Goal: Transaction & Acquisition: Purchase product/service

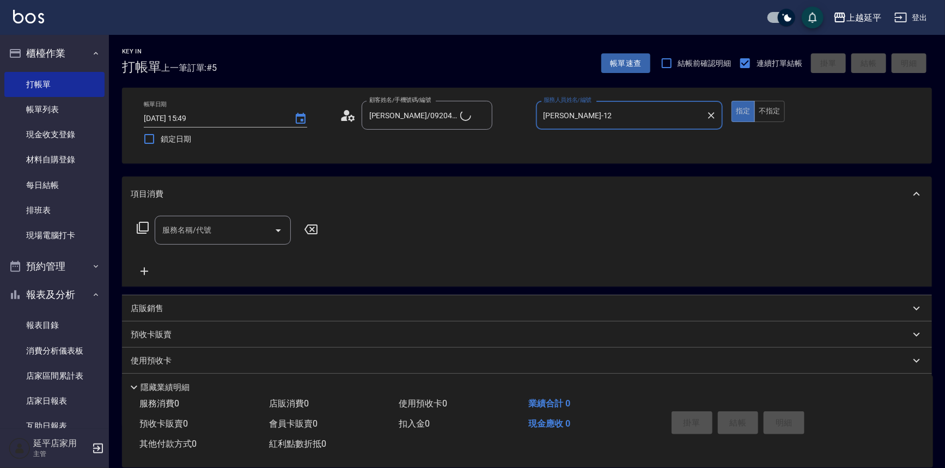
click at [242, 233] on input "服務名稱/代號" at bounding box center [215, 230] width 110 height 19
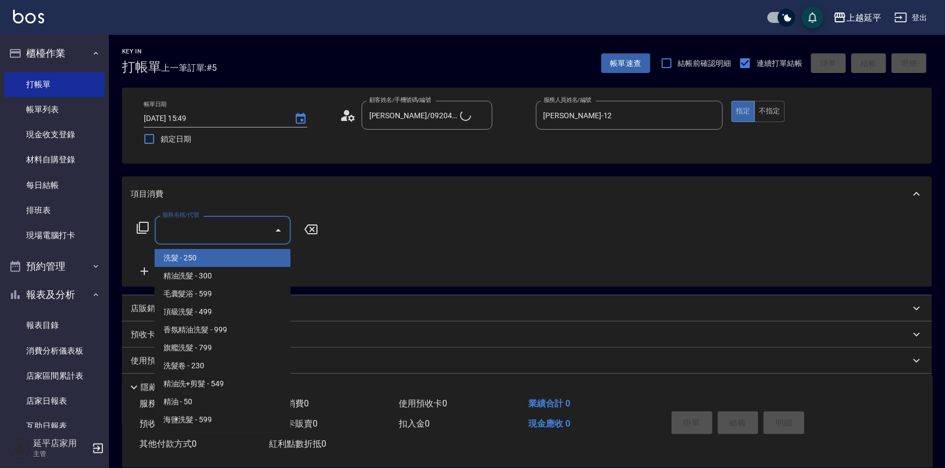
click at [138, 228] on icon at bounding box center [142, 227] width 13 height 13
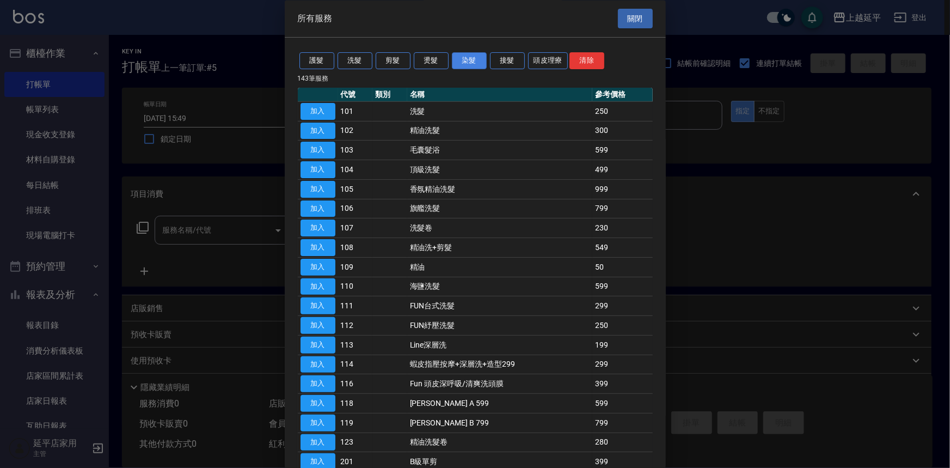
click at [463, 64] on button "染髮" at bounding box center [469, 61] width 35 height 17
click at [467, 64] on button "染髮" at bounding box center [469, 61] width 35 height 17
click at [432, 61] on button "燙髮" at bounding box center [431, 61] width 35 height 17
type input "Jessic-9"
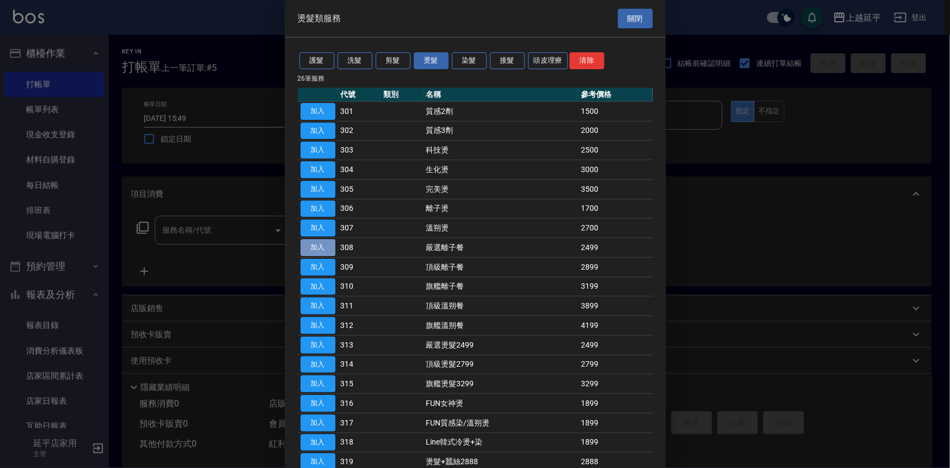
click at [319, 243] on button "加入" at bounding box center [318, 248] width 35 height 17
type input "嚴選離子餐(308)"
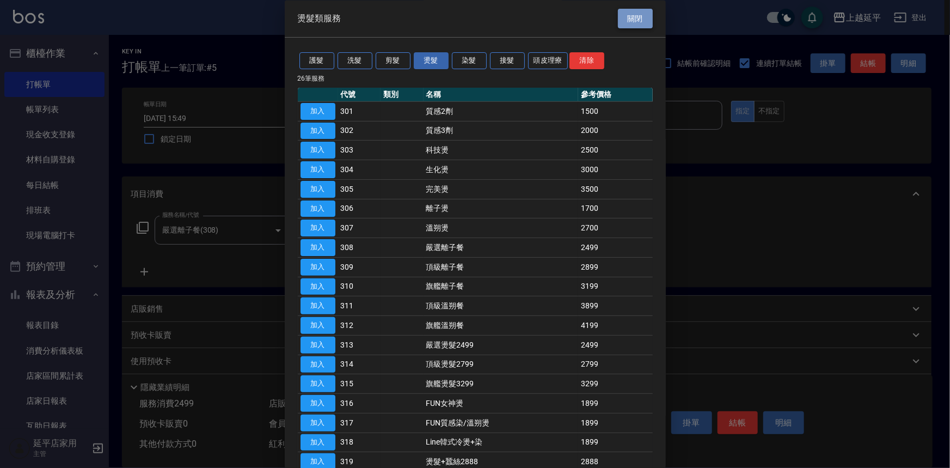
click at [627, 18] on button "關閉" at bounding box center [635, 19] width 35 height 20
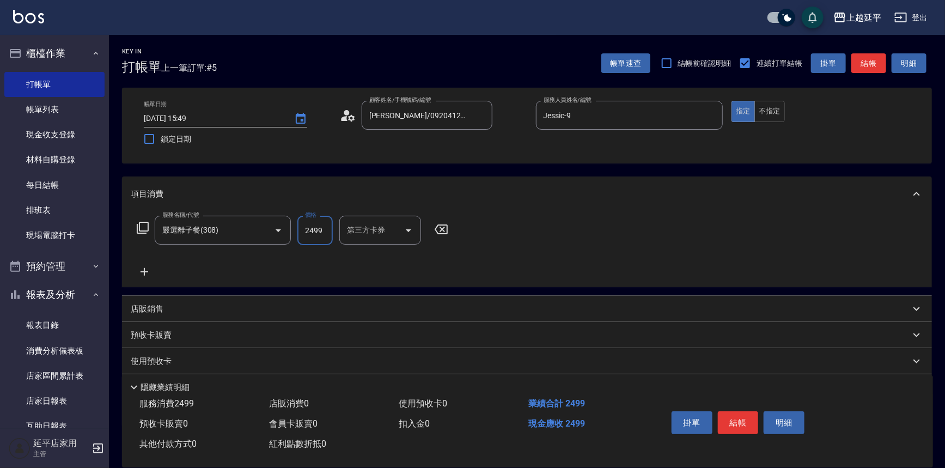
click at [322, 231] on input "2499" at bounding box center [314, 230] width 35 height 29
type input "2799"
click at [143, 224] on icon at bounding box center [142, 227] width 13 height 13
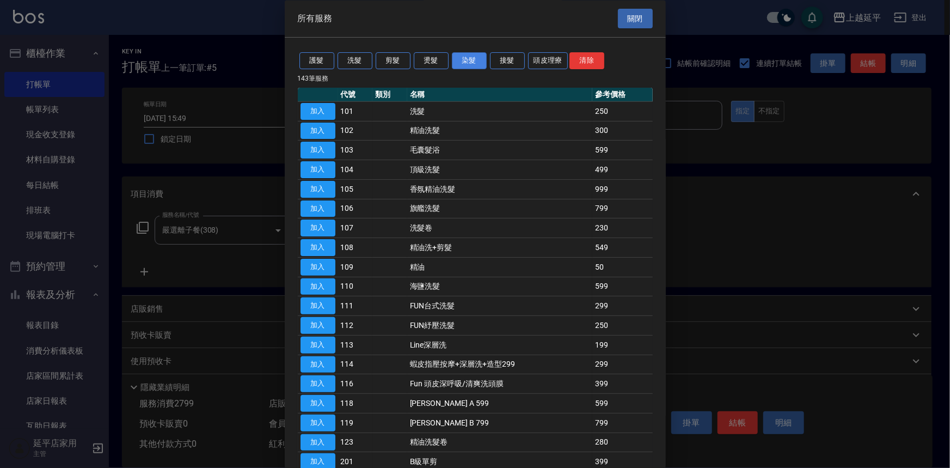
click at [477, 62] on button "染髮" at bounding box center [469, 61] width 35 height 17
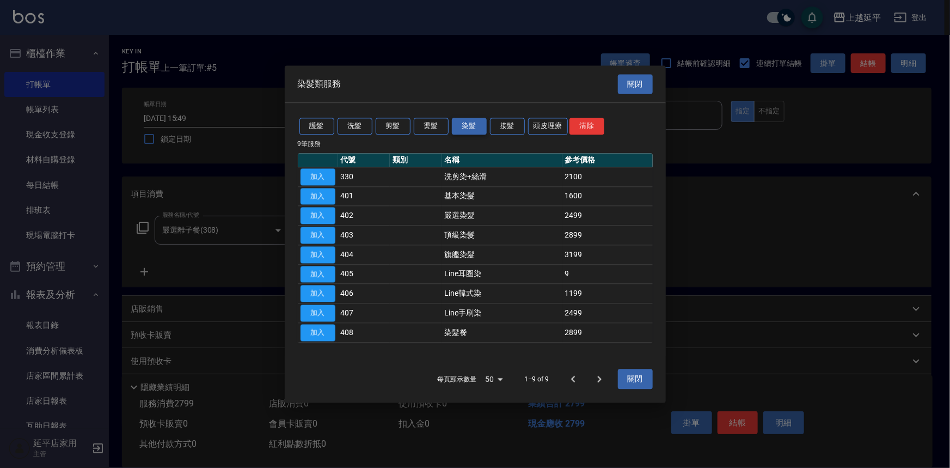
click at [473, 59] on div at bounding box center [475, 234] width 950 height 468
click at [315, 192] on button "加入" at bounding box center [318, 196] width 35 height 17
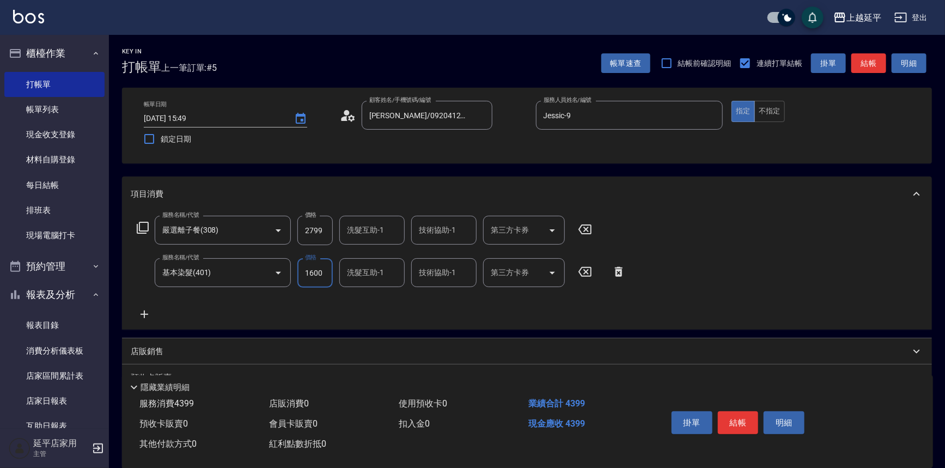
click at [327, 273] on input "1600" at bounding box center [314, 272] width 35 height 29
click at [314, 272] on input "0" at bounding box center [314, 272] width 35 height 29
click at [707, 112] on icon "Clear" at bounding box center [711, 115] width 11 height 11
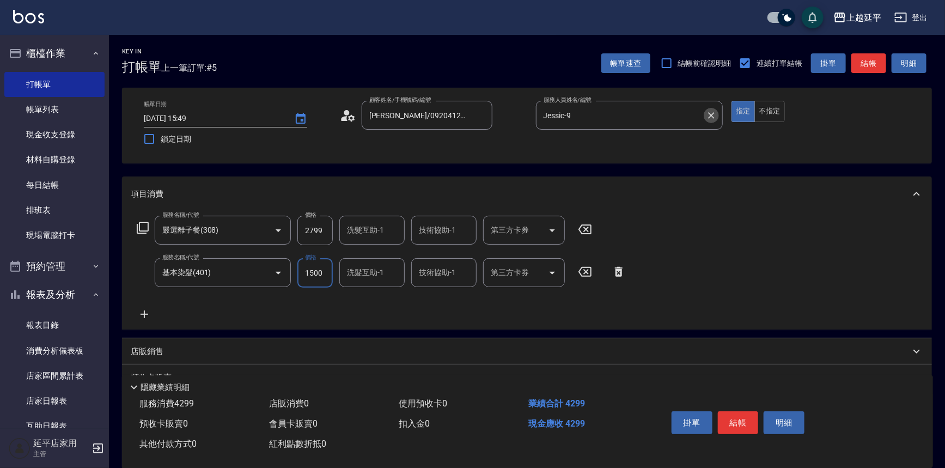
type input "1500"
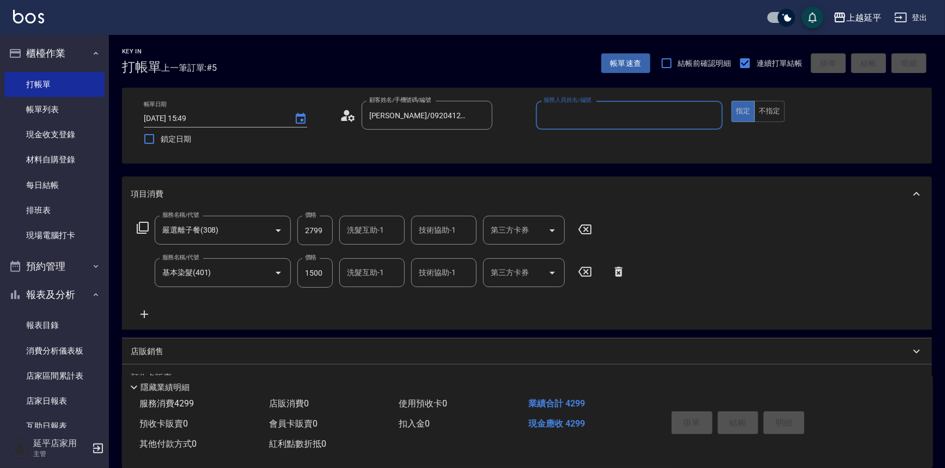
click at [654, 115] on input "服務人員姓名/編號" at bounding box center [630, 115] width 178 height 19
click at [651, 136] on div "[PERSON_NAME] -12" at bounding box center [629, 143] width 187 height 18
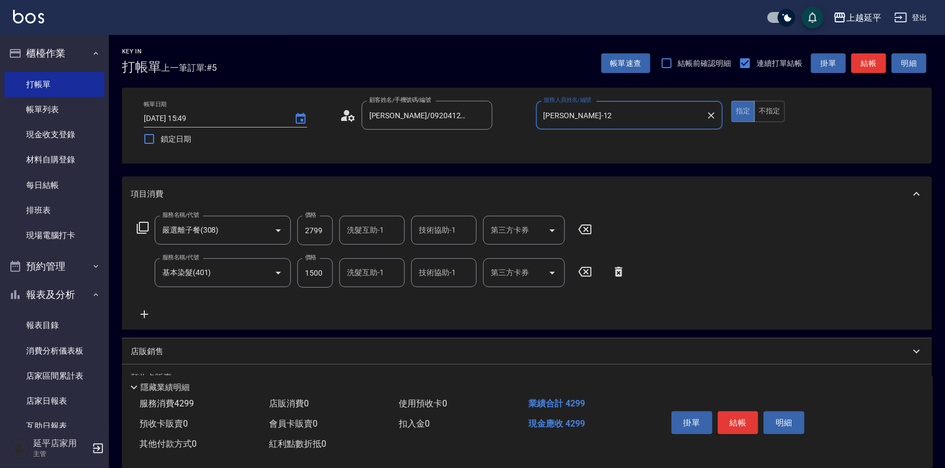
type input "[PERSON_NAME]-12"
click at [869, 69] on button "結帳" at bounding box center [868, 63] width 35 height 20
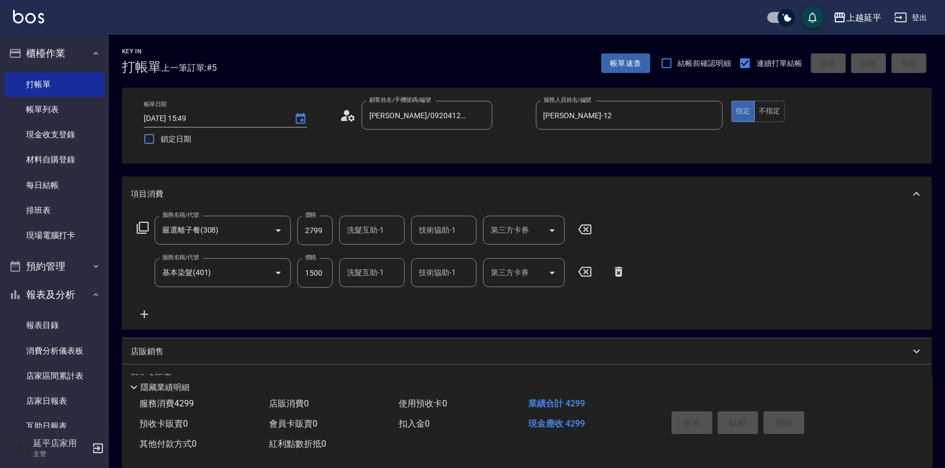
type input "[DATE] 17:56"
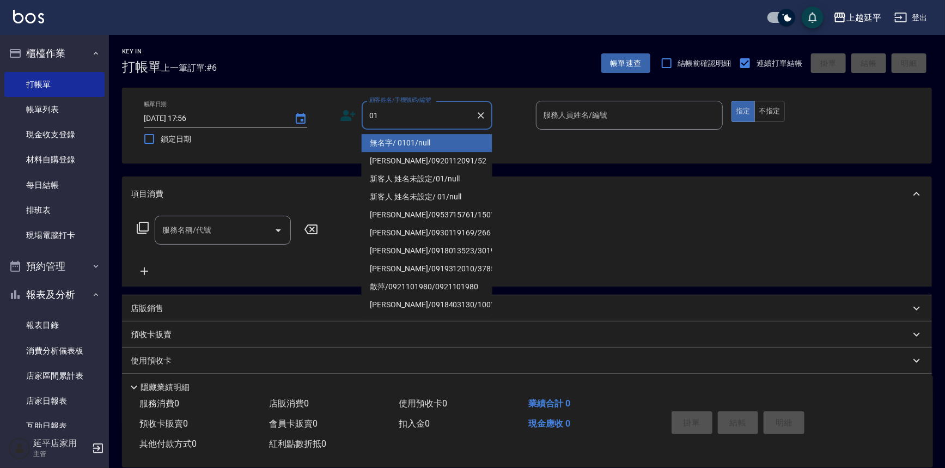
click at [436, 138] on li "無名字/ 0101/null" at bounding box center [427, 143] width 131 height 18
type input "無名字/ 0101/null"
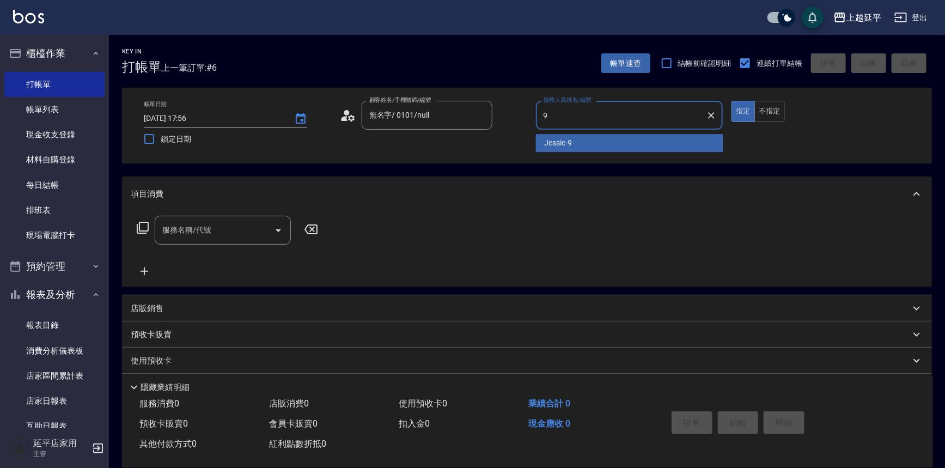
click at [599, 142] on div "Jessic -9" at bounding box center [629, 143] width 187 height 18
type input "Jessic-9"
click at [211, 231] on input "服務名稱/代號" at bounding box center [215, 230] width 110 height 19
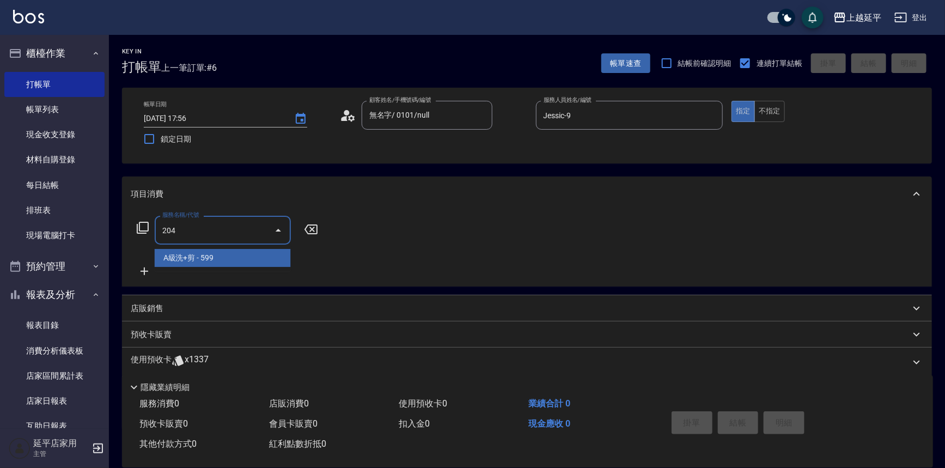
click at [229, 260] on span "A級洗+剪 - 599" at bounding box center [223, 258] width 136 height 18
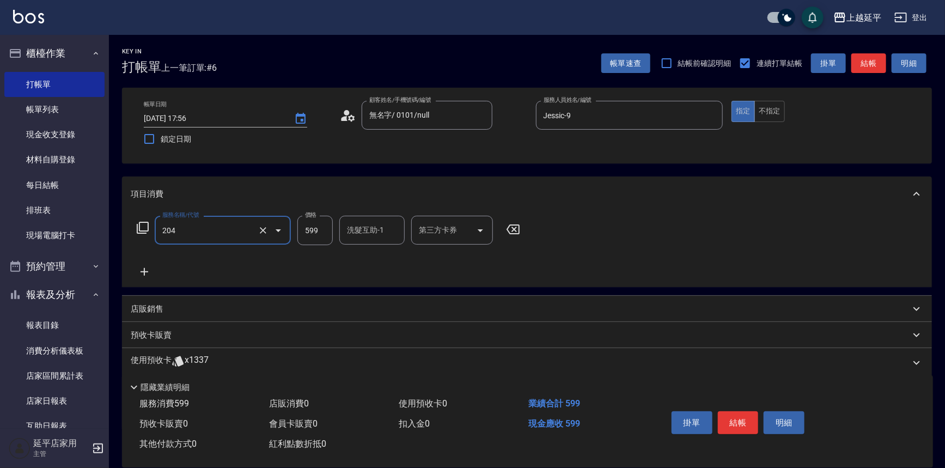
click at [354, 229] on div "洗髮互助-1 洗髮互助-1" at bounding box center [371, 230] width 65 height 29
type input "A級洗+剪(204)"
click at [376, 257] on span "[PERSON_NAME]-34" at bounding box center [365, 257] width 34 height 11
type input "[PERSON_NAME]-34"
click at [741, 420] on button "結帳" at bounding box center [738, 422] width 41 height 23
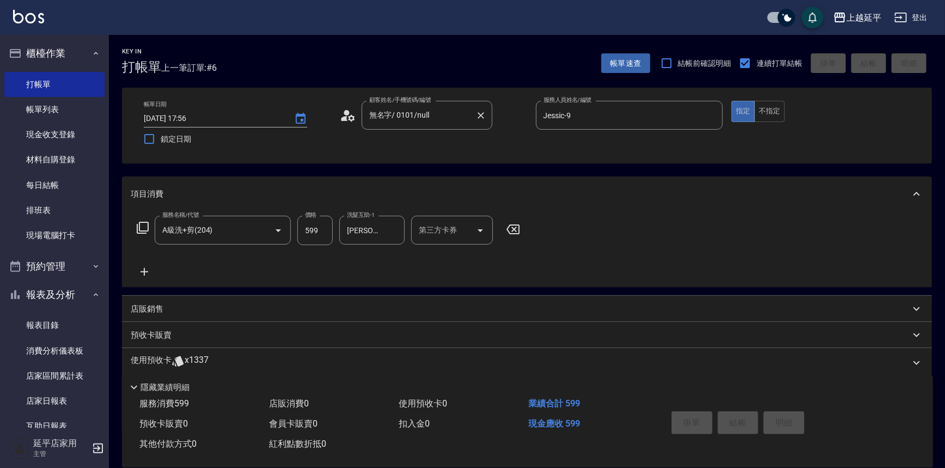
type input "[DATE] 18:07"
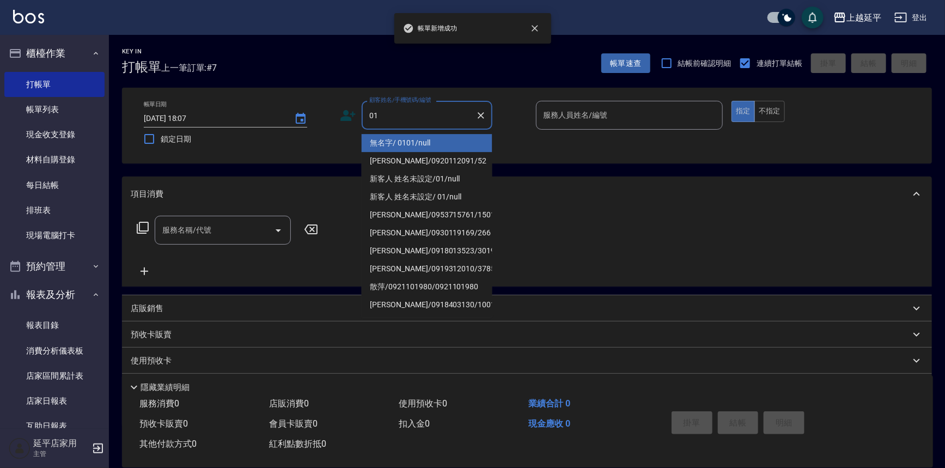
click at [419, 144] on li "無名字/ 0101/null" at bounding box center [427, 143] width 131 height 18
type input "無名字/ 0101/null"
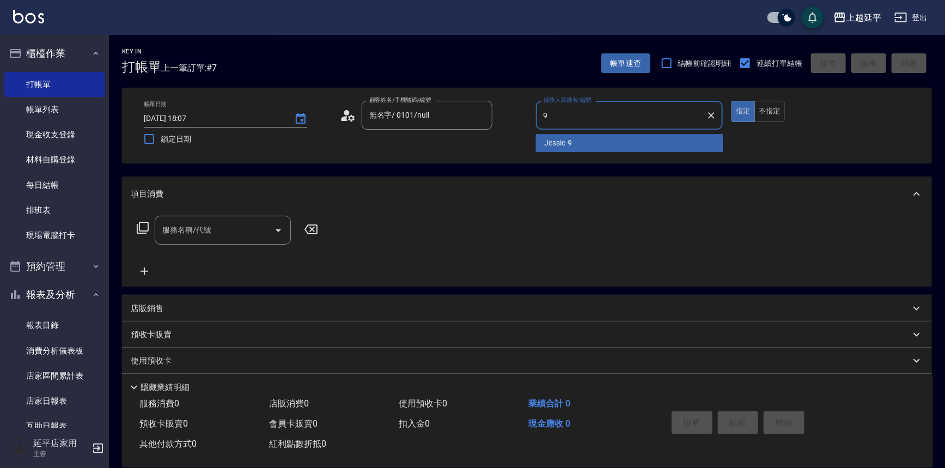
click at [574, 140] on div "Jessic -9" at bounding box center [629, 143] width 187 height 18
type input "Jessic-9"
click at [220, 224] on input "服務名稱/代號" at bounding box center [215, 230] width 110 height 19
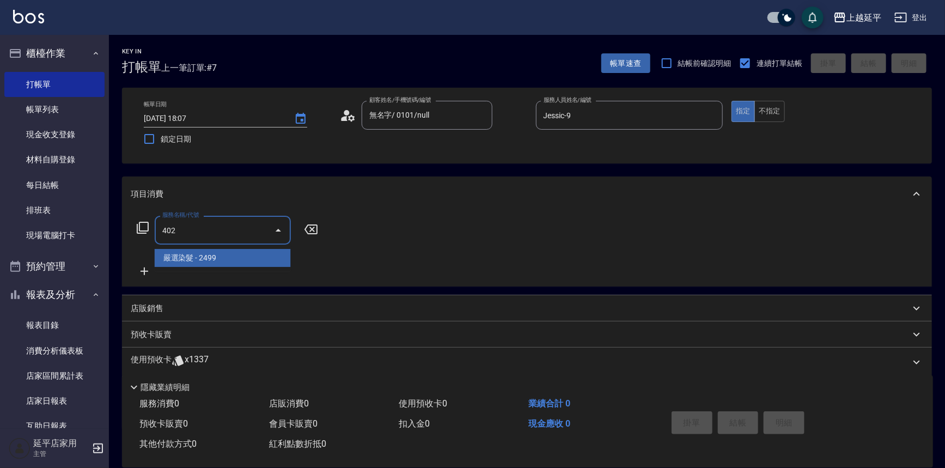
drag, startPoint x: 215, startPoint y: 256, endPoint x: 279, endPoint y: 239, distance: 66.4
click at [217, 255] on span "嚴選染髮 - 2499" at bounding box center [223, 258] width 136 height 18
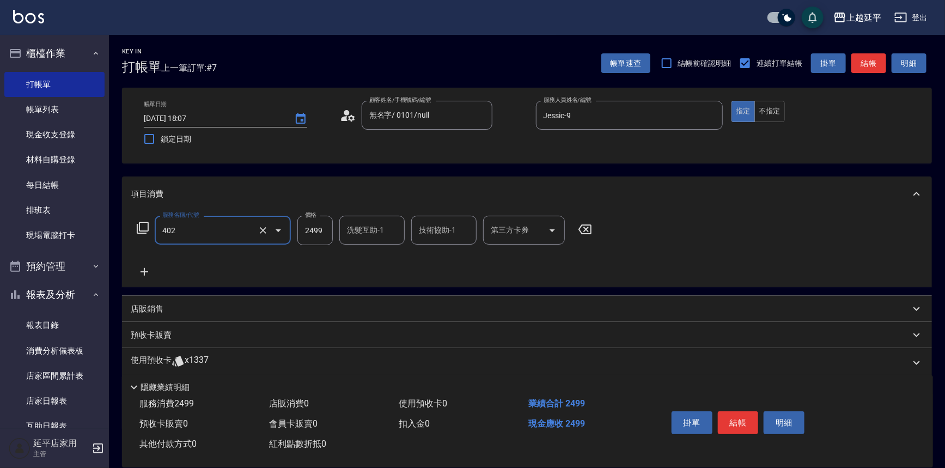
click at [331, 229] on input "2499" at bounding box center [314, 230] width 35 height 29
type input "嚴選染髮(402)"
type input "2500"
click at [426, 233] on div "技術協助-1 技術協助-1" at bounding box center [443, 230] width 65 height 29
click at [465, 256] on div "[PERSON_NAME]-34" at bounding box center [443, 258] width 65 height 18
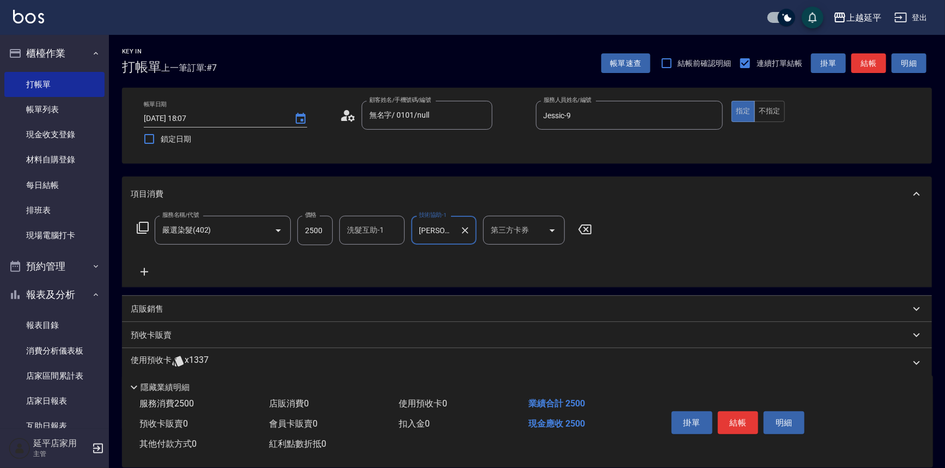
type input "[PERSON_NAME]-34"
click at [147, 268] on icon at bounding box center [144, 271] width 27 height 13
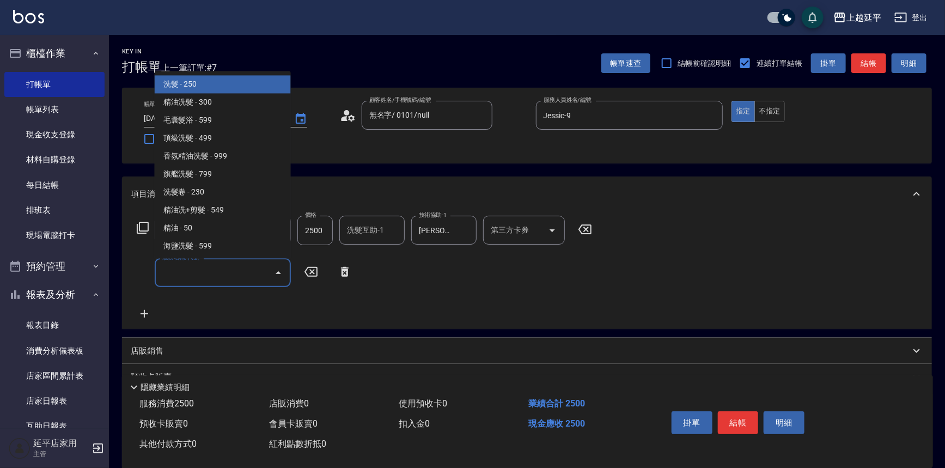
click at [180, 277] on input "服務名稱/代號" at bounding box center [215, 272] width 110 height 19
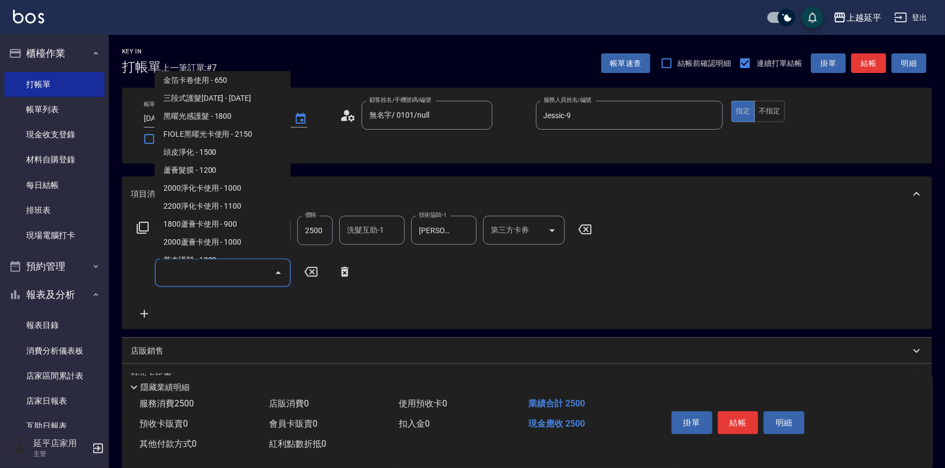
scroll to position [1436, 0]
click at [216, 237] on span "2000蘆薈卡使用 - 1000" at bounding box center [223, 242] width 136 height 18
type input "2000蘆薈卡使用(606)"
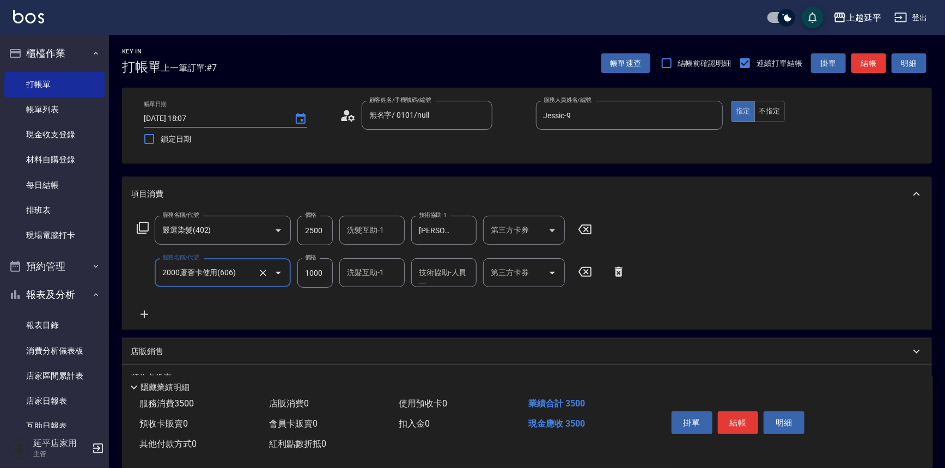
click at [491, 273] on div "第三方卡券 第三方卡券" at bounding box center [524, 272] width 82 height 29
click at [513, 296] on span "舊有卡券" at bounding box center [524, 300] width 82 height 18
type input "舊有卡券"
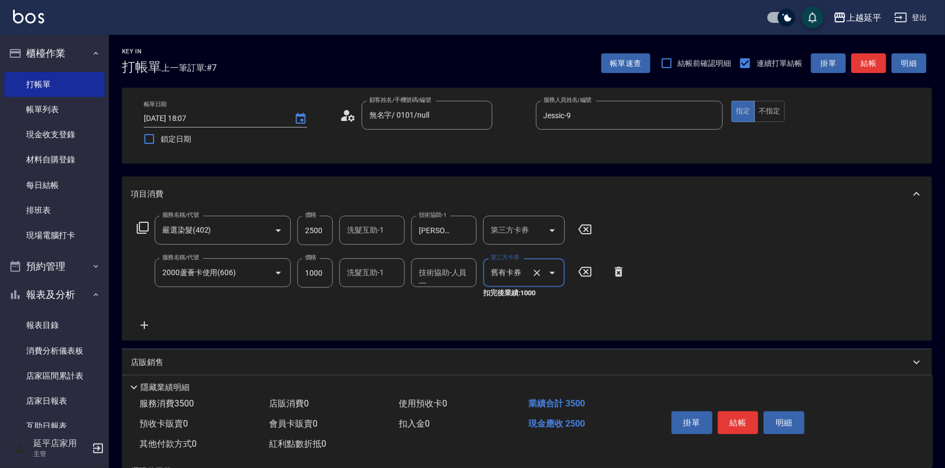
click at [423, 278] on div "技術協助-人員一 技術協助-人員[PERSON_NAME]" at bounding box center [443, 272] width 65 height 29
click at [438, 301] on span "[PERSON_NAME]-34" at bounding box center [437, 300] width 34 height 11
type input "[PERSON_NAME]-34"
click at [738, 422] on button "結帳" at bounding box center [738, 422] width 41 height 23
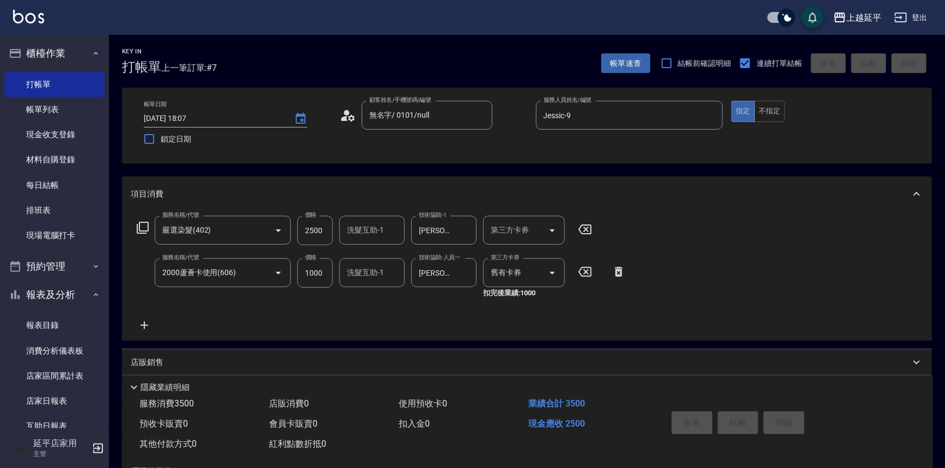
type input "[DATE] 18:08"
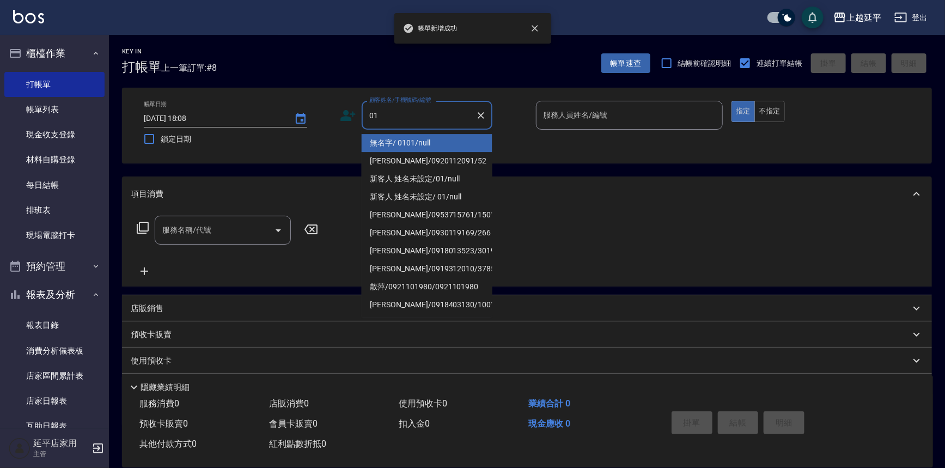
click at [459, 146] on li "無名字/ 0101/null" at bounding box center [427, 143] width 131 height 18
type input "無名字/ 0101/null"
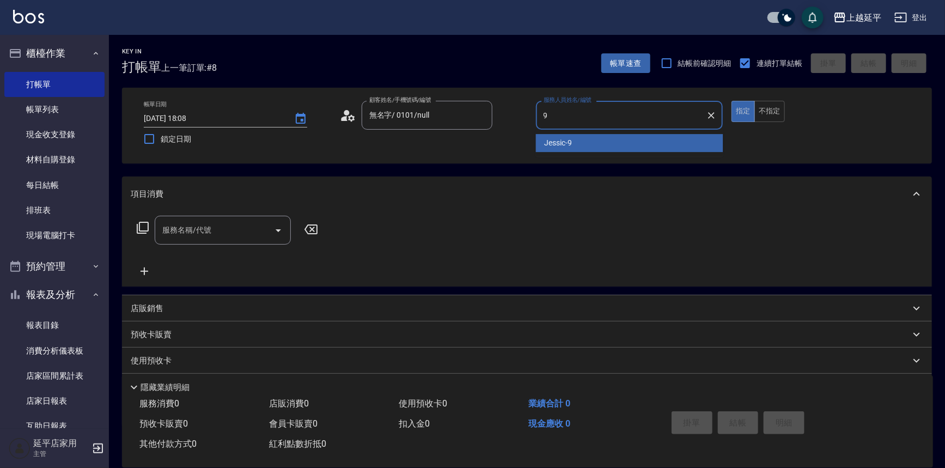
click at [572, 142] on span "Jessic -9" at bounding box center [559, 142] width 28 height 11
type input "Jessic-9"
click at [239, 227] on input "服務名稱/代號" at bounding box center [215, 230] width 110 height 19
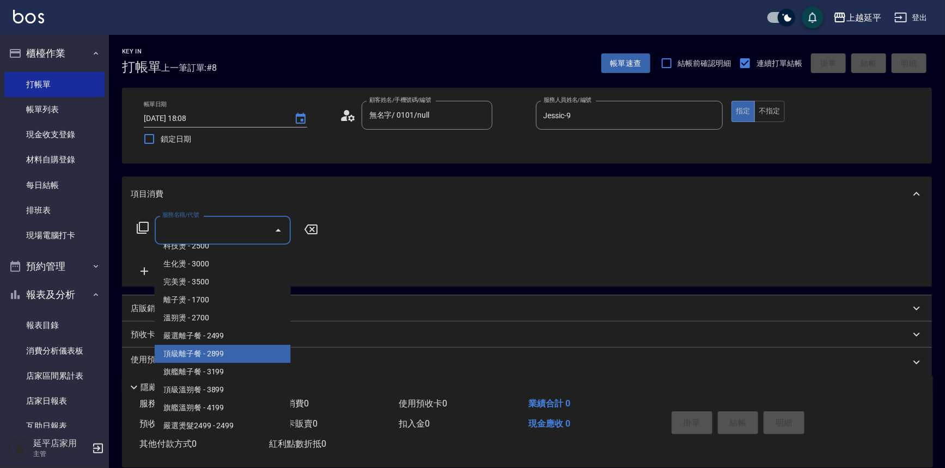
scroll to position [594, 0]
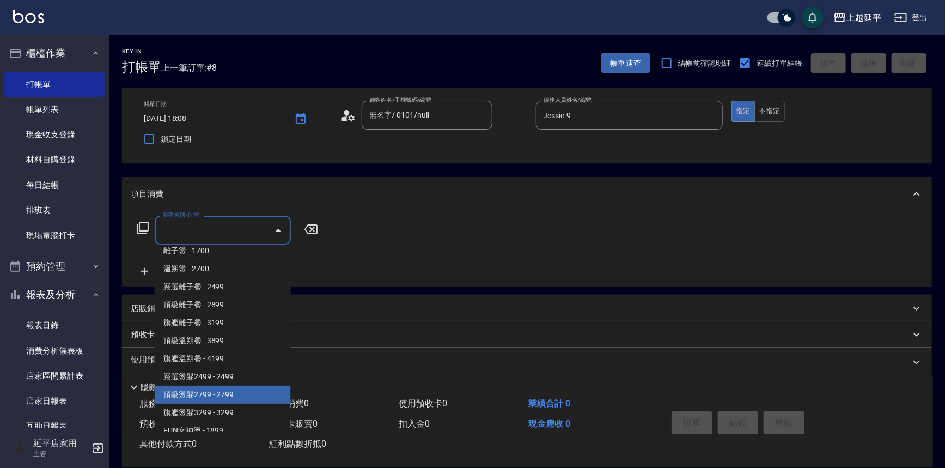
click at [242, 395] on span "頂級燙髮2799 - 2799" at bounding box center [223, 395] width 136 height 18
type input "頂級燙髮2799(314)"
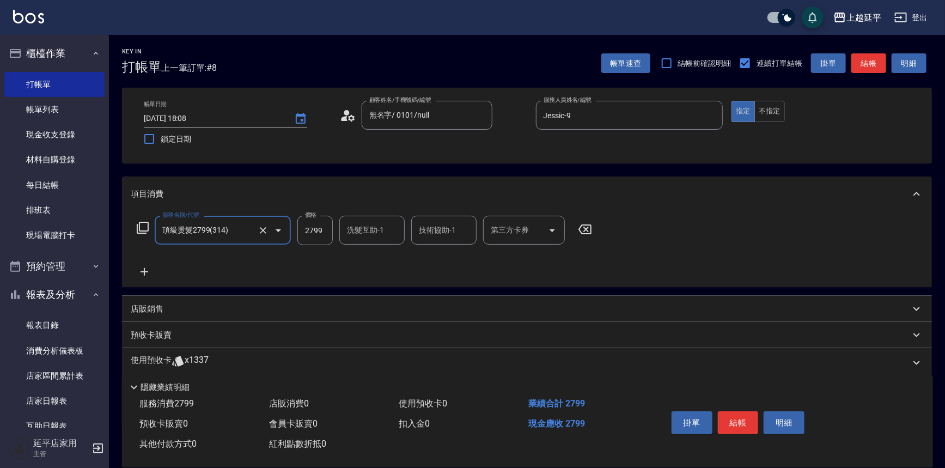
click at [359, 233] on input "洗髮互助-1" at bounding box center [372, 230] width 56 height 19
click at [367, 257] on span "[PERSON_NAME]-34" at bounding box center [365, 257] width 34 height 11
type input "[PERSON_NAME]-34"
click at [736, 417] on button "結帳" at bounding box center [738, 422] width 41 height 23
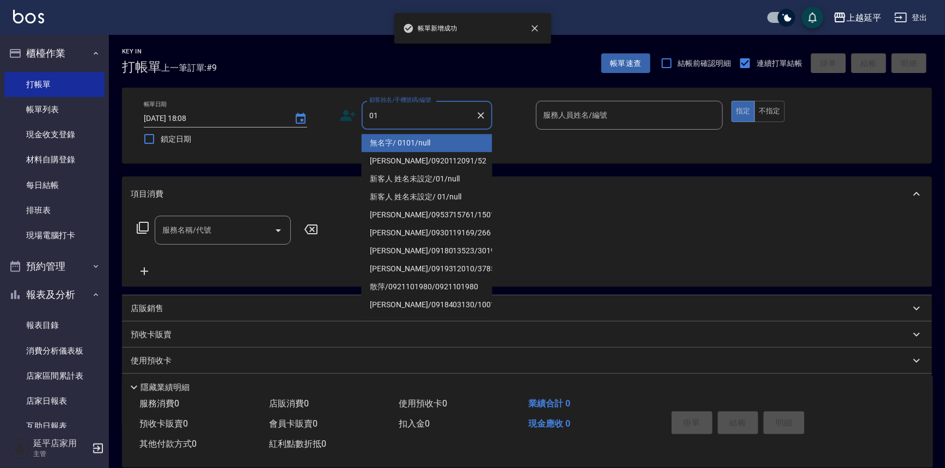
click at [417, 143] on li "無名字/ 0101/null" at bounding box center [427, 143] width 131 height 18
type input "無名字/ 0101/null"
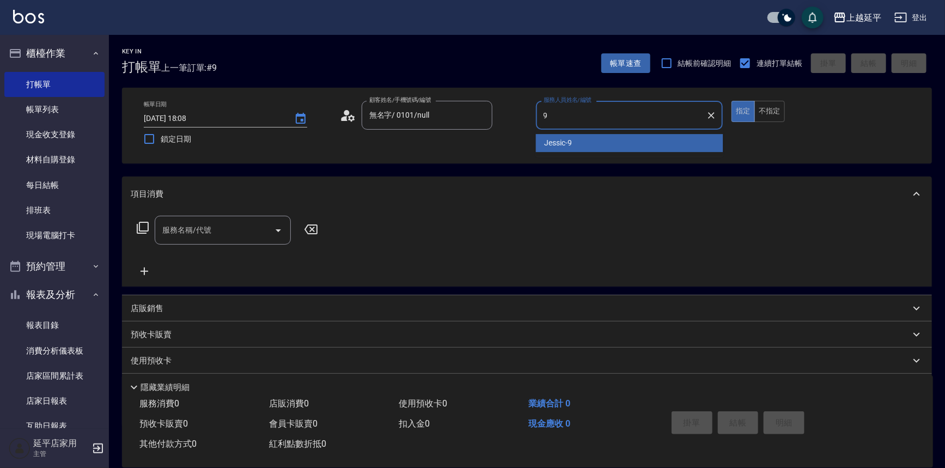
click at [541, 139] on div "Jessic -9" at bounding box center [629, 143] width 187 height 18
type input "Jessic-9"
click at [250, 228] on input "服務名稱/代號" at bounding box center [215, 230] width 110 height 19
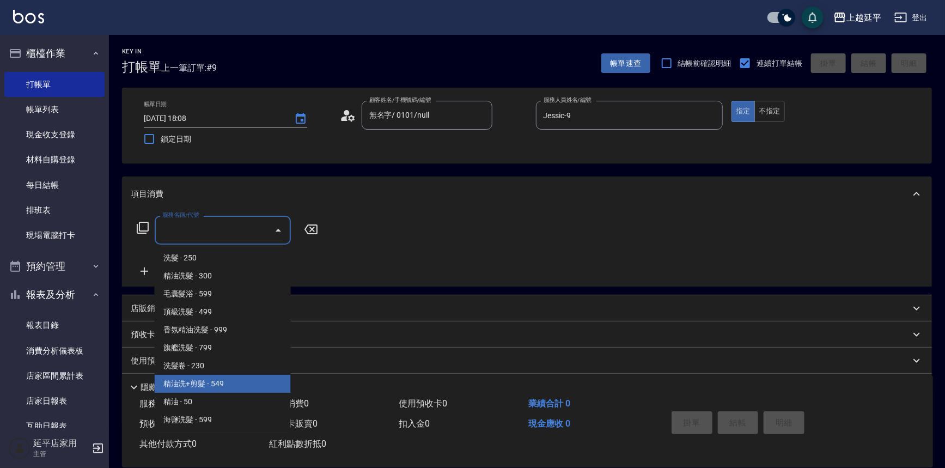
click at [229, 381] on span "精油洗+剪髮 - 549" at bounding box center [223, 384] width 136 height 18
type input "精油洗+剪髮(108)"
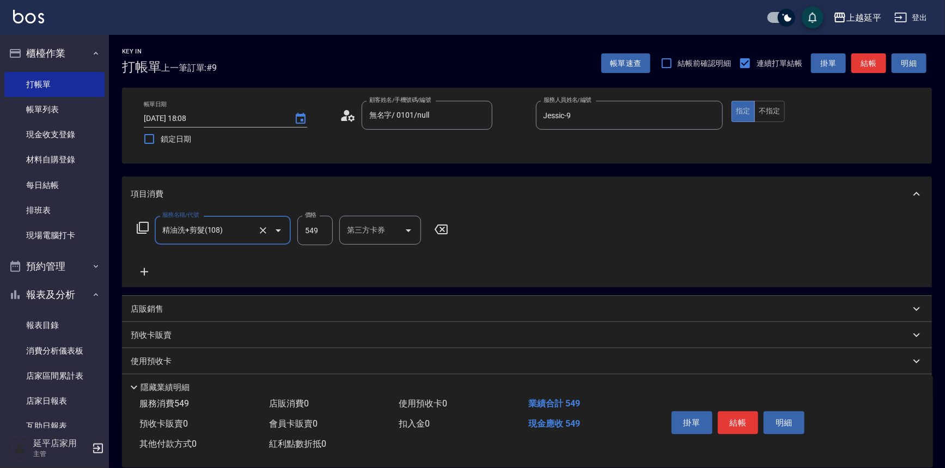
click at [318, 222] on input "549" at bounding box center [314, 230] width 35 height 29
type input "649"
click at [752, 422] on button "結帳" at bounding box center [738, 422] width 41 height 23
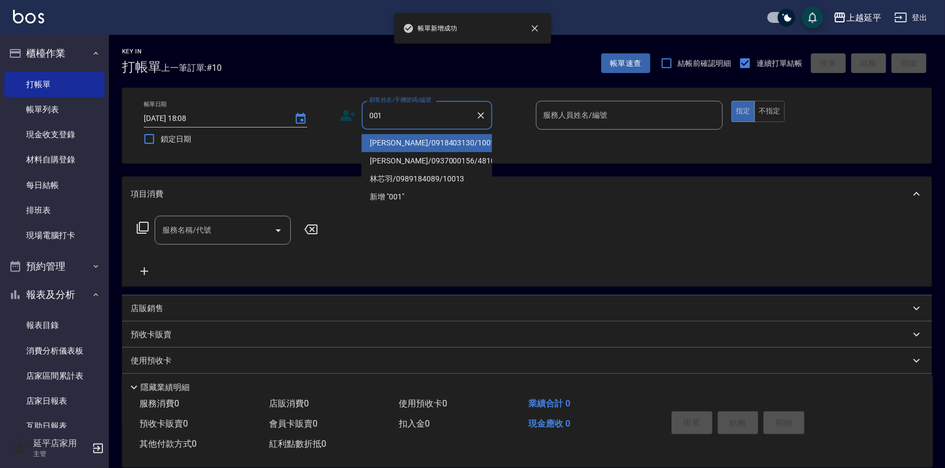
click at [414, 137] on li "[PERSON_NAME]/0918403130/10018" at bounding box center [427, 143] width 131 height 18
type input "[PERSON_NAME]/0918403130/10018"
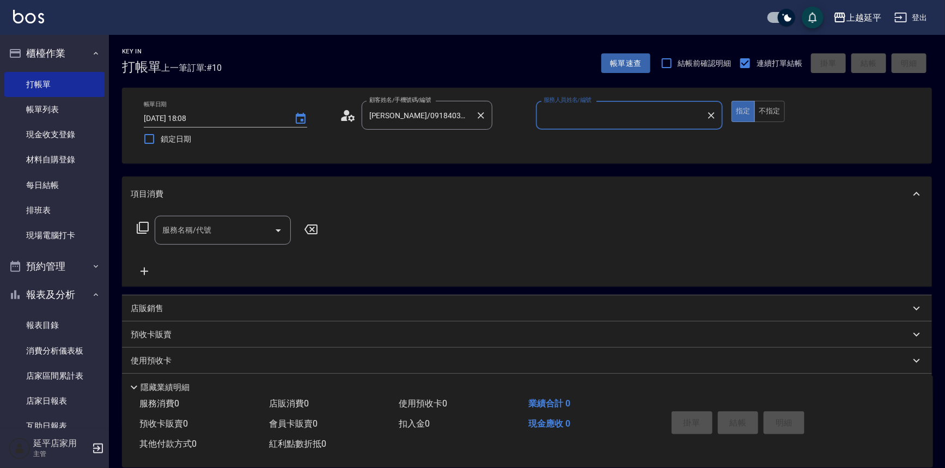
type input "[PERSON_NAME]-4"
click at [479, 114] on icon "Clear" at bounding box center [480, 115] width 11 height 11
click at [712, 114] on icon "Clear" at bounding box center [711, 115] width 7 height 7
click at [386, 117] on input "顧客姓名/手機號碼/編號" at bounding box center [419, 115] width 105 height 19
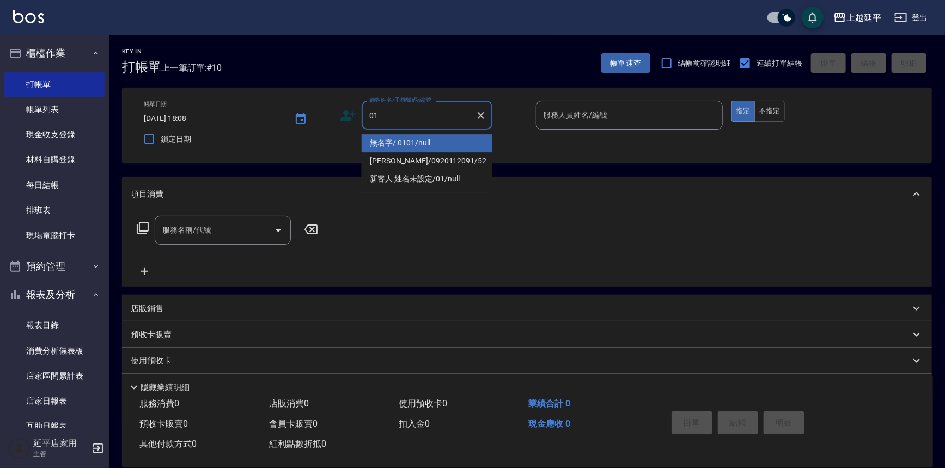
click at [395, 137] on li "無名字/ 0101/null" at bounding box center [427, 143] width 131 height 18
type input "無名字/ 0101/null"
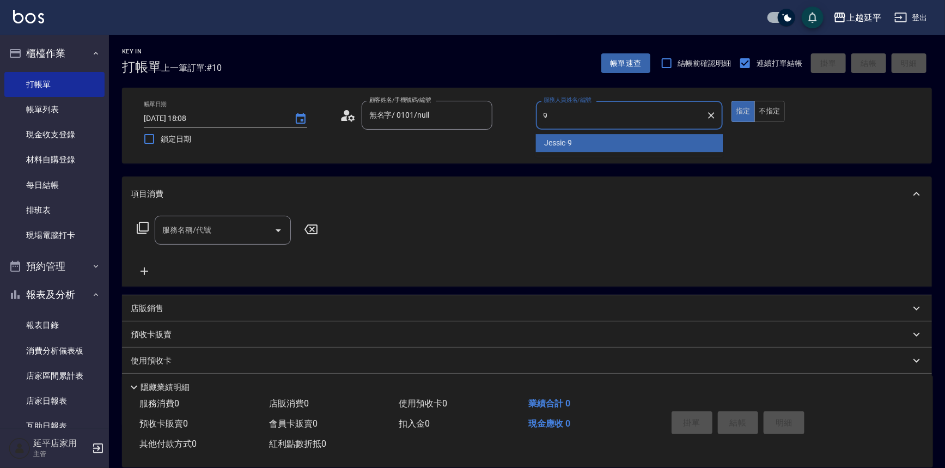
click at [577, 134] on div "Jessic -9" at bounding box center [629, 143] width 187 height 18
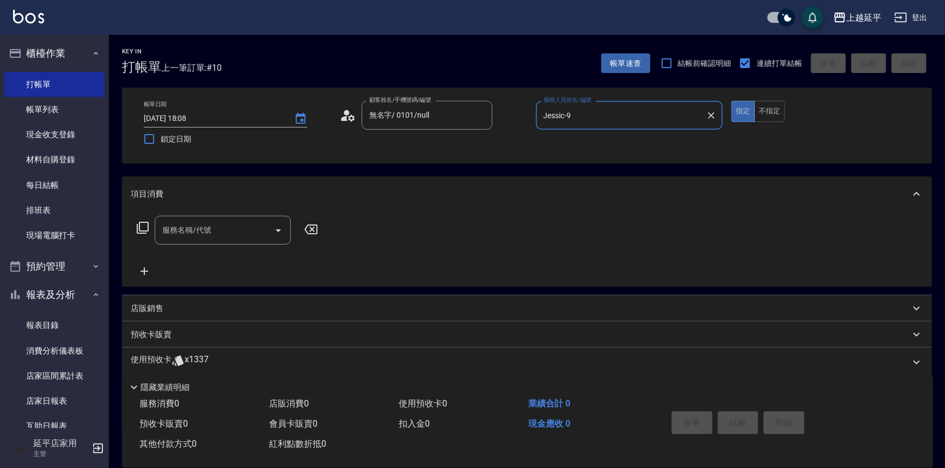
type input "Jessic-9"
click at [230, 227] on input "服務名稱/代號" at bounding box center [215, 230] width 110 height 19
click at [255, 261] on span "B級洗+剪 - 499" at bounding box center [223, 258] width 136 height 18
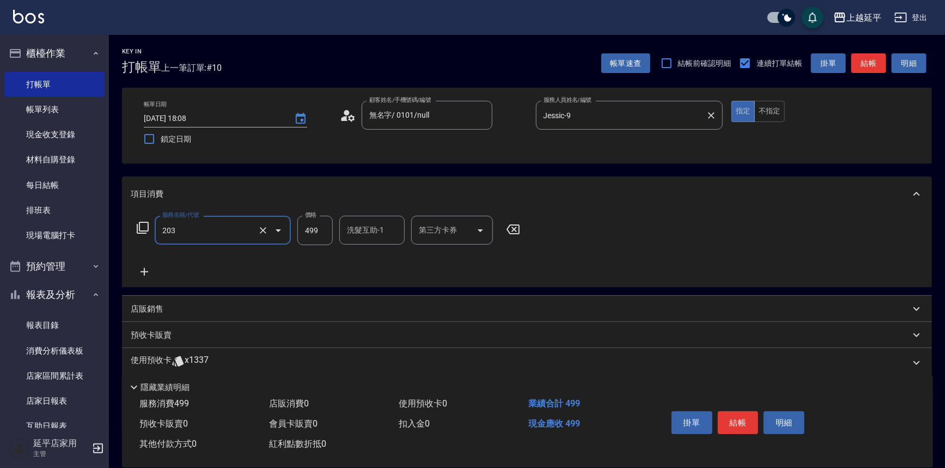
type input "B級洗+剪(203)"
click at [734, 421] on button "結帳" at bounding box center [738, 422] width 41 height 23
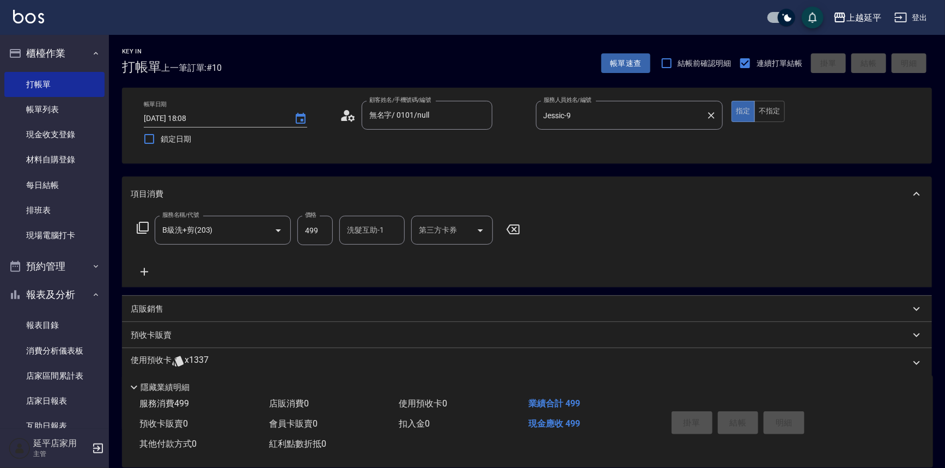
type input "[DATE] 18:09"
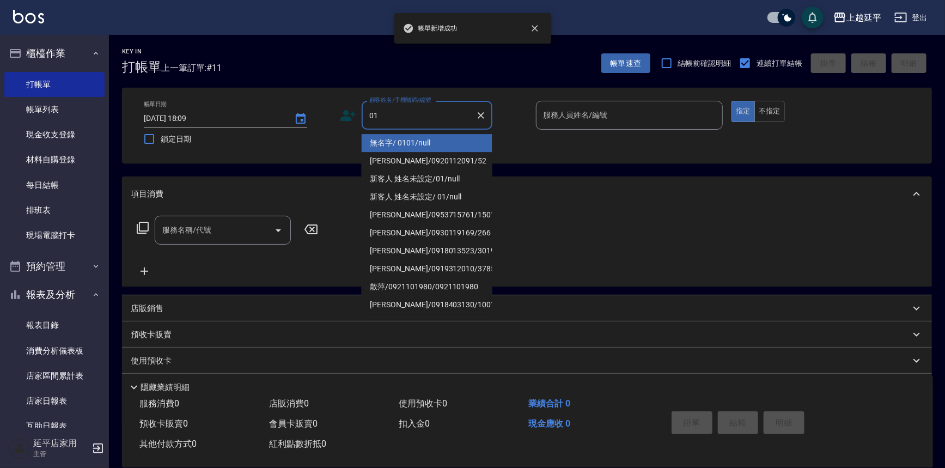
click at [388, 146] on li "無名字/ 0101/null" at bounding box center [427, 143] width 131 height 18
type input "無名字/ 0101/null"
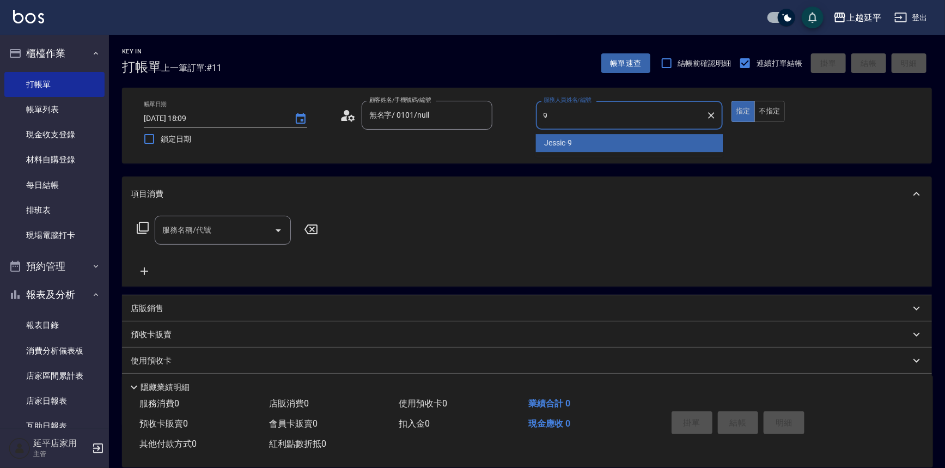
click at [537, 140] on div "Jessic -9" at bounding box center [629, 143] width 187 height 18
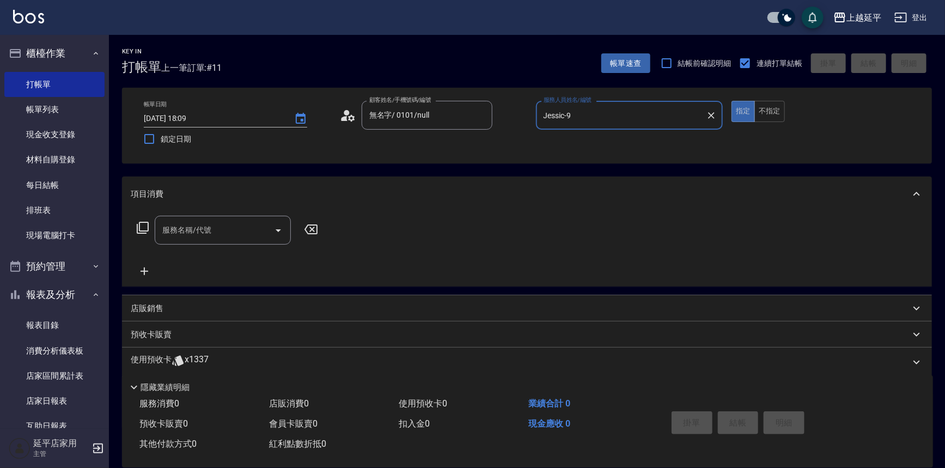
type input "Jessic-9"
click at [221, 228] on input "服務名稱/代號" at bounding box center [215, 230] width 110 height 19
click at [250, 261] on span "B級洗+剪 - 499" at bounding box center [223, 258] width 136 height 18
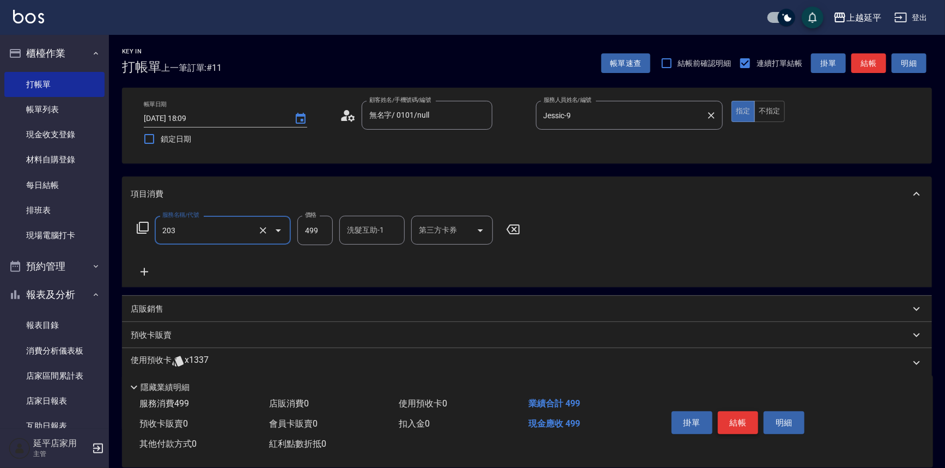
type input "B級洗+剪(203)"
click at [724, 417] on button "結帳" at bounding box center [738, 422] width 41 height 23
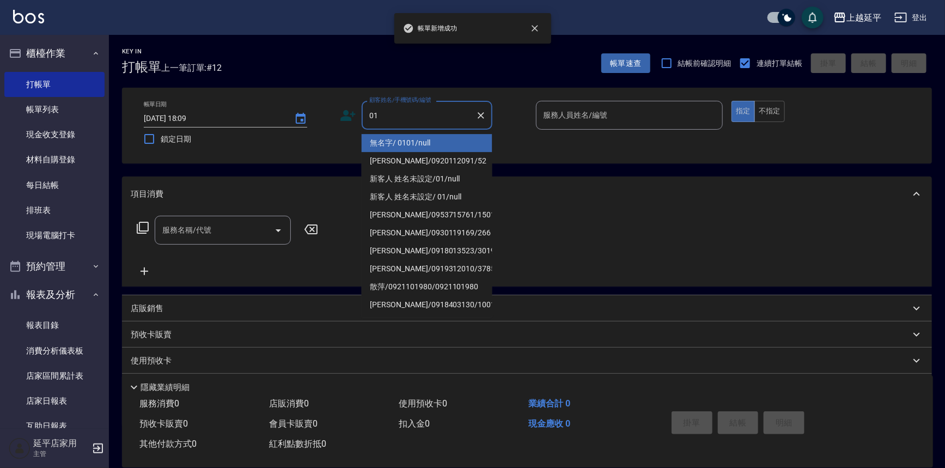
click at [414, 136] on li "無名字/ 0101/null" at bounding box center [427, 143] width 131 height 18
type input "無名字/ 0101/null"
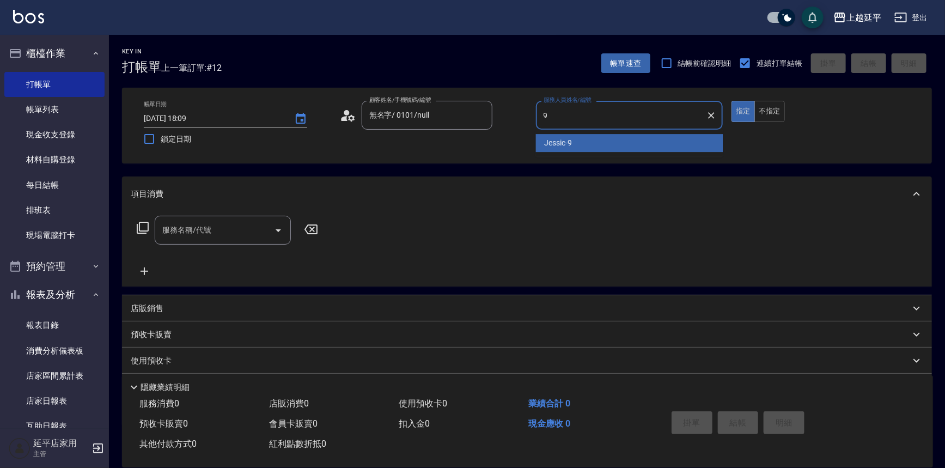
click at [553, 141] on span "Jessic -9" at bounding box center [559, 142] width 28 height 11
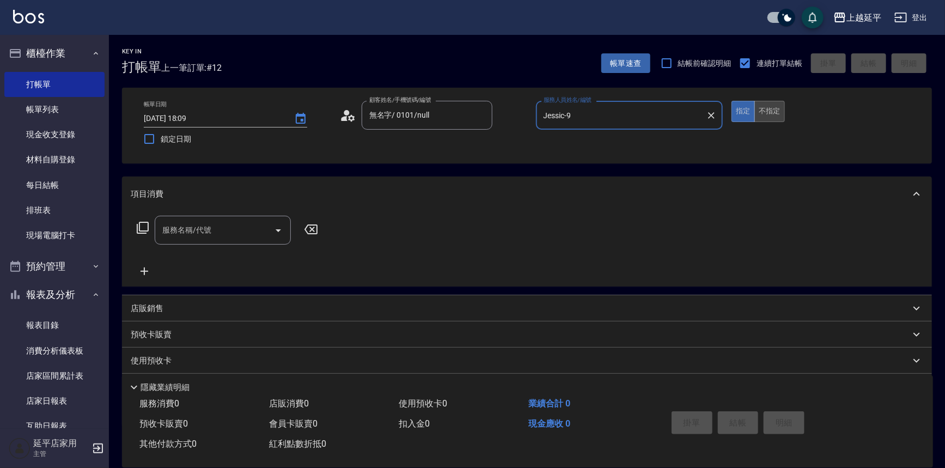
type input "Jessic-9"
click at [777, 107] on button "不指定" at bounding box center [769, 111] width 31 height 21
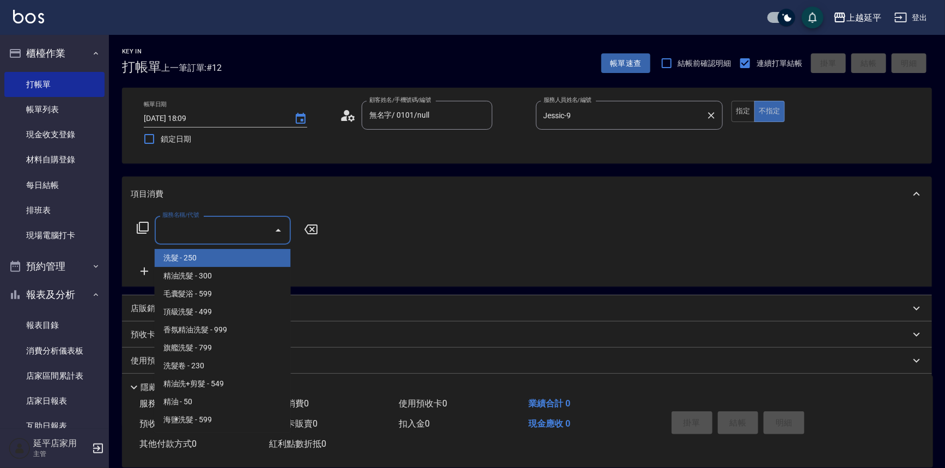
click at [240, 235] on input "服務名稱/代號" at bounding box center [215, 230] width 110 height 19
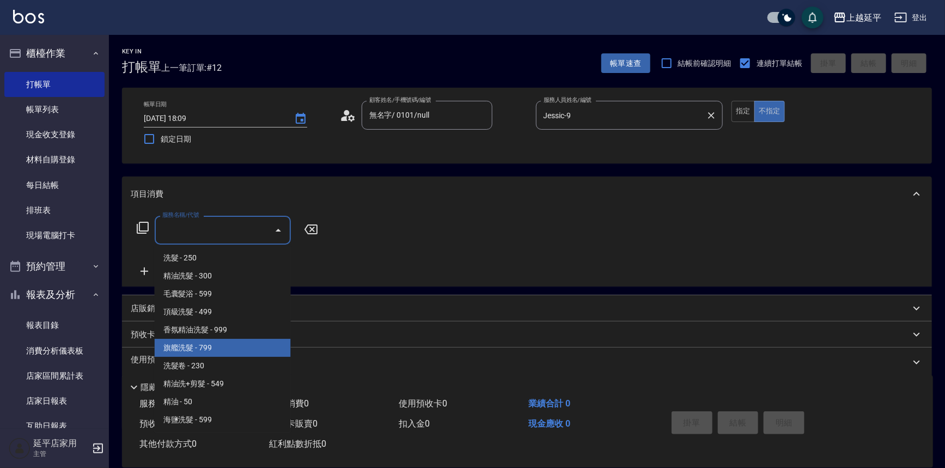
click at [239, 347] on span "旗艦洗髮 - 799" at bounding box center [223, 348] width 136 height 18
type input "旗艦洗髮(106)"
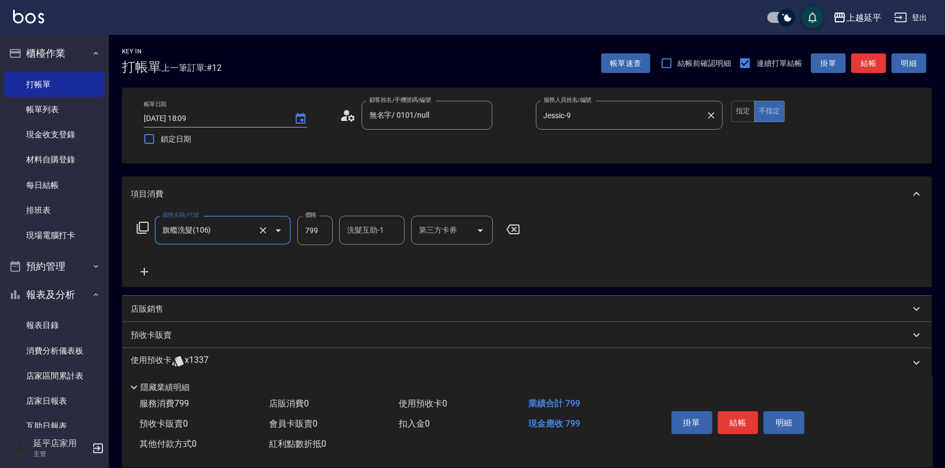
click at [320, 225] on input "799" at bounding box center [314, 230] width 35 height 29
type input "1198"
click at [372, 226] on div "洗髮互助-1 洗髮互助-1" at bounding box center [371, 230] width 65 height 29
click at [378, 260] on span "[PERSON_NAME]-34" at bounding box center [365, 257] width 34 height 11
type input "[PERSON_NAME]-34"
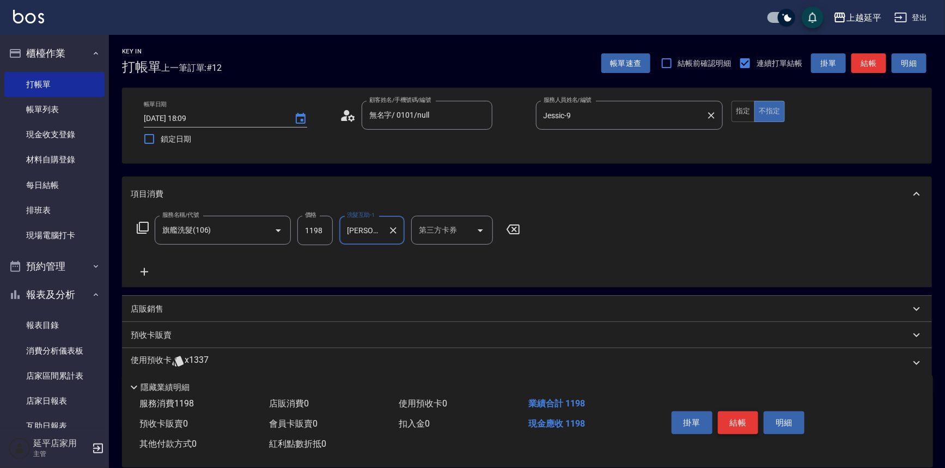
click at [738, 422] on button "結帳" at bounding box center [738, 422] width 41 height 23
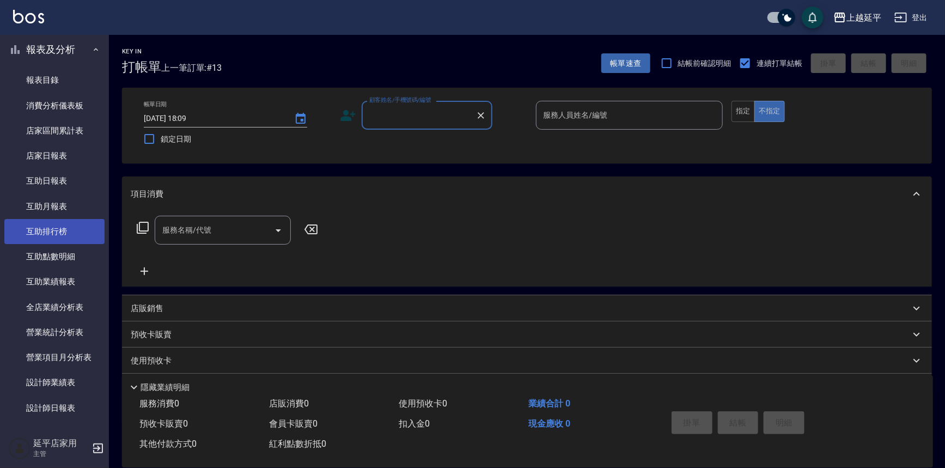
scroll to position [247, 0]
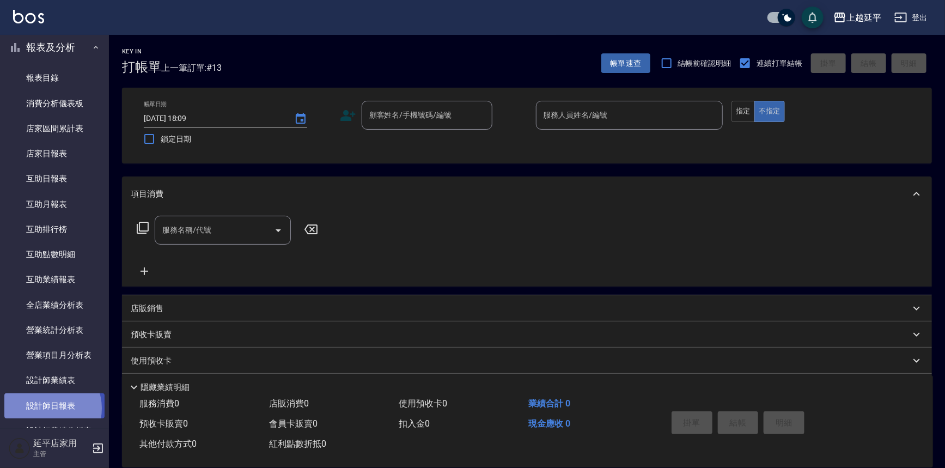
click at [49, 408] on link "設計師日報表" at bounding box center [54, 405] width 100 height 25
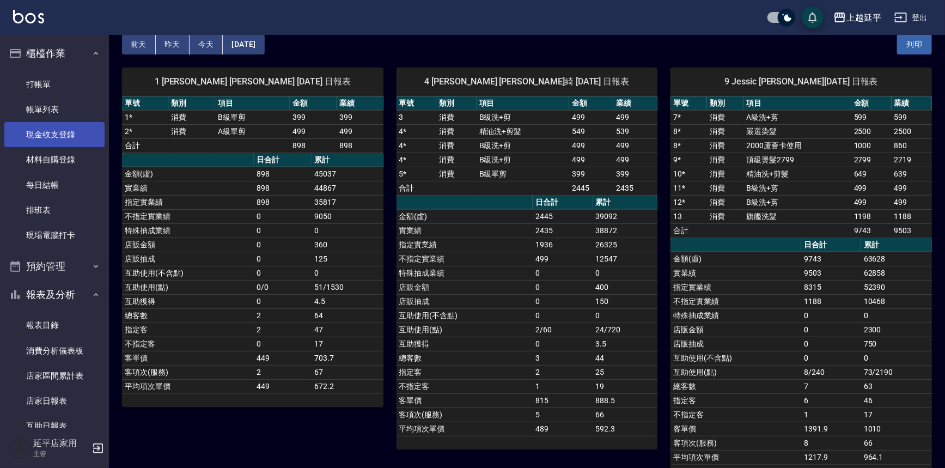
scroll to position [49, 0]
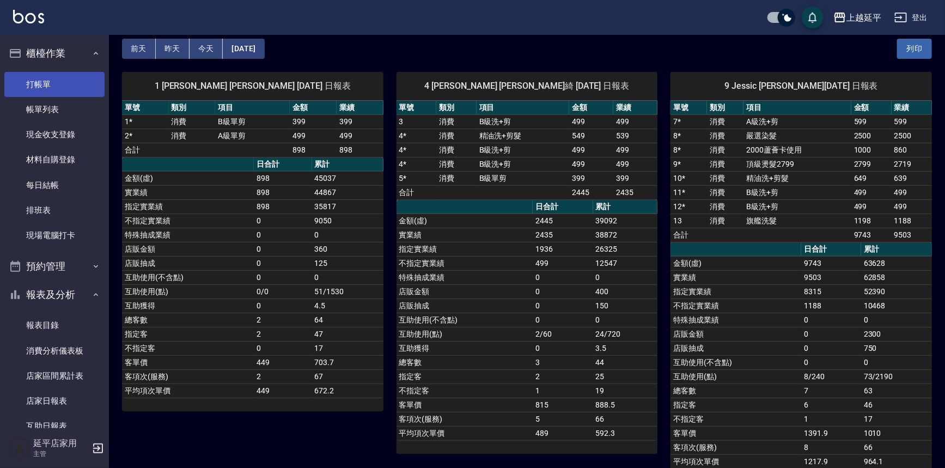
click at [45, 87] on link "打帳單" at bounding box center [54, 84] width 100 height 25
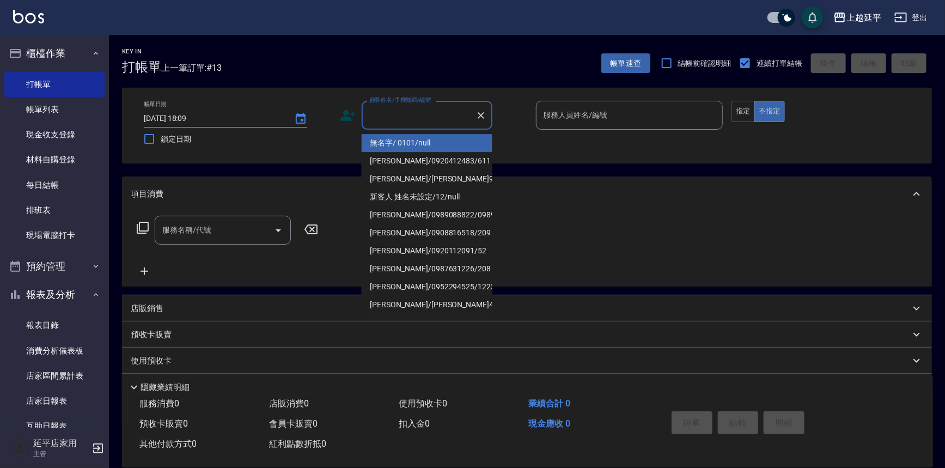
click at [392, 114] on input "顧客姓名/手機號碼/編號" at bounding box center [419, 115] width 105 height 19
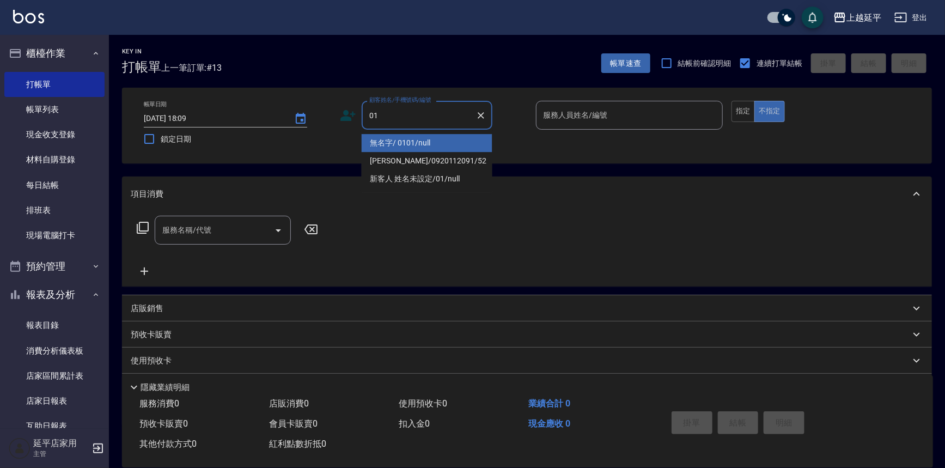
click at [419, 137] on li "無名字/ 0101/null" at bounding box center [427, 143] width 131 height 18
type input "無名字/ 0101/null"
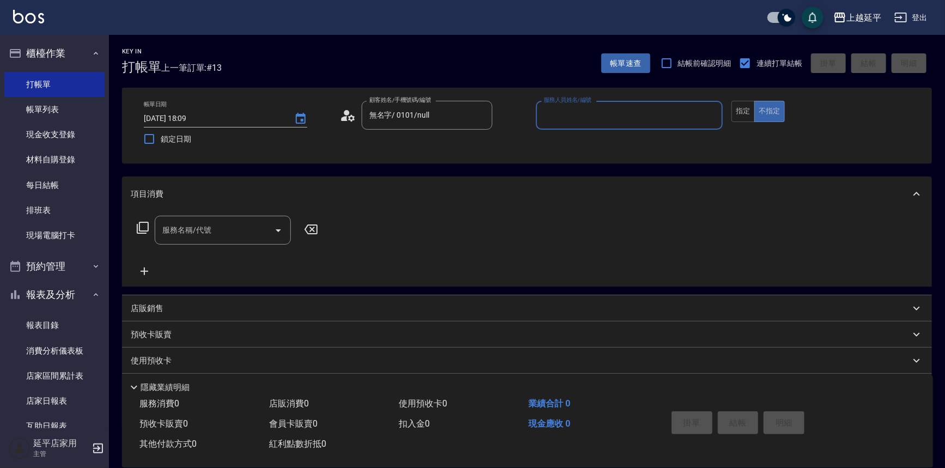
click at [560, 99] on label "服務人員姓名/編號" at bounding box center [568, 100] width 48 height 8
click at [560, 106] on input "服務人員姓名/編號" at bounding box center [630, 115] width 178 height 19
click at [561, 114] on input "服務人員姓名/編號" at bounding box center [630, 115] width 178 height 19
click at [566, 147] on div "[PERSON_NAME] -4" at bounding box center [629, 143] width 187 height 18
type input "[PERSON_NAME]-4"
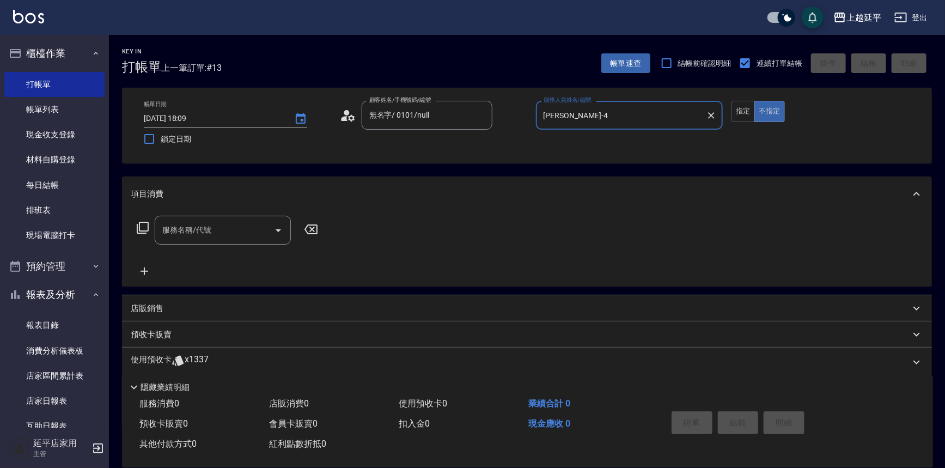
click at [216, 229] on input "服務名稱/代號" at bounding box center [215, 230] width 110 height 19
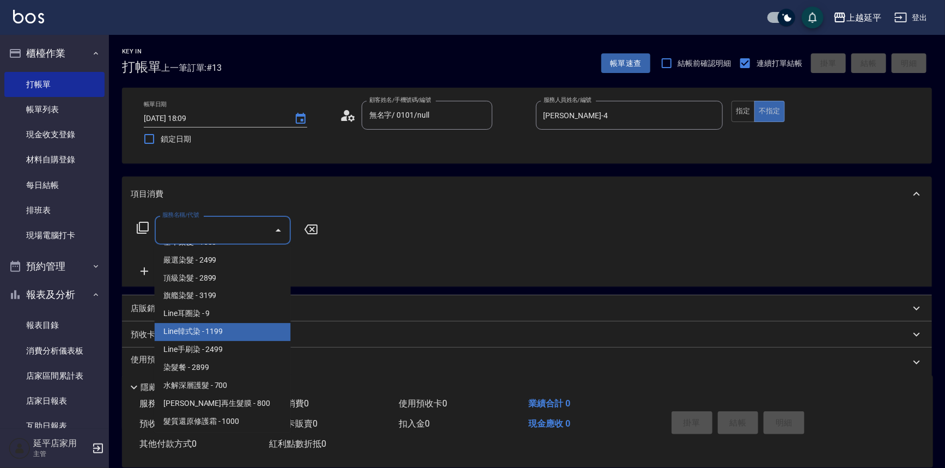
scroll to position [941, 0]
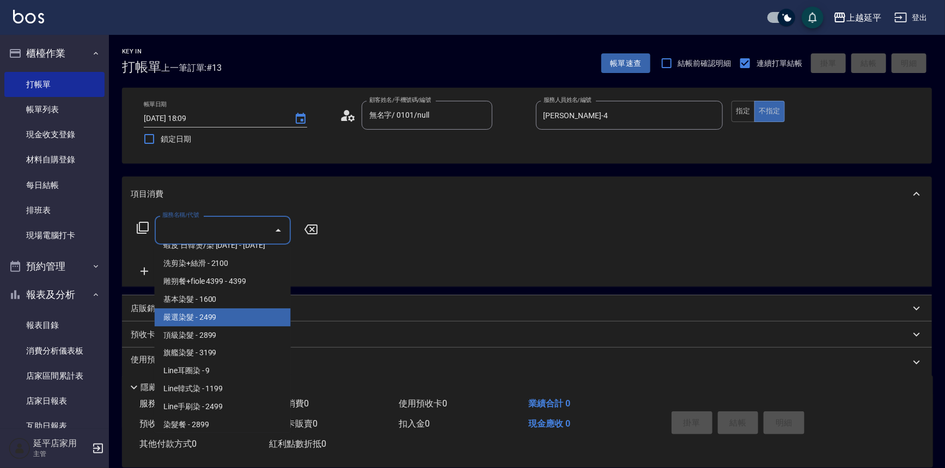
click at [228, 312] on span "嚴選染髮 - 2499" at bounding box center [223, 317] width 136 height 18
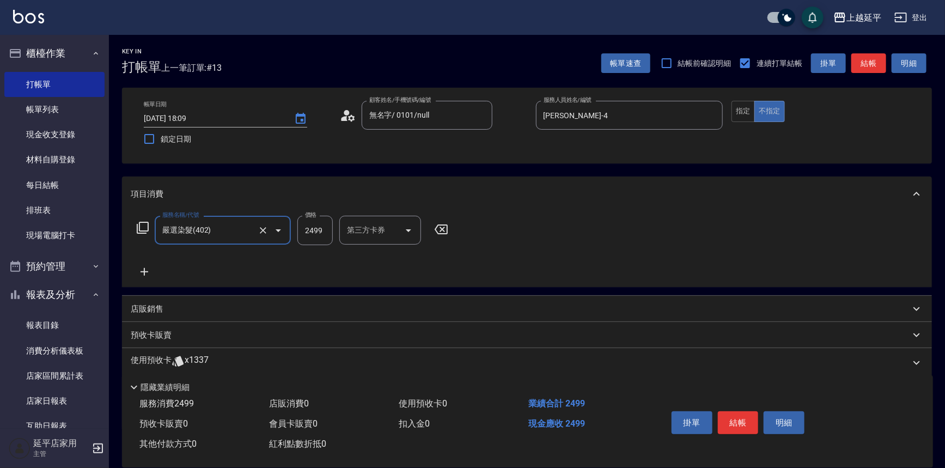
type input "嚴選染髮(402)"
click at [870, 62] on button "結帳" at bounding box center [868, 63] width 35 height 20
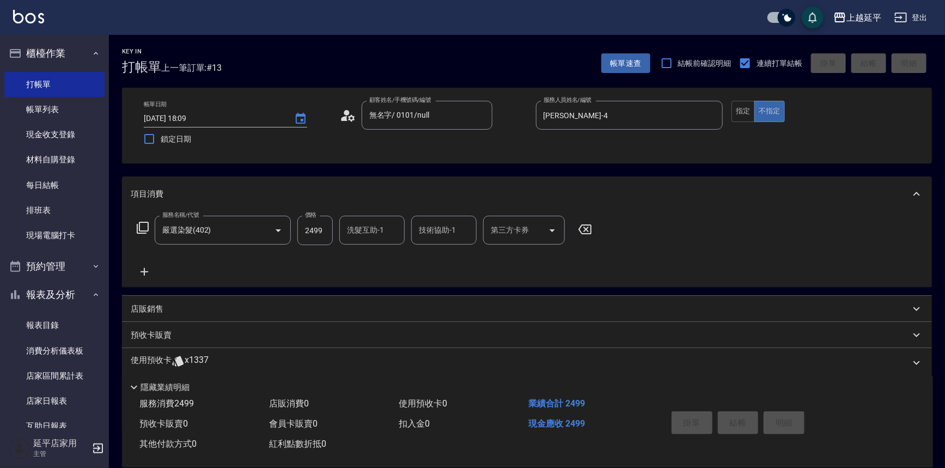
type input "[DATE] 18:12"
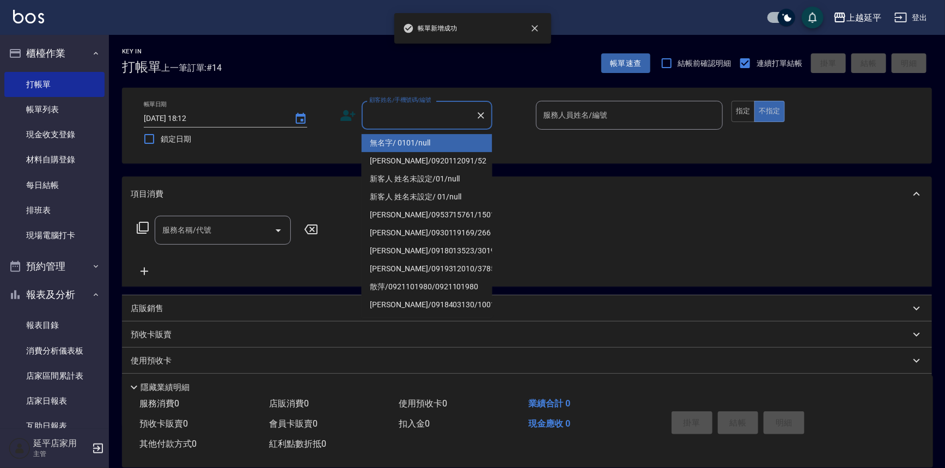
click at [445, 121] on input "顧客姓名/手機號碼/編號" at bounding box center [419, 115] width 105 height 19
click at [454, 142] on li "無名字/ 0101/null" at bounding box center [427, 143] width 131 height 18
type input "無名字/ 0101/null"
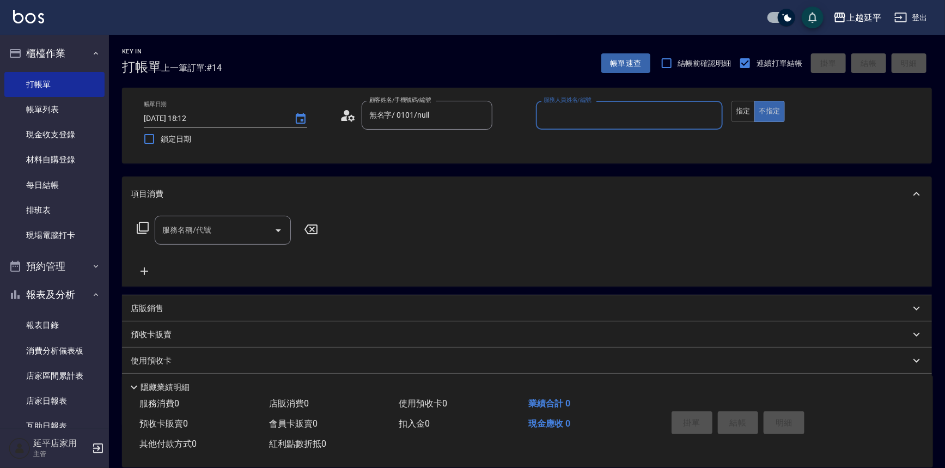
click at [583, 109] on input "服務人員姓名/編號" at bounding box center [630, 115] width 178 height 19
click at [577, 142] on div "[PERSON_NAME] -4" at bounding box center [629, 143] width 187 height 18
type input "[PERSON_NAME]-4"
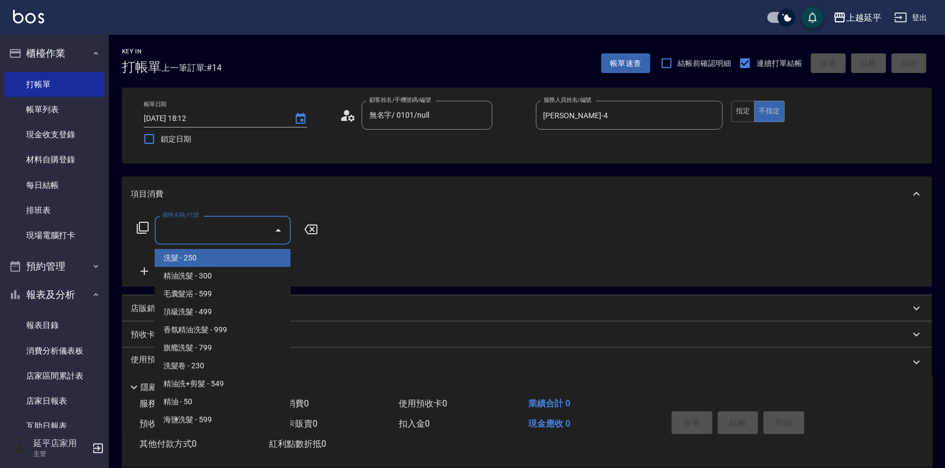
click at [222, 236] on input "服務名稱/代號" at bounding box center [215, 230] width 110 height 19
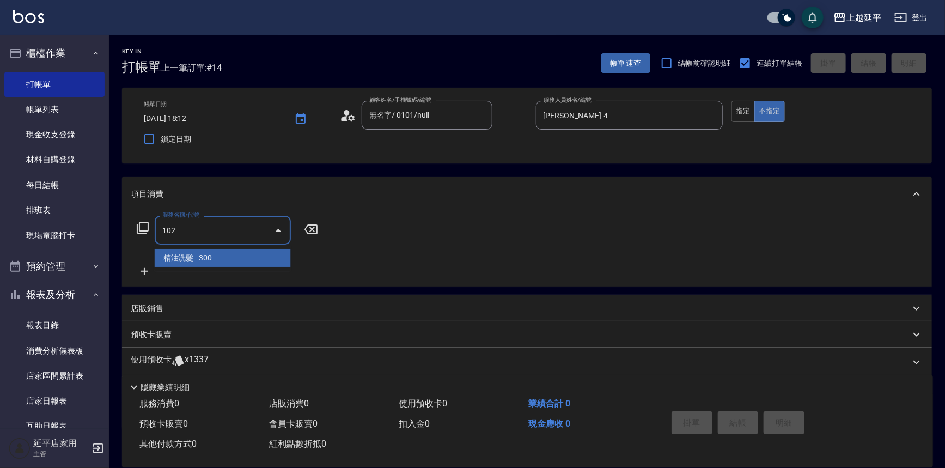
click at [207, 258] on span "精油洗髮 - 300" at bounding box center [223, 258] width 136 height 18
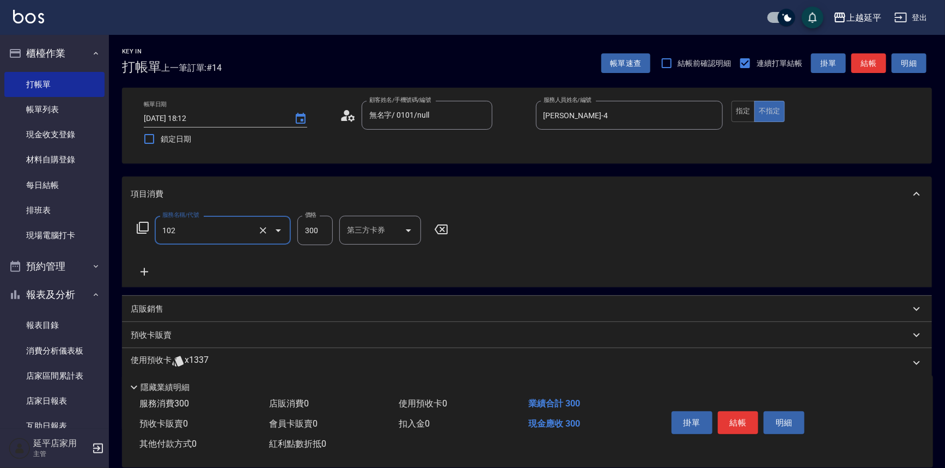
type input "精油洗髮(102)"
click at [143, 273] on icon at bounding box center [144, 271] width 27 height 13
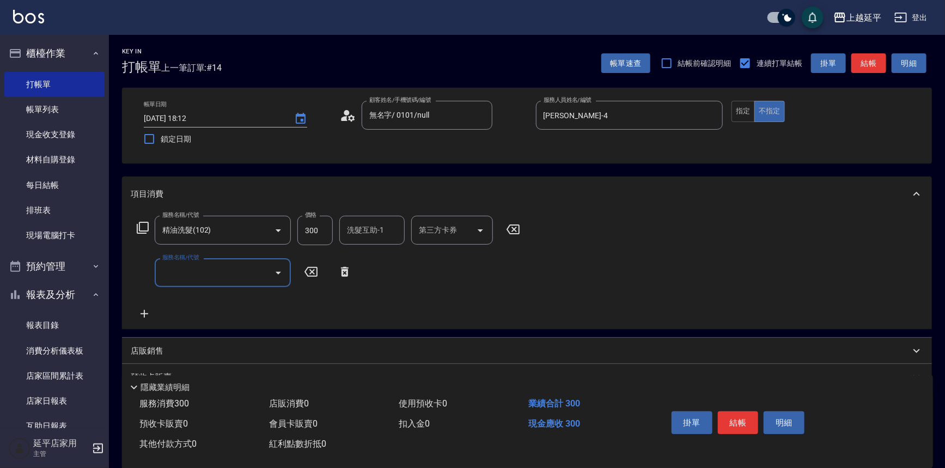
click at [208, 283] on div "服務名稱/代號" at bounding box center [223, 272] width 136 height 29
click at [201, 296] on span "B級單剪 - 399" at bounding box center [223, 300] width 136 height 18
type input "B級單剪(201)"
click at [145, 314] on icon at bounding box center [145, 314] width 8 height 8
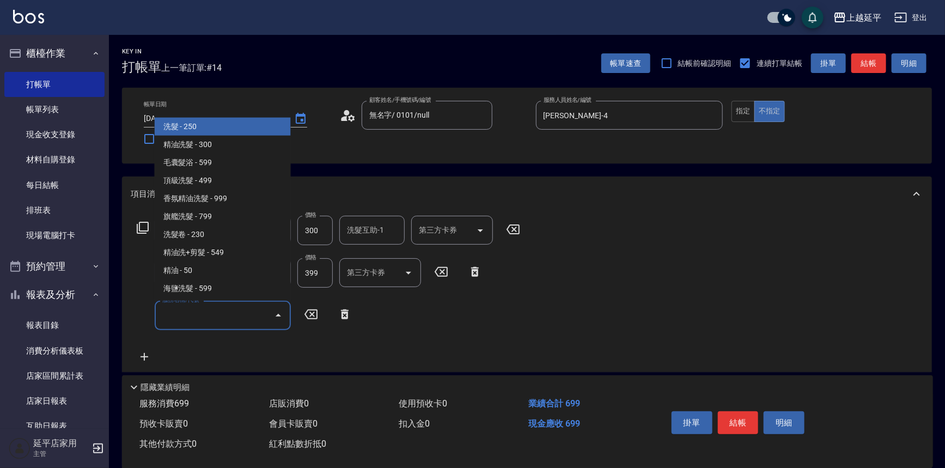
click at [210, 314] on input "服務名稱/代號" at bounding box center [215, 315] width 110 height 19
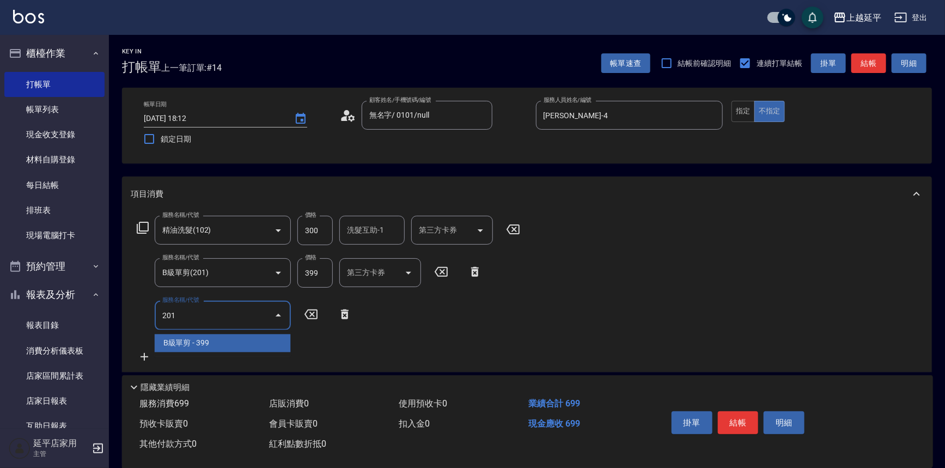
click at [202, 336] on span "B級單剪 - 399" at bounding box center [223, 343] width 136 height 18
type input "B級單剪(201)"
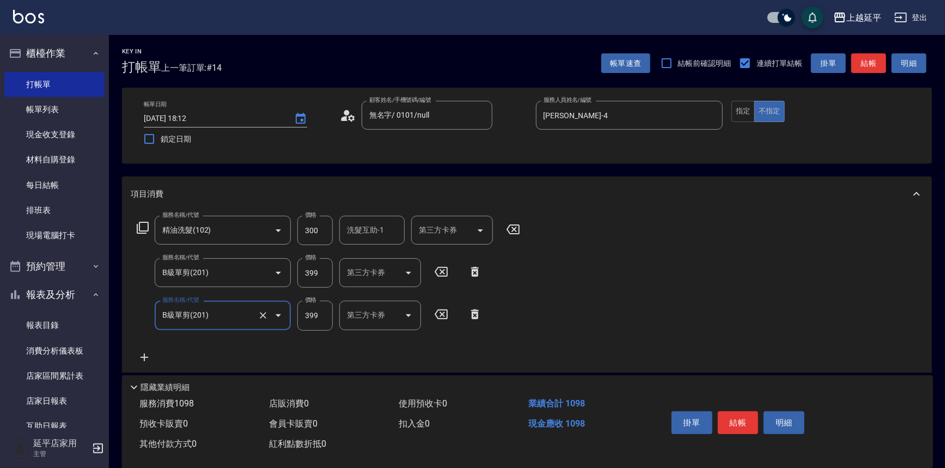
click at [144, 355] on icon at bounding box center [144, 357] width 27 height 13
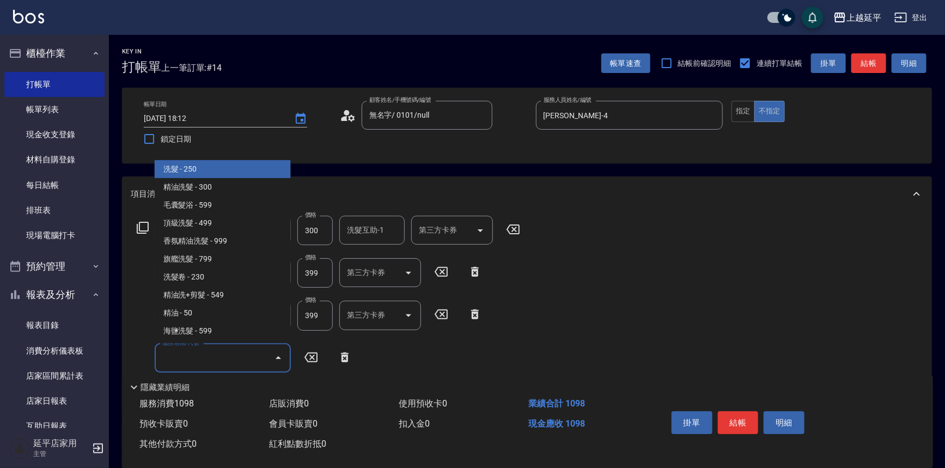
click at [204, 361] on input "服務名稱/代號" at bounding box center [215, 358] width 110 height 19
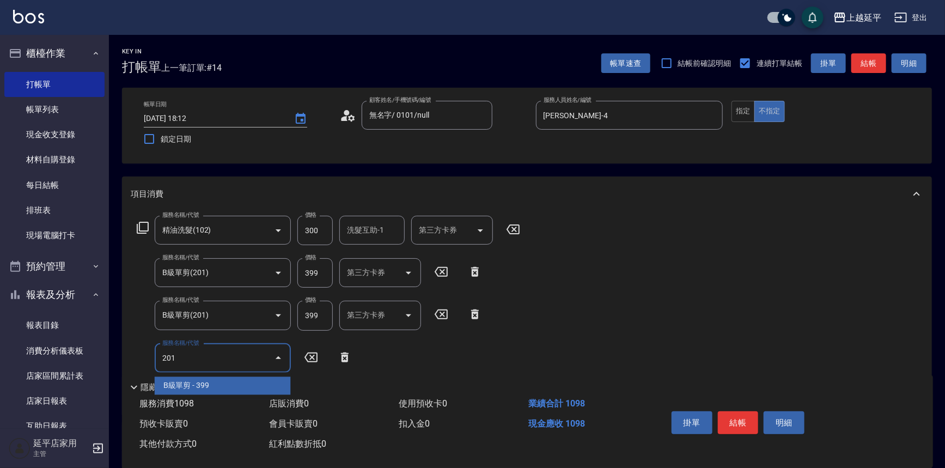
click at [208, 383] on span "B級單剪 - 399" at bounding box center [223, 386] width 136 height 18
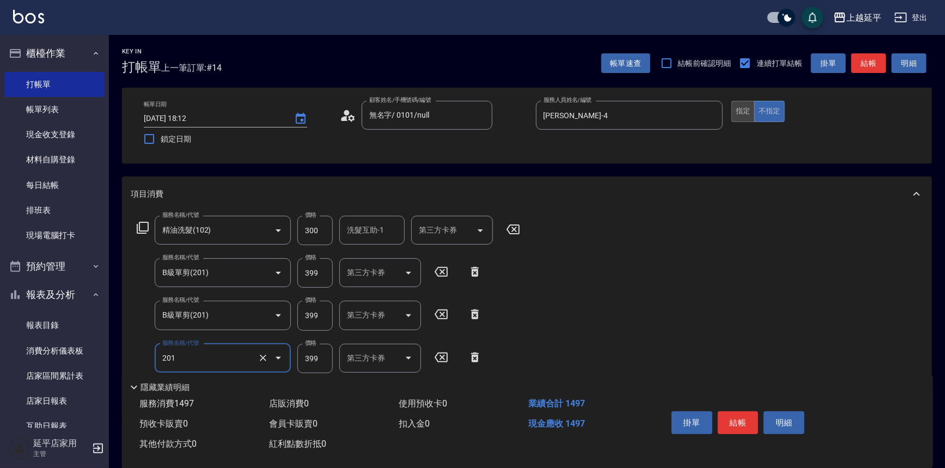
type input "B級單剪(201)"
click at [739, 111] on button "指定" at bounding box center [742, 111] width 23 height 21
click at [863, 60] on button "結帳" at bounding box center [868, 63] width 35 height 20
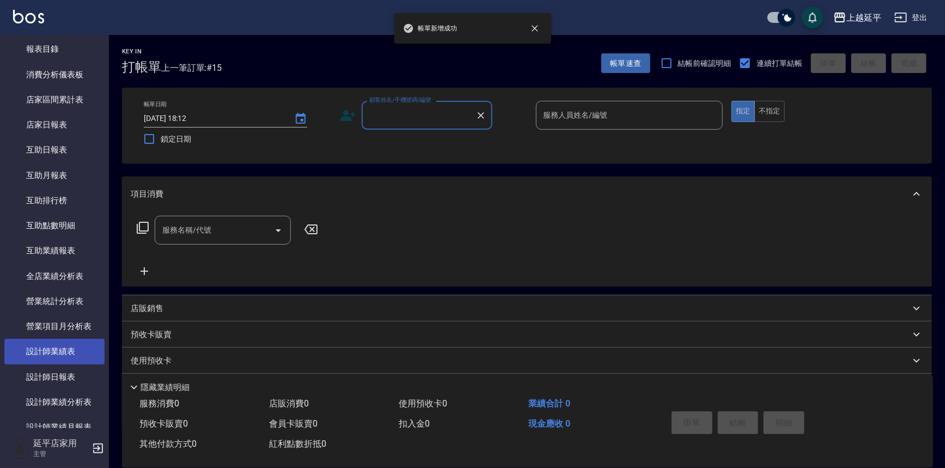
scroll to position [346, 0]
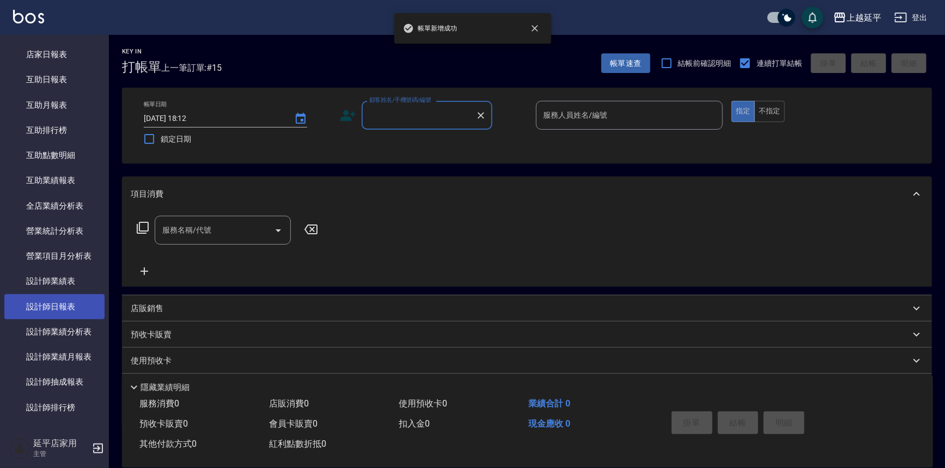
click at [80, 298] on link "設計師日報表" at bounding box center [54, 306] width 100 height 25
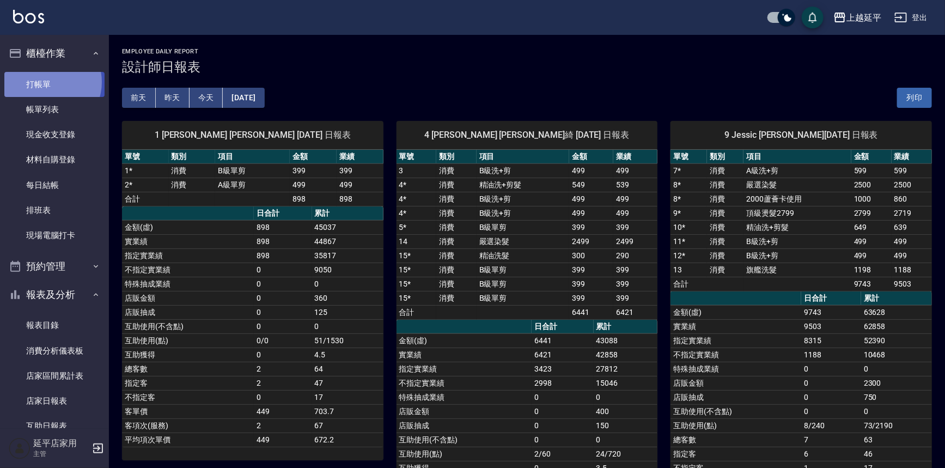
click at [48, 82] on link "打帳單" at bounding box center [54, 84] width 100 height 25
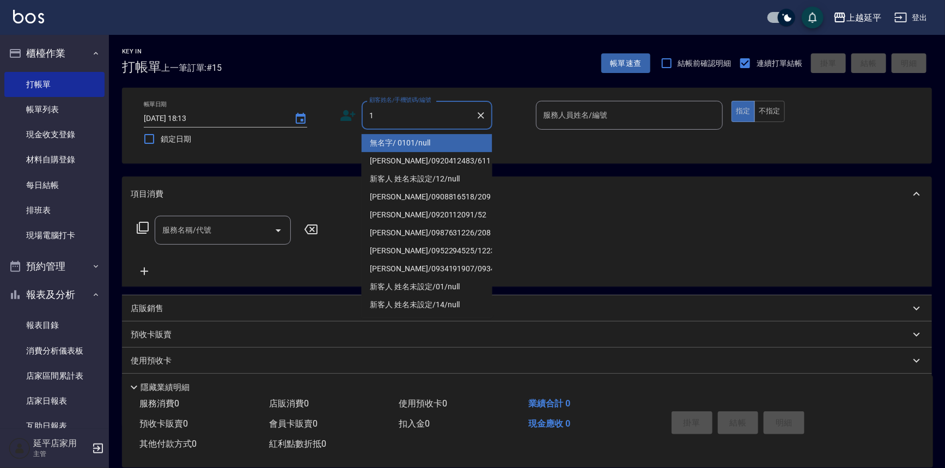
click at [399, 147] on li "無名字/ 0101/null" at bounding box center [427, 143] width 131 height 18
type input "無名字/ 0101/null"
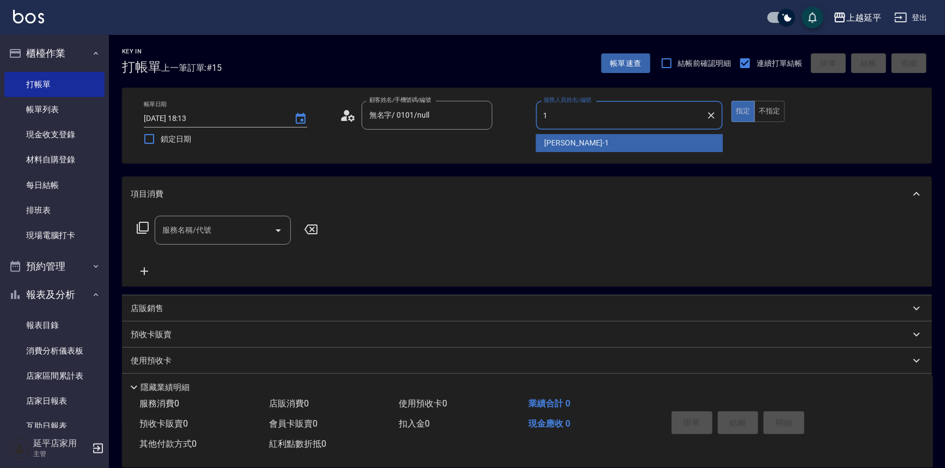
click at [562, 144] on span "[PERSON_NAME]-1" at bounding box center [577, 142] width 64 height 11
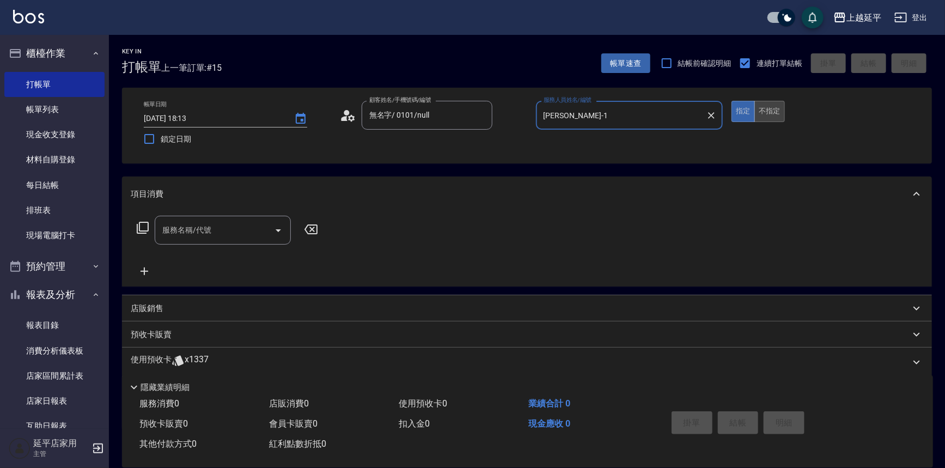
type input "[PERSON_NAME]-1"
click at [758, 107] on button "不指定" at bounding box center [769, 111] width 31 height 21
click at [280, 228] on icon "Open" at bounding box center [278, 230] width 13 height 13
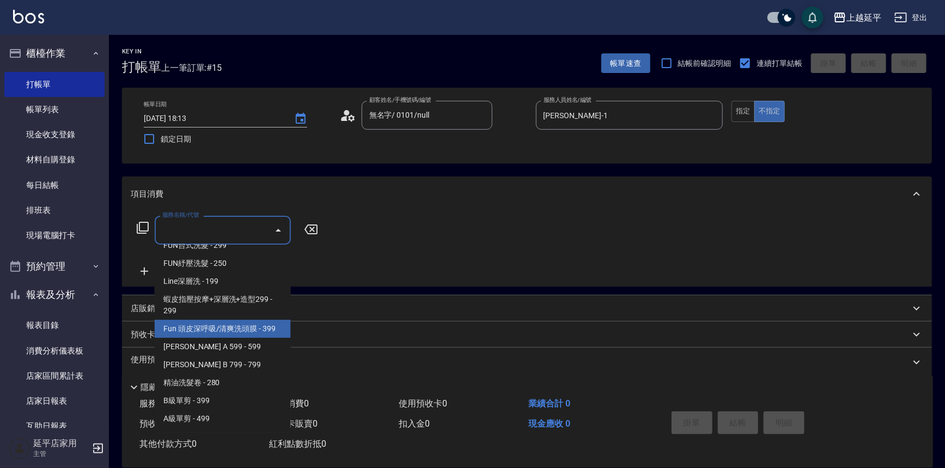
scroll to position [297, 0]
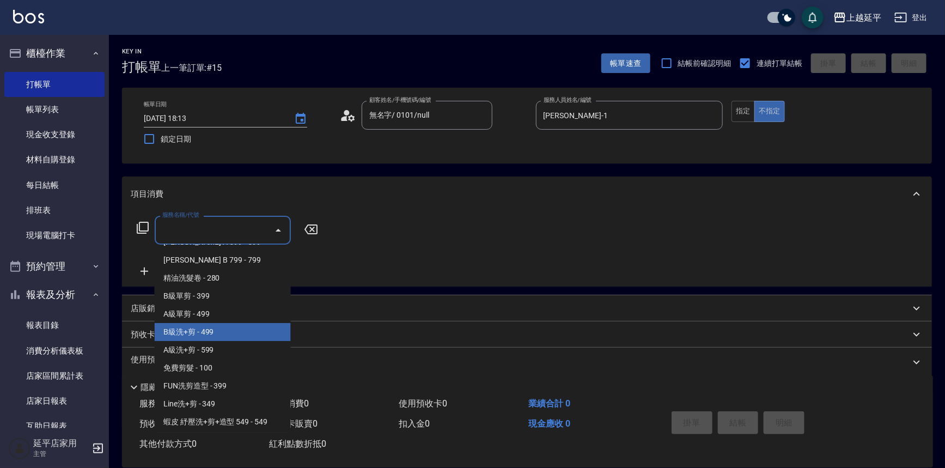
click at [218, 327] on span "B級洗+剪 - 499" at bounding box center [223, 332] width 136 height 18
type input "B級洗+剪(203)"
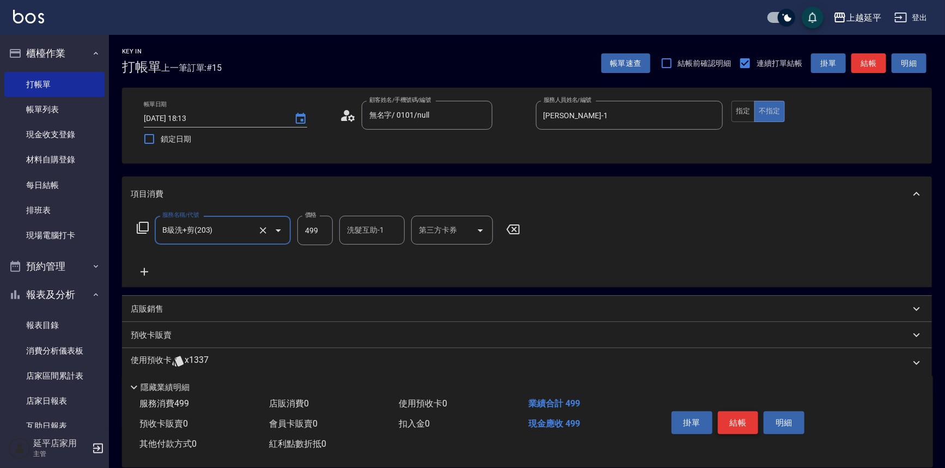
click at [730, 420] on button "結帳" at bounding box center [738, 422] width 41 height 23
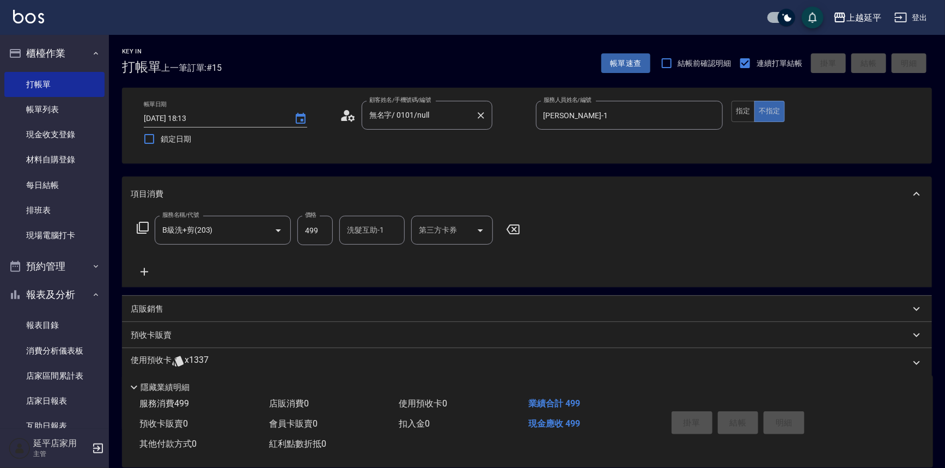
type input "[DATE] 18:18"
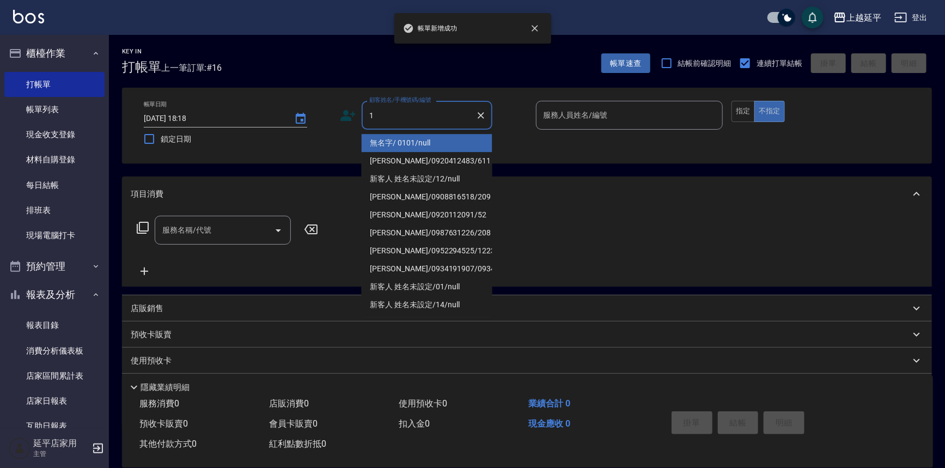
click at [391, 137] on li "無名字/ 0101/null" at bounding box center [427, 143] width 131 height 18
type input "無名字/ 0101/null"
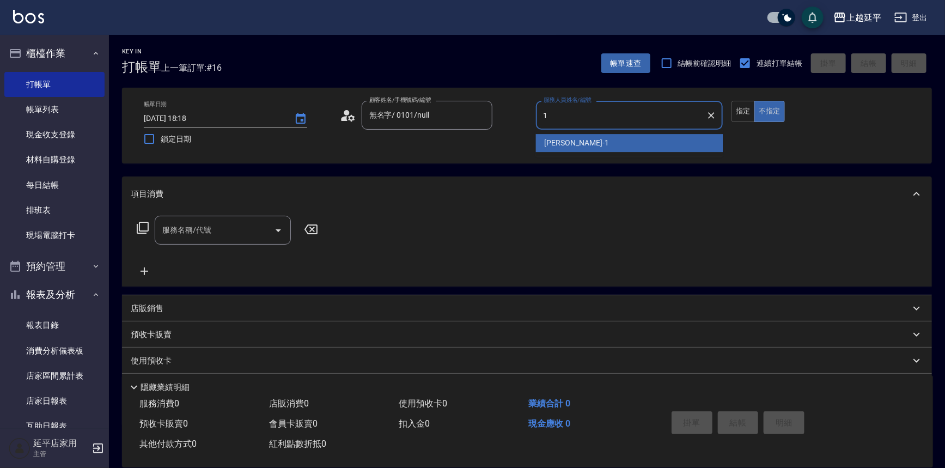
click at [552, 138] on span "[PERSON_NAME]-1" at bounding box center [577, 142] width 64 height 11
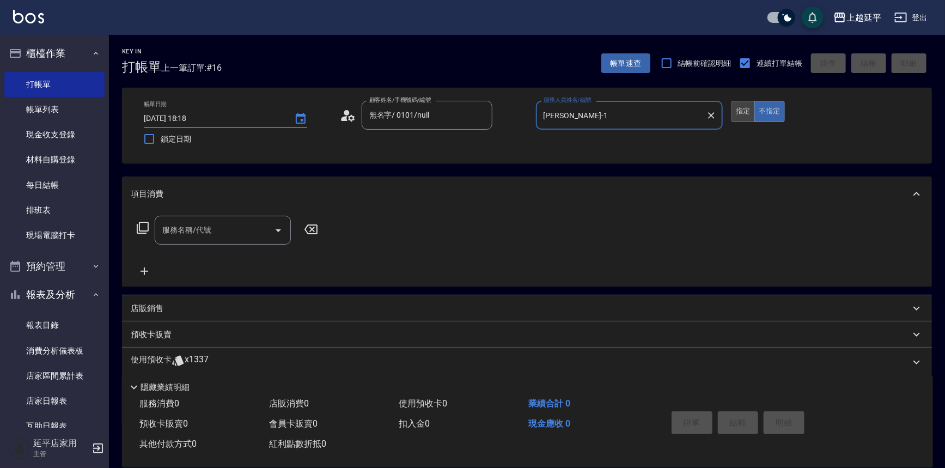
type input "[PERSON_NAME]-1"
click at [733, 115] on button "指定" at bounding box center [742, 111] width 23 height 21
click at [279, 227] on icon "Open" at bounding box center [278, 230] width 13 height 13
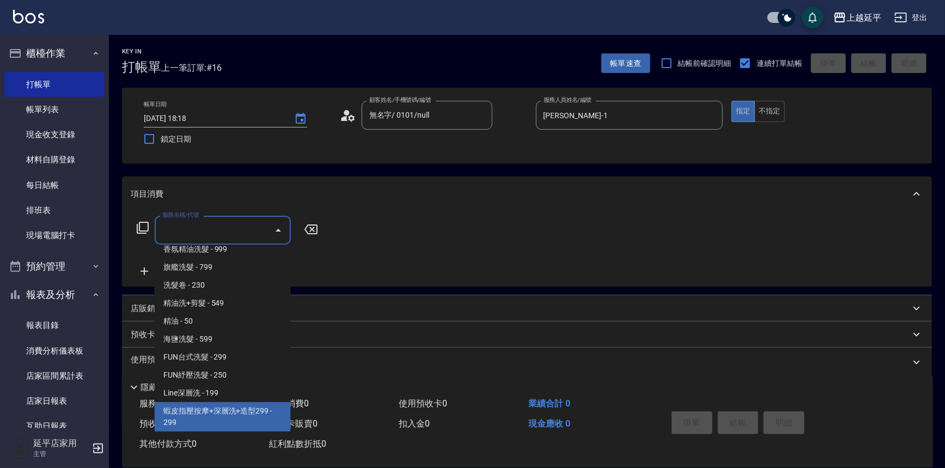
scroll to position [198, 0]
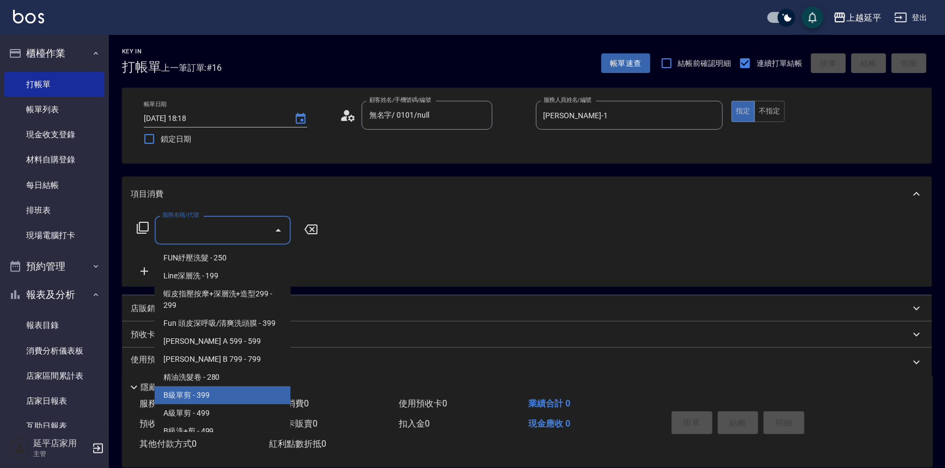
click at [223, 398] on span "B級單剪 - 399" at bounding box center [223, 395] width 136 height 18
type input "B級單剪(201)"
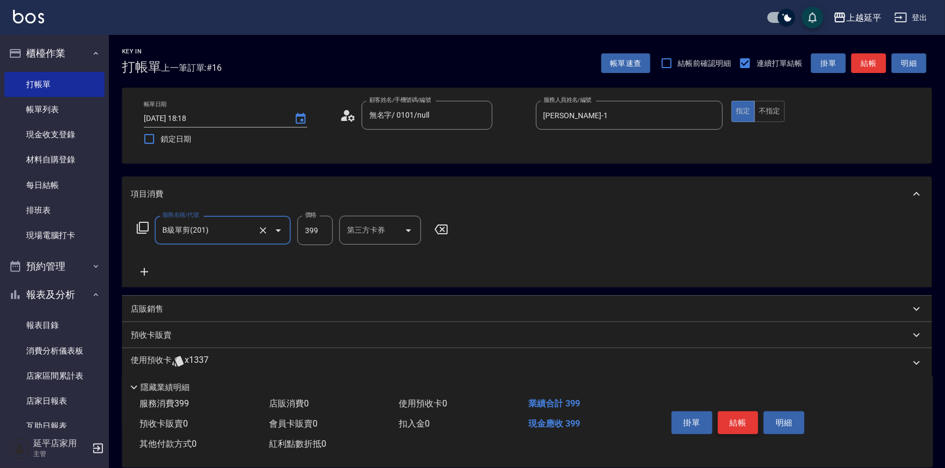
click at [747, 413] on button "結帳" at bounding box center [738, 422] width 41 height 23
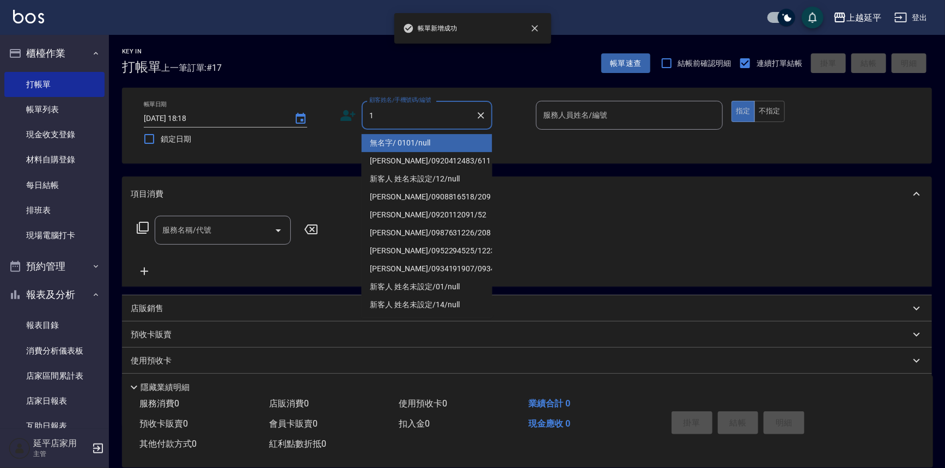
click at [379, 144] on li "無名字/ 0101/null" at bounding box center [427, 143] width 131 height 18
type input "無名字/ 0101/null"
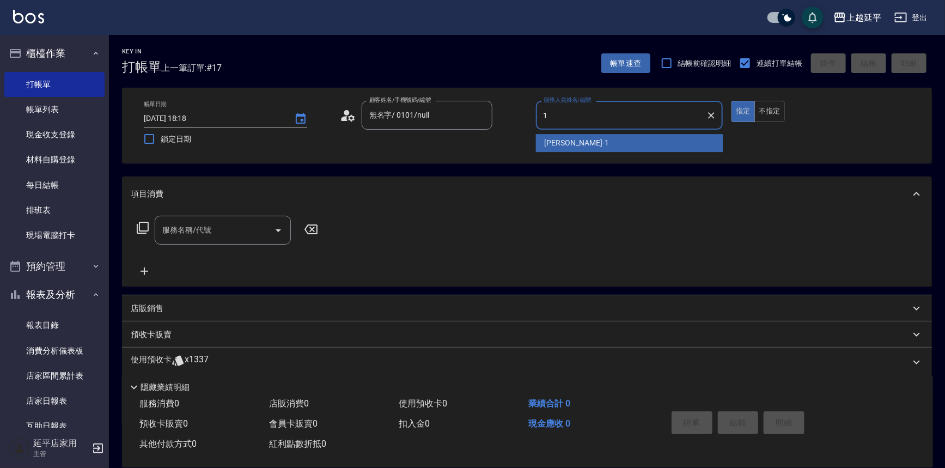
click at [562, 145] on span "[PERSON_NAME]-1" at bounding box center [577, 142] width 64 height 11
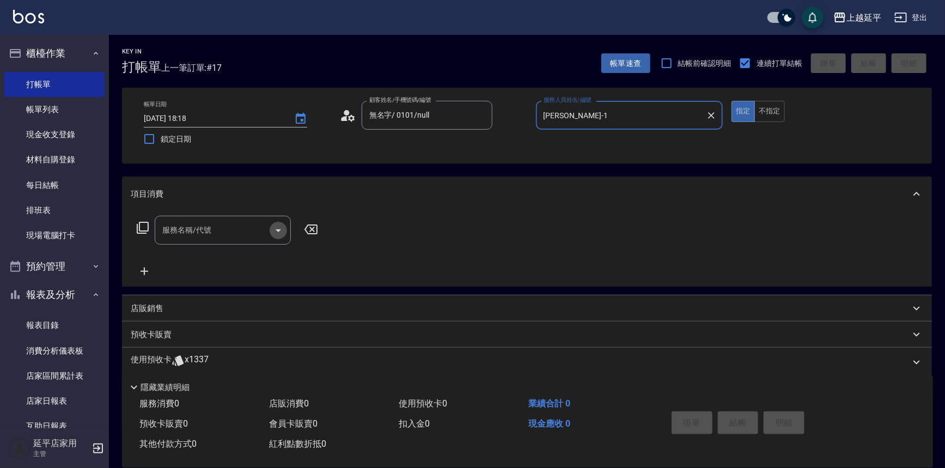
click at [275, 233] on icon "Open" at bounding box center [278, 230] width 13 height 13
type input "[PERSON_NAME]-1"
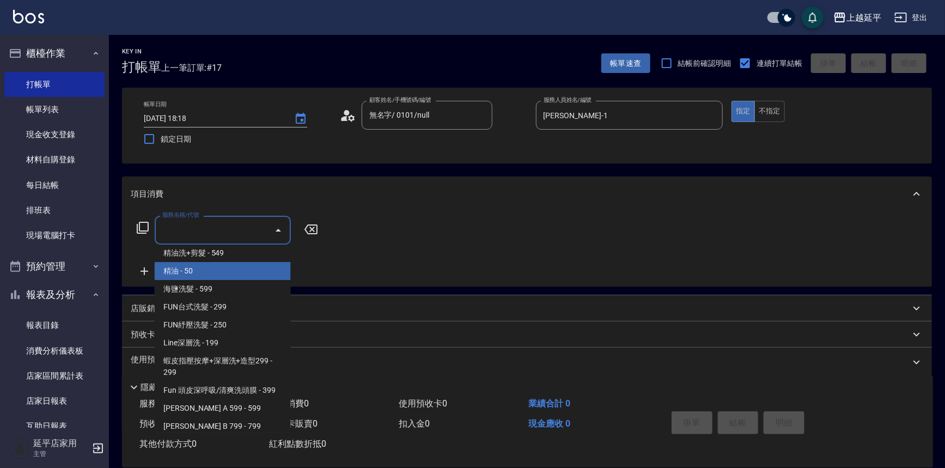
scroll to position [247, 0]
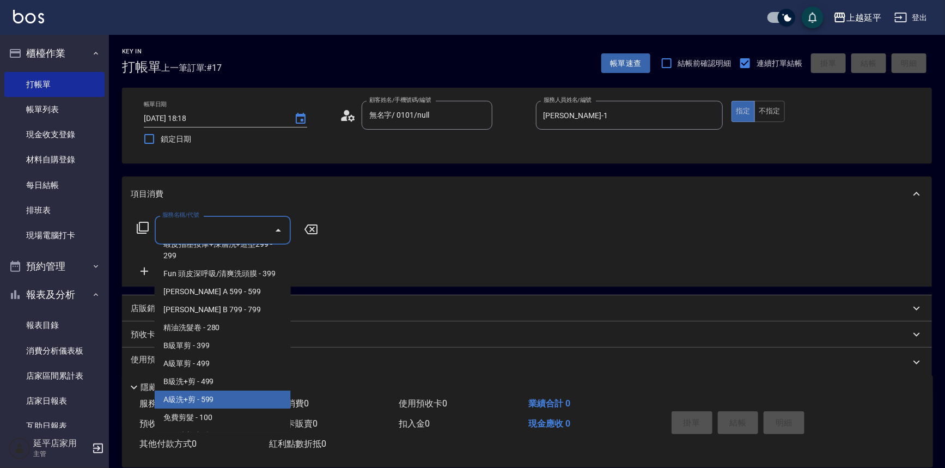
click at [231, 403] on span "A級洗+剪 - 599" at bounding box center [223, 400] width 136 height 18
type input "A級洗+剪(204)"
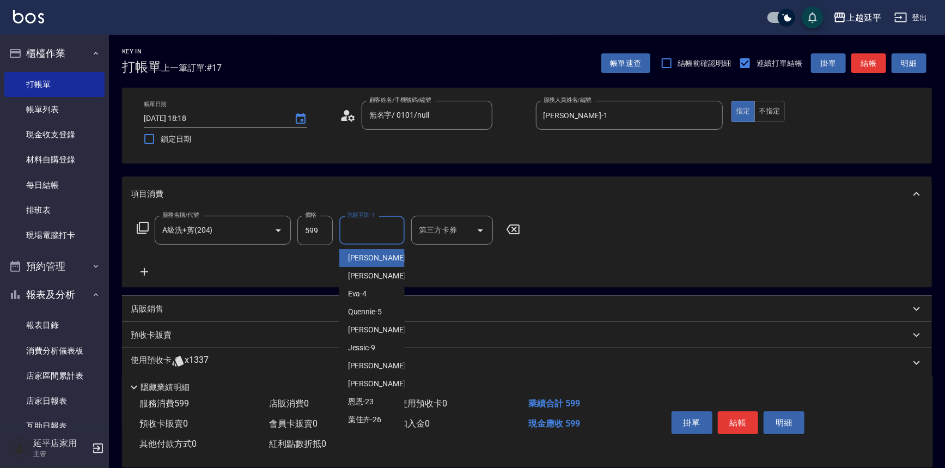
click at [367, 231] on input "洗髮互助-1" at bounding box center [372, 230] width 56 height 19
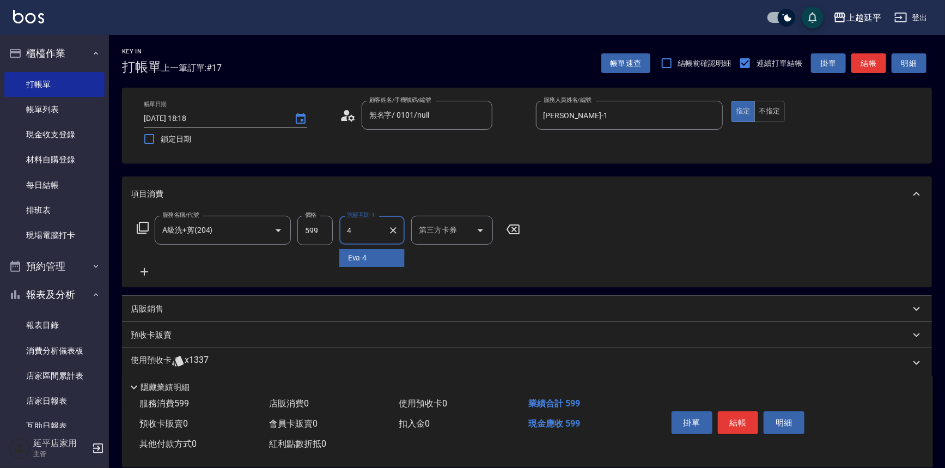
click at [362, 262] on span "[PERSON_NAME] -4" at bounding box center [357, 257] width 19 height 11
type input "[PERSON_NAME]-4"
click at [736, 422] on button "結帳" at bounding box center [738, 422] width 41 height 23
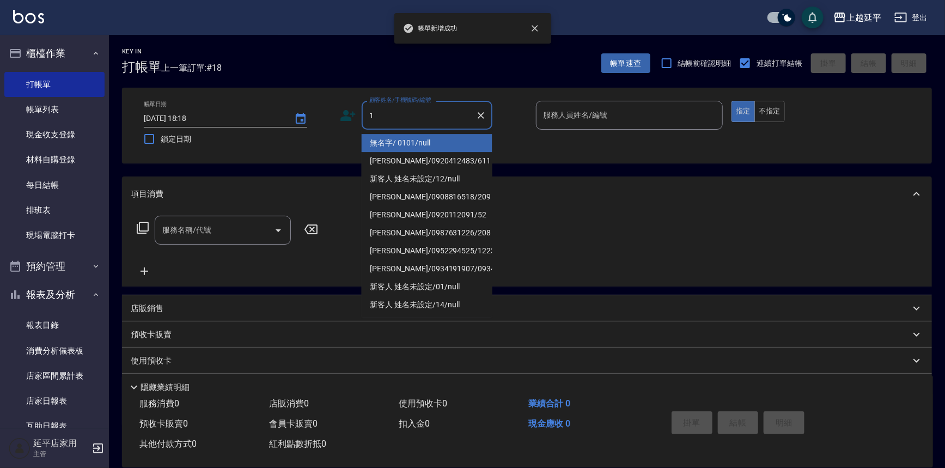
click at [397, 147] on li "無名字/ 0101/null" at bounding box center [427, 143] width 131 height 18
type input "無名字/ 0101/null"
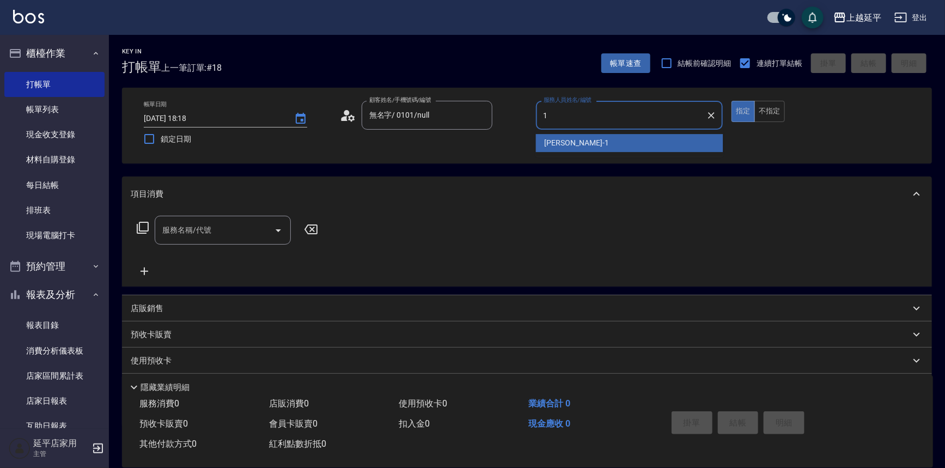
click at [547, 137] on span "[PERSON_NAME]-1" at bounding box center [577, 142] width 64 height 11
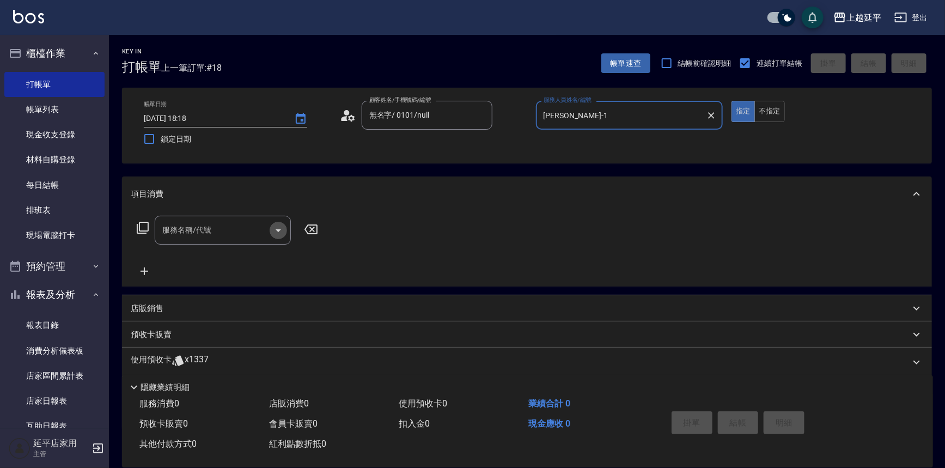
click at [282, 230] on icon "Open" at bounding box center [278, 230] width 13 height 13
type input "[PERSON_NAME]-1"
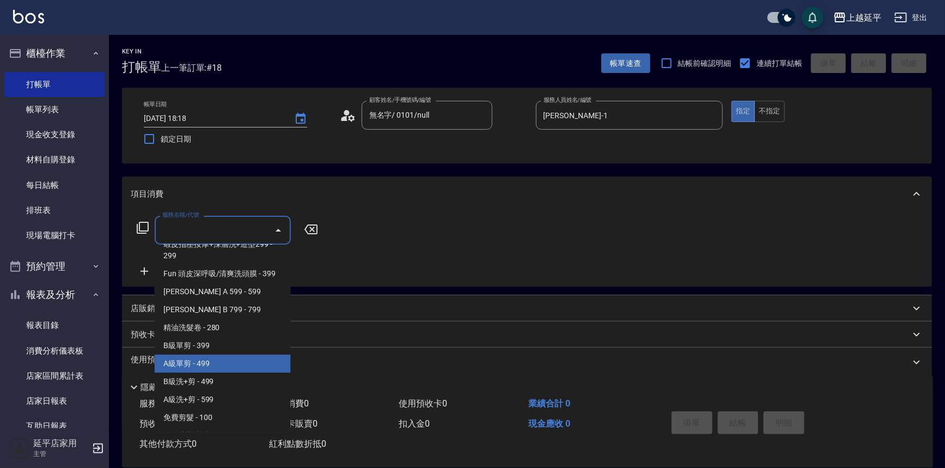
click at [216, 368] on span "A級單剪 - 499" at bounding box center [223, 364] width 136 height 18
type input "A級單剪(202)"
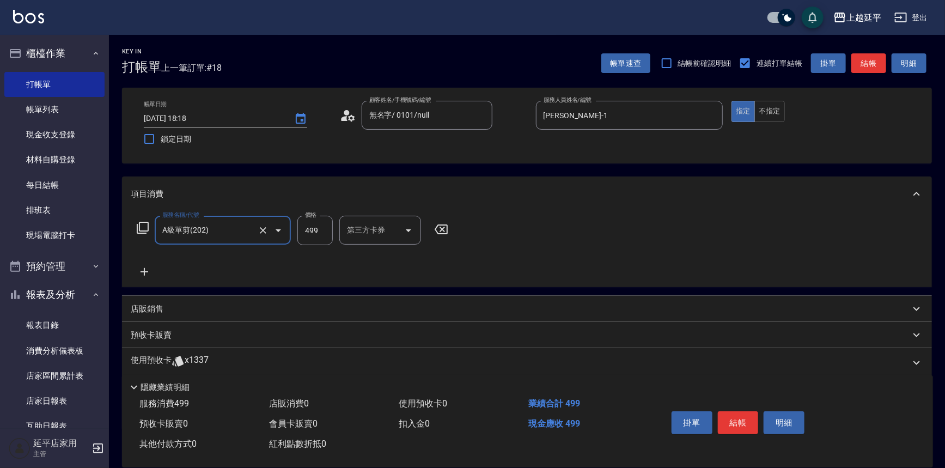
drag, startPoint x: 721, startPoint y: 421, endPoint x: 714, endPoint y: 416, distance: 8.6
click at [721, 420] on button "結帳" at bounding box center [738, 422] width 41 height 23
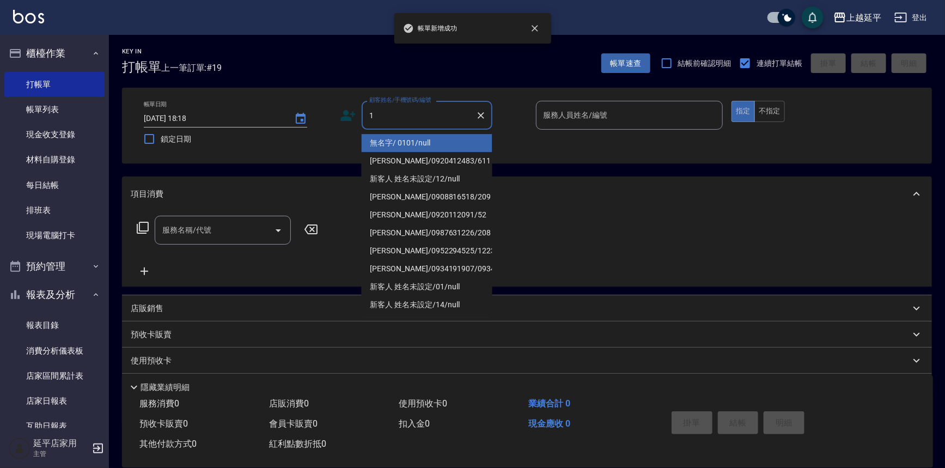
click at [381, 149] on li "無名字/ 0101/null" at bounding box center [427, 143] width 131 height 18
type input "無名字/ 0101/null"
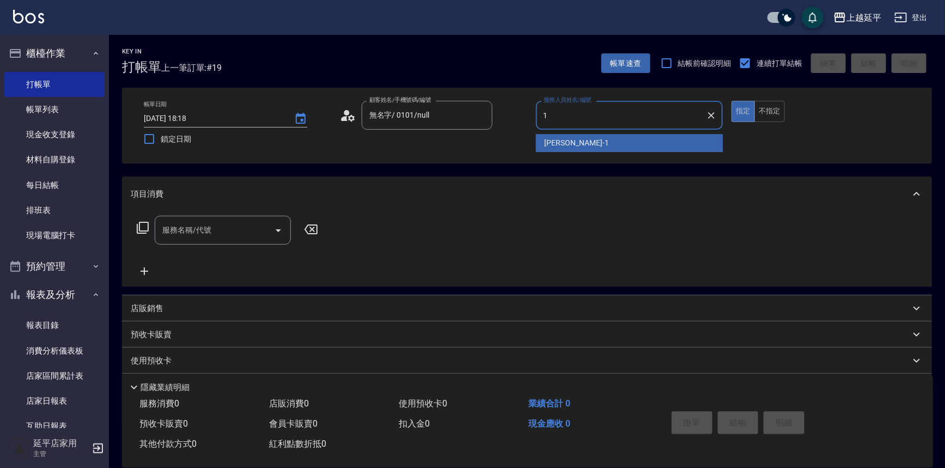
click at [560, 139] on span "[PERSON_NAME]-1" at bounding box center [577, 142] width 64 height 11
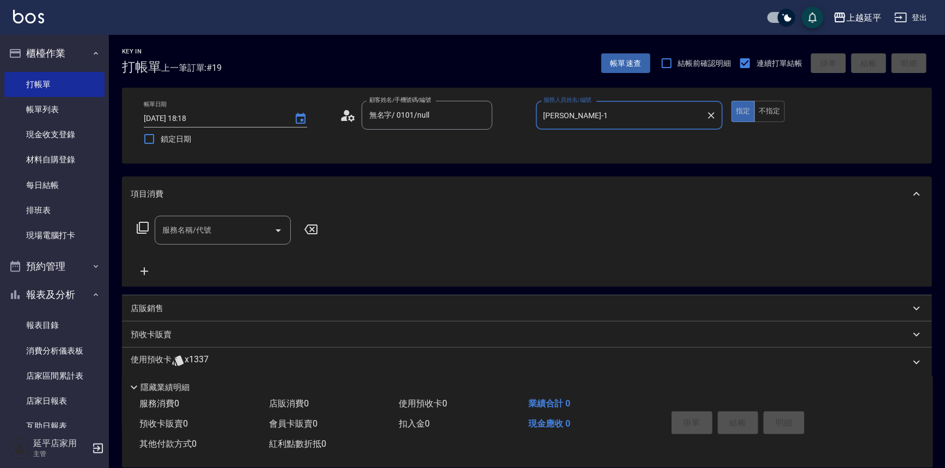
type input "[PERSON_NAME]-1"
click at [143, 223] on icon at bounding box center [142, 227] width 13 height 13
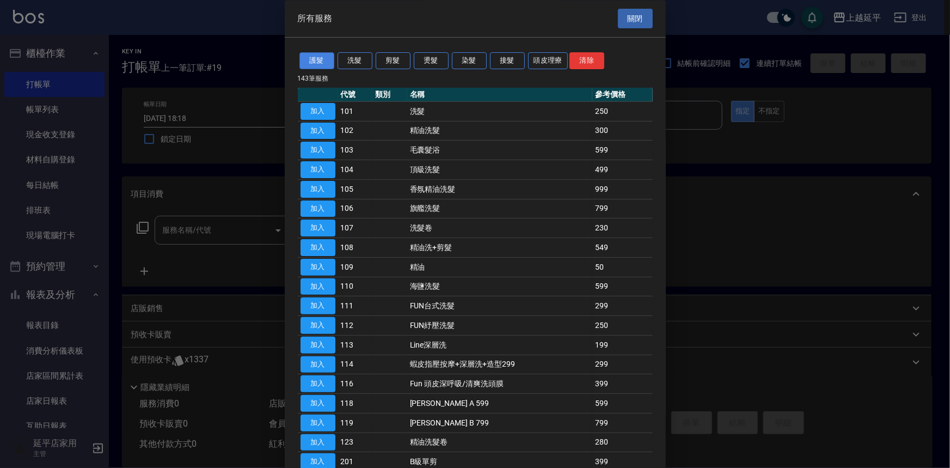
click at [327, 64] on button "護髮" at bounding box center [317, 61] width 35 height 17
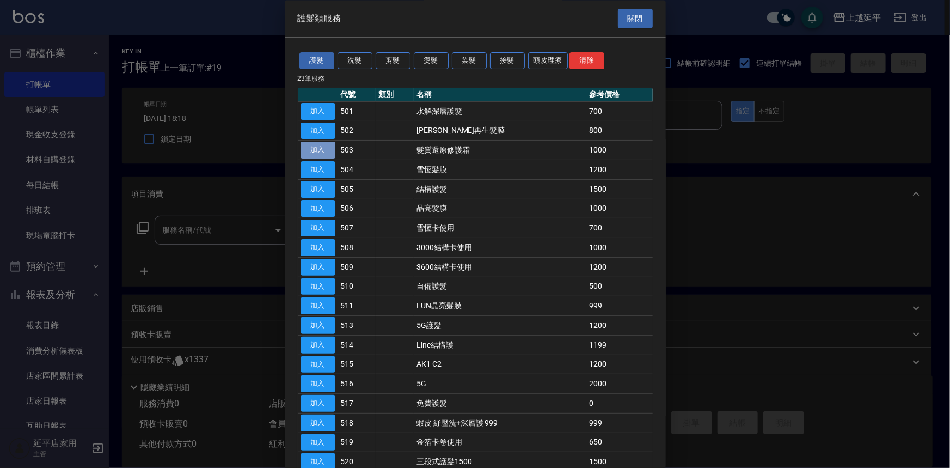
click at [318, 148] on button "加入" at bounding box center [318, 150] width 35 height 17
type input "髮質還原修護霜(503)"
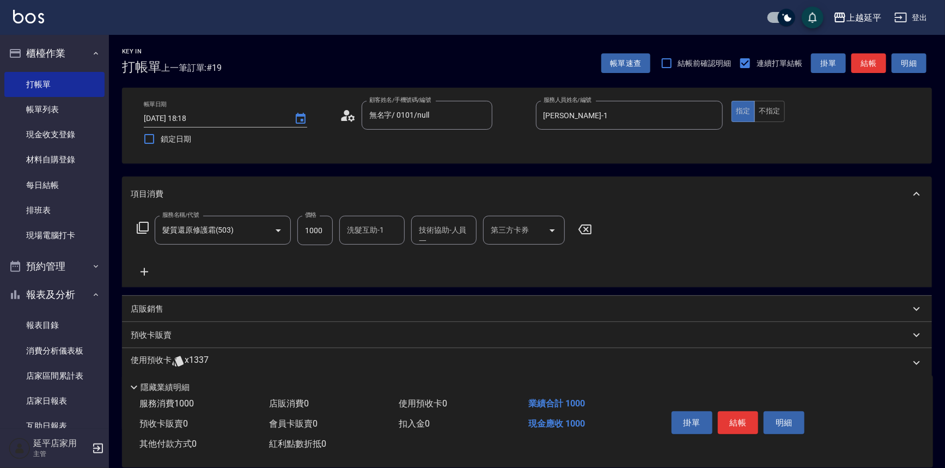
click at [141, 269] on icon at bounding box center [144, 271] width 27 height 13
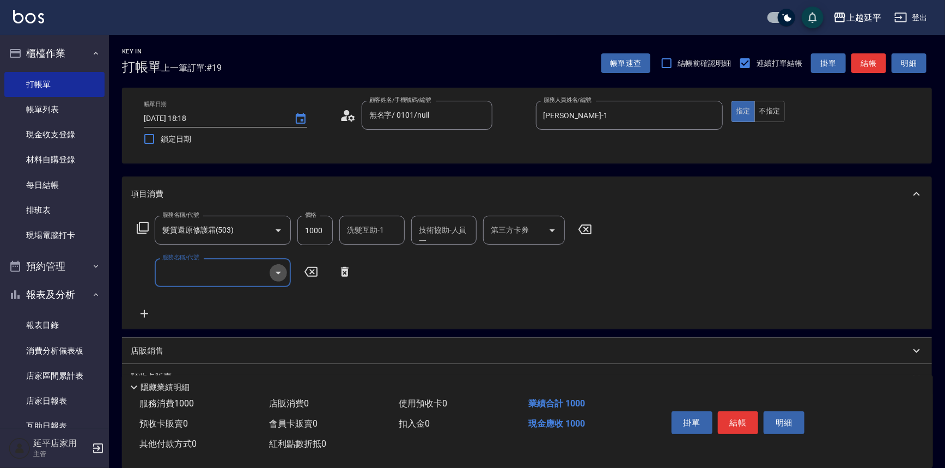
click at [278, 277] on icon "Open" at bounding box center [278, 272] width 13 height 13
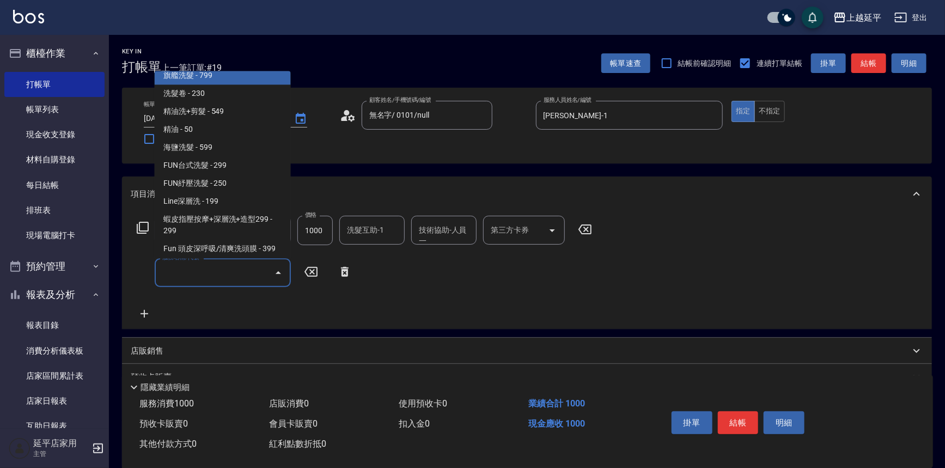
scroll to position [198, 0]
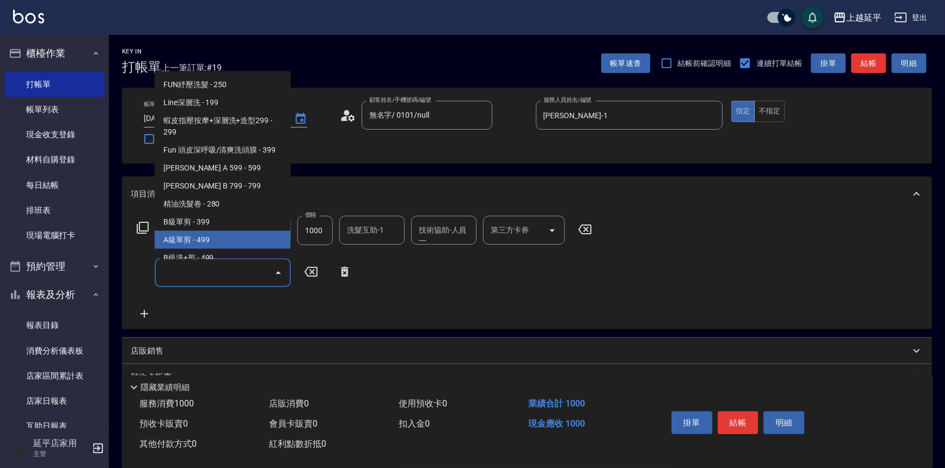
click at [247, 240] on span "A級單剪 - 499" at bounding box center [223, 240] width 136 height 18
type input "A級單剪(202)"
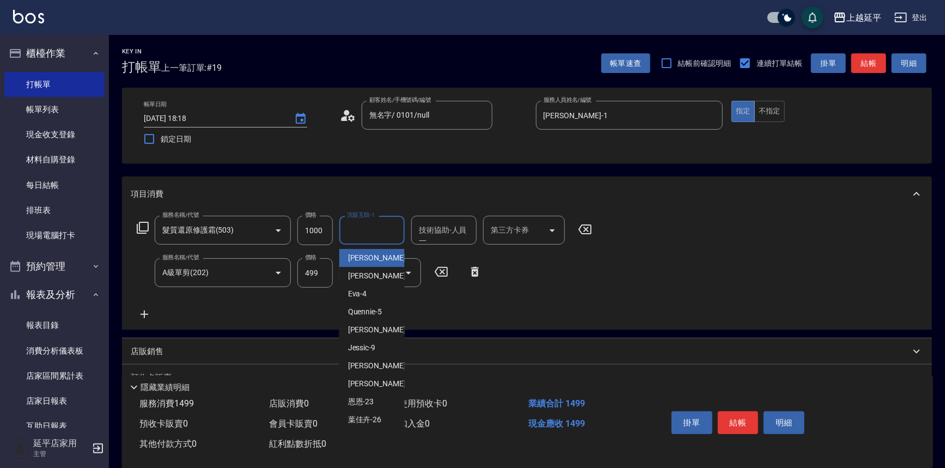
click at [395, 234] on input "洗髮互助-1" at bounding box center [372, 230] width 56 height 19
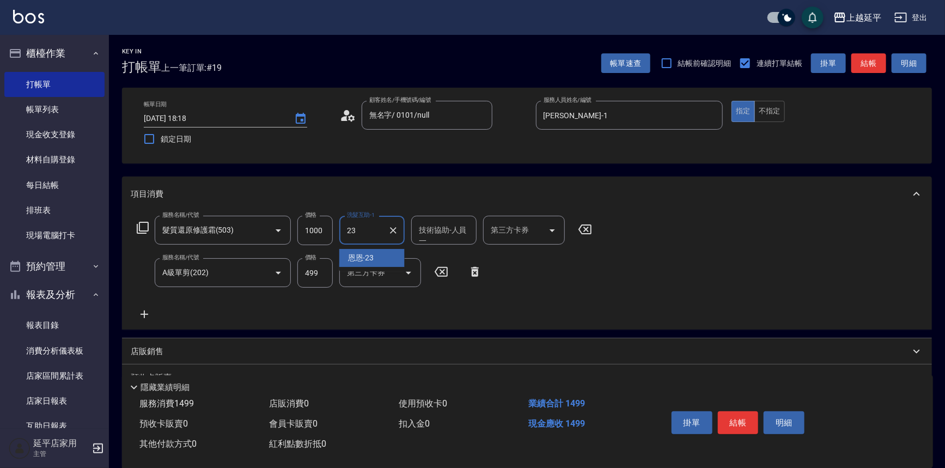
drag, startPoint x: 369, startPoint y: 261, endPoint x: 391, endPoint y: 251, distance: 24.1
click at [369, 260] on span "恩恩 -23" at bounding box center [361, 257] width 26 height 11
click at [425, 240] on div "技術協助-人員一" at bounding box center [443, 230] width 65 height 29
type input "恩恩-23"
click at [428, 251] on div "恩恩 -23" at bounding box center [443, 258] width 65 height 18
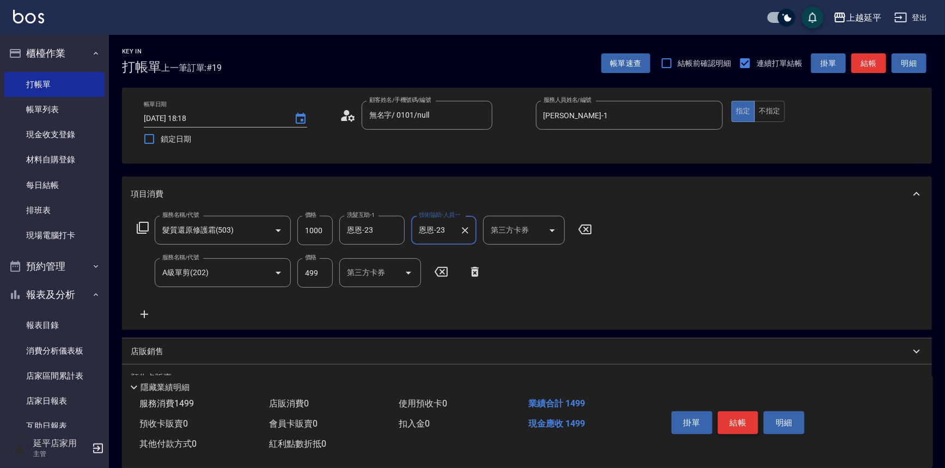
type input "恩恩-23"
click at [739, 420] on button "結帳" at bounding box center [738, 422] width 41 height 23
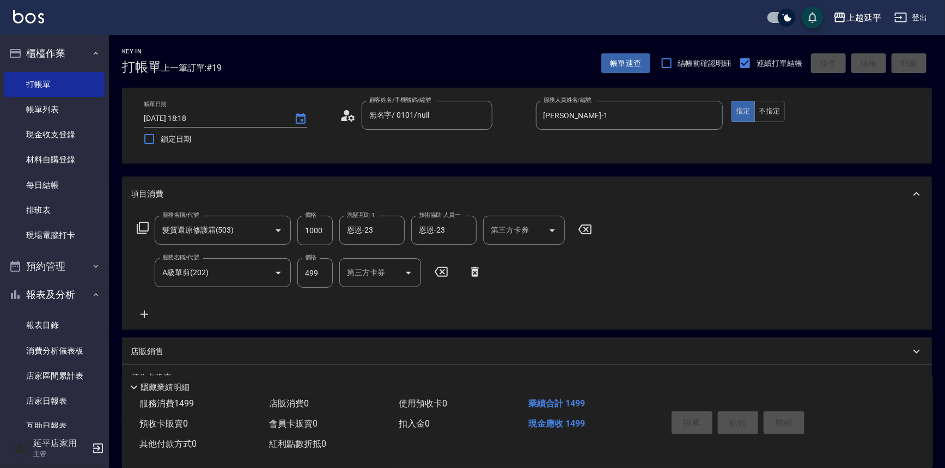
type input "[DATE] 18:19"
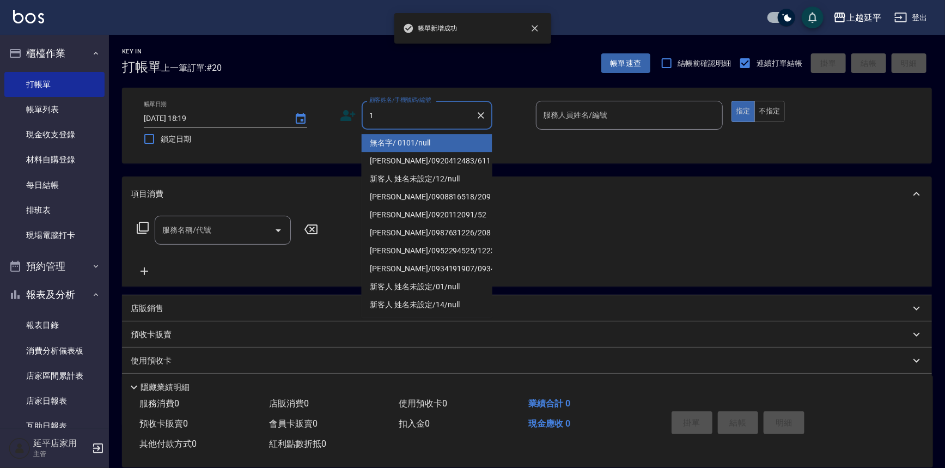
click at [380, 139] on li "無名字/ 0101/null" at bounding box center [427, 143] width 131 height 18
type input "無名字/ 0101/null"
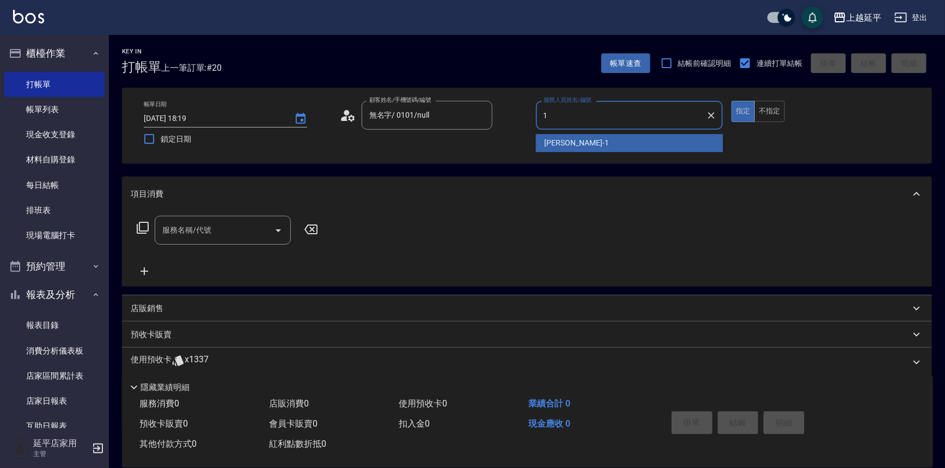
click at [545, 146] on span "[PERSON_NAME]-1" at bounding box center [577, 142] width 64 height 11
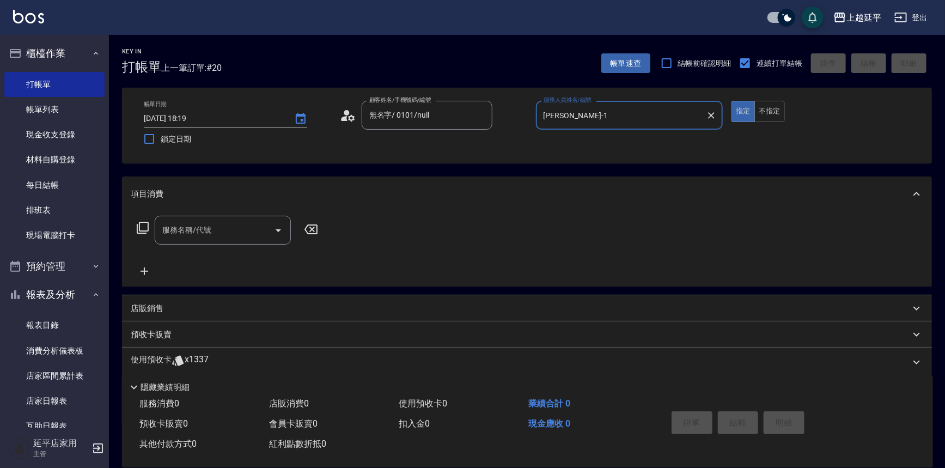
type input "[PERSON_NAME]-1"
click at [148, 223] on icon at bounding box center [143, 228] width 12 height 12
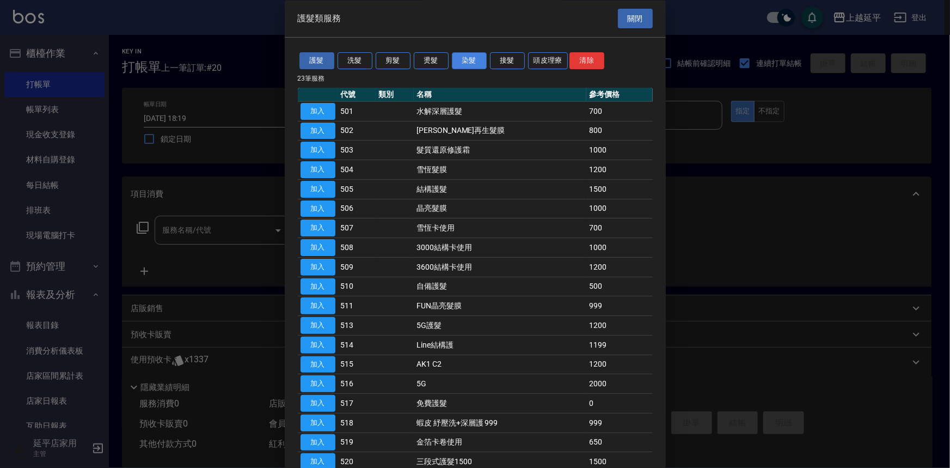
click at [462, 63] on button "染髮" at bounding box center [469, 61] width 35 height 17
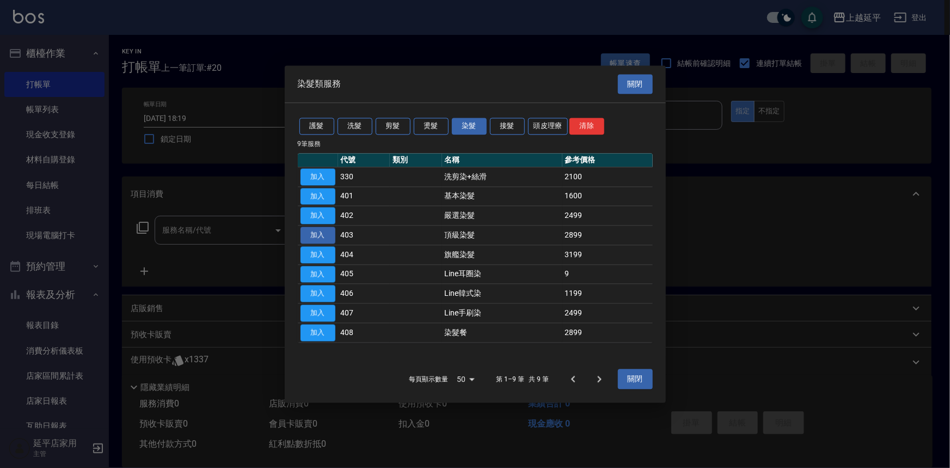
click at [325, 239] on button "加入" at bounding box center [318, 235] width 35 height 17
type input "頂級染髮(403)"
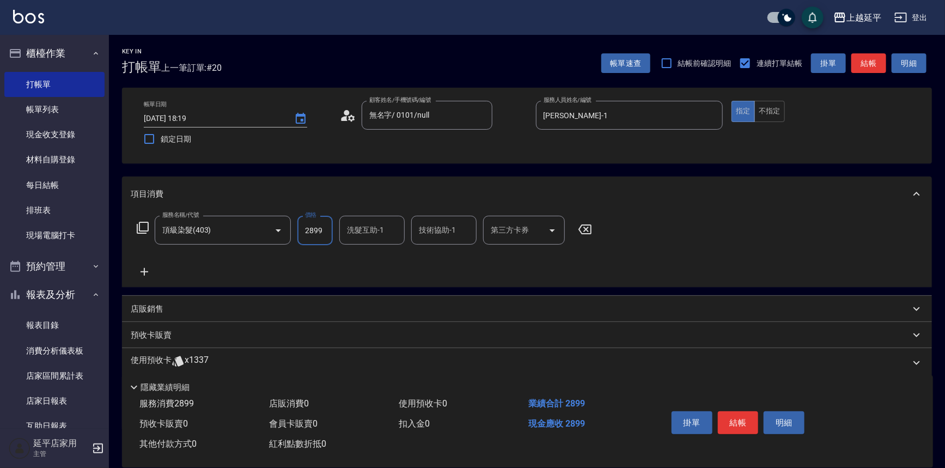
click at [324, 233] on input "2899" at bounding box center [314, 230] width 35 height 29
type input "4999"
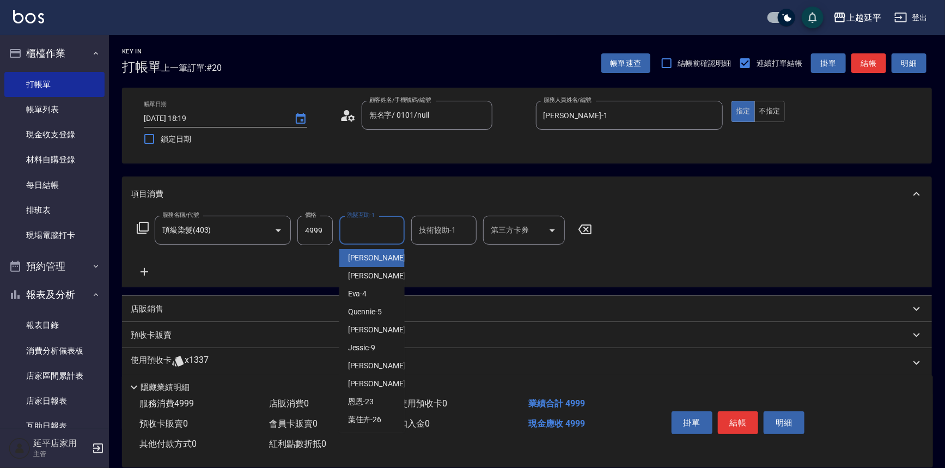
click at [386, 238] on input "洗髮互助-1" at bounding box center [372, 230] width 56 height 19
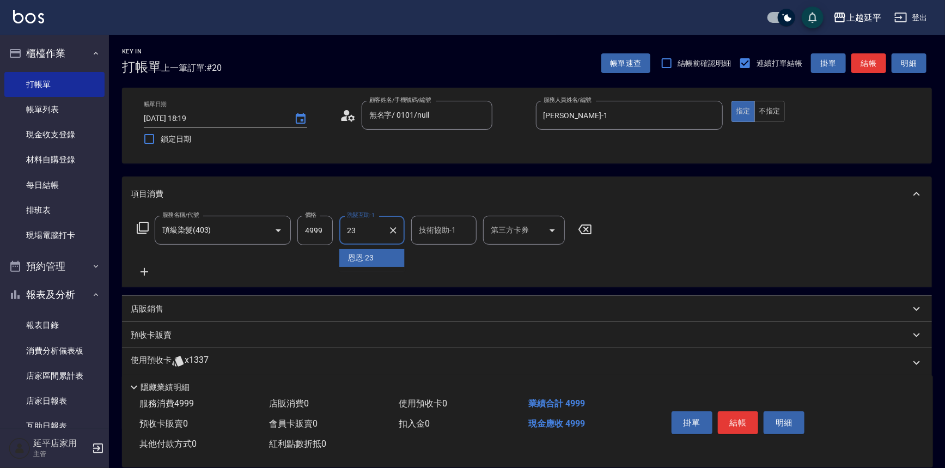
click at [375, 264] on div "恩恩 -23" at bounding box center [371, 258] width 65 height 18
click at [427, 240] on div "技術協助-1" at bounding box center [443, 230] width 65 height 29
type input "恩恩-23"
click at [425, 254] on span "恩恩 -23" at bounding box center [433, 257] width 26 height 11
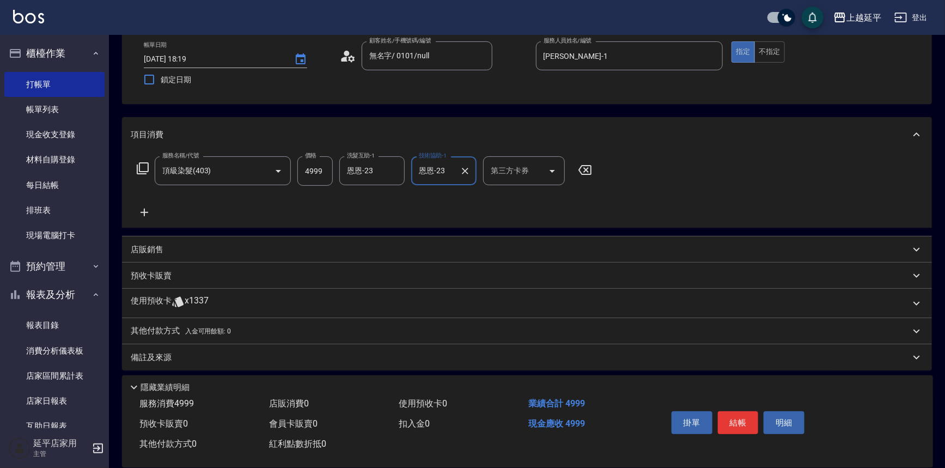
scroll to position [64, 0]
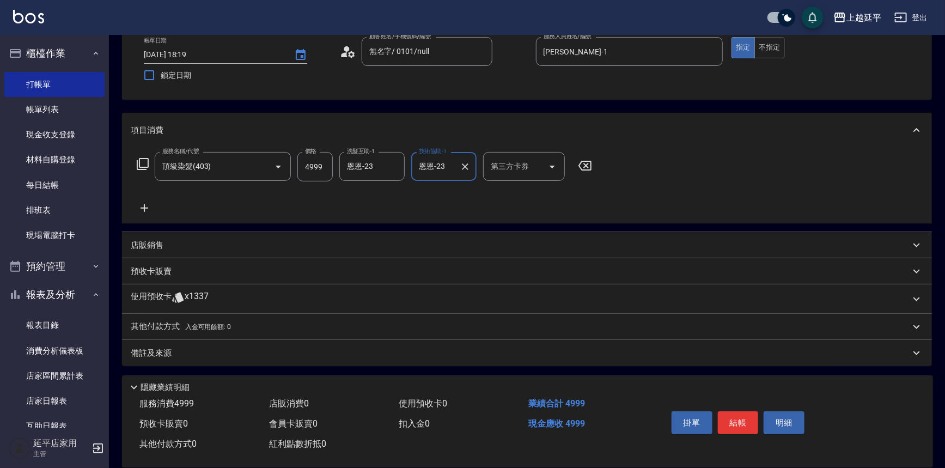
type input "恩恩-23"
click at [171, 326] on p "其他付款方式 入金可用餘額: 0" at bounding box center [181, 327] width 100 height 12
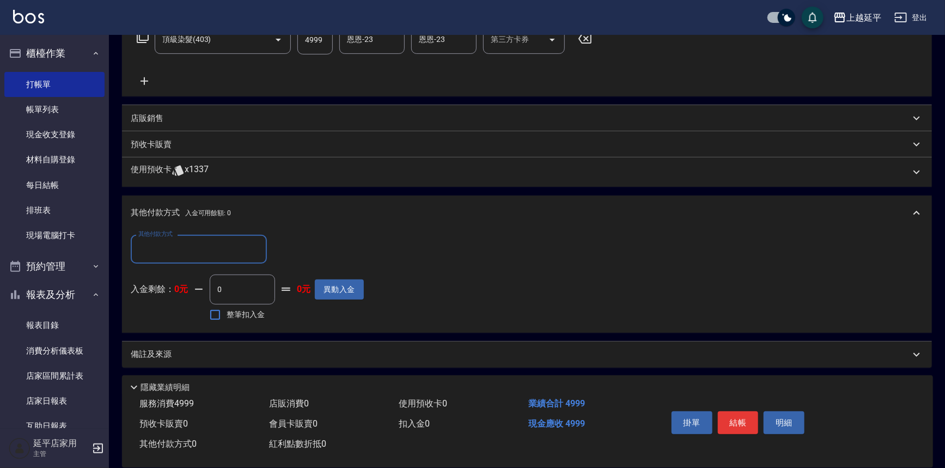
scroll to position [192, 0]
type input "4999"
click at [201, 246] on input "4999" at bounding box center [191, 248] width 110 height 19
click at [207, 239] on input "4999" at bounding box center [191, 248] width 110 height 19
click at [203, 255] on input "4999" at bounding box center [191, 248] width 110 height 19
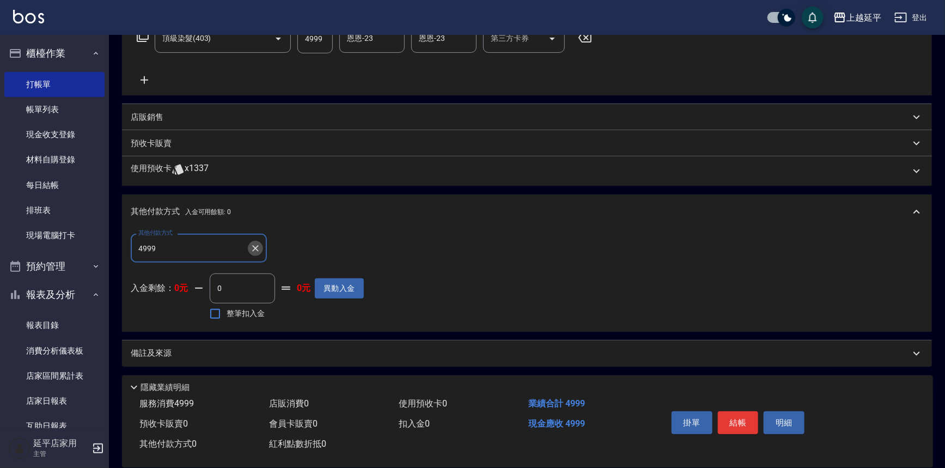
click at [254, 246] on icon "Clear" at bounding box center [255, 248] width 7 height 7
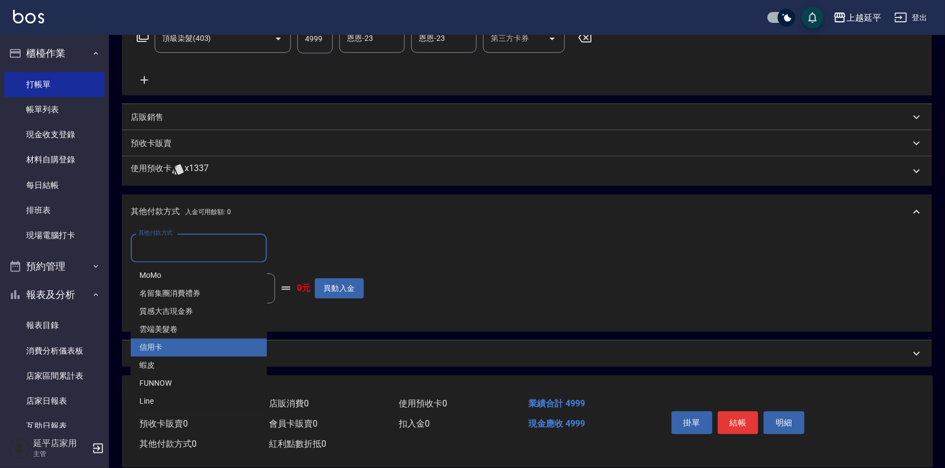
click at [179, 340] on span "信用卡" at bounding box center [199, 348] width 136 height 18
type input "信用卡"
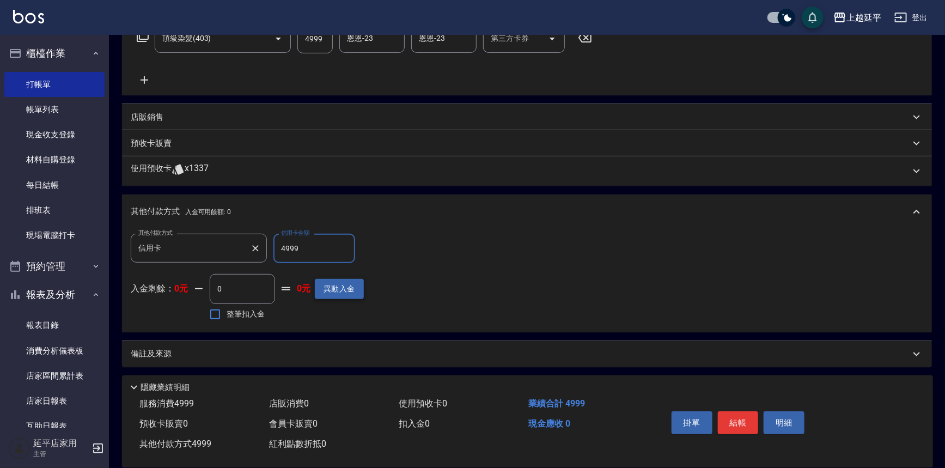
scroll to position [192, 0]
type input "4999"
click at [737, 417] on button "結帳" at bounding box center [738, 422] width 41 height 23
type input "[DATE] 18:22"
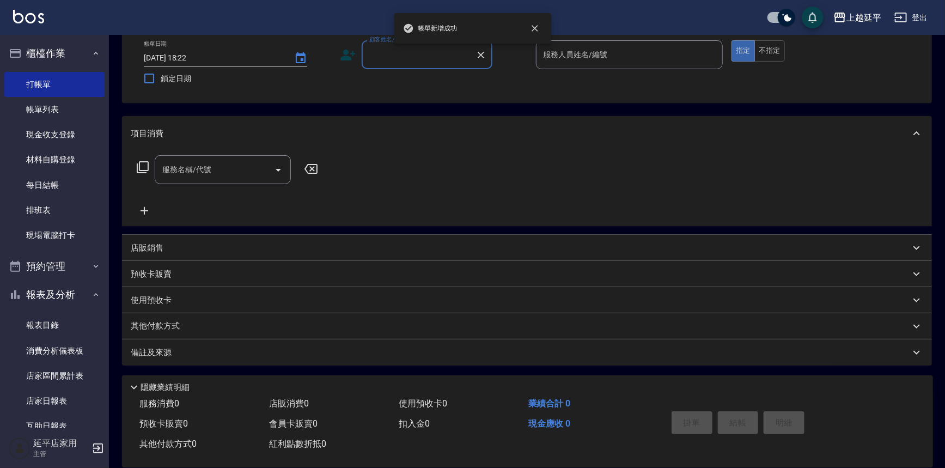
scroll to position [0, 0]
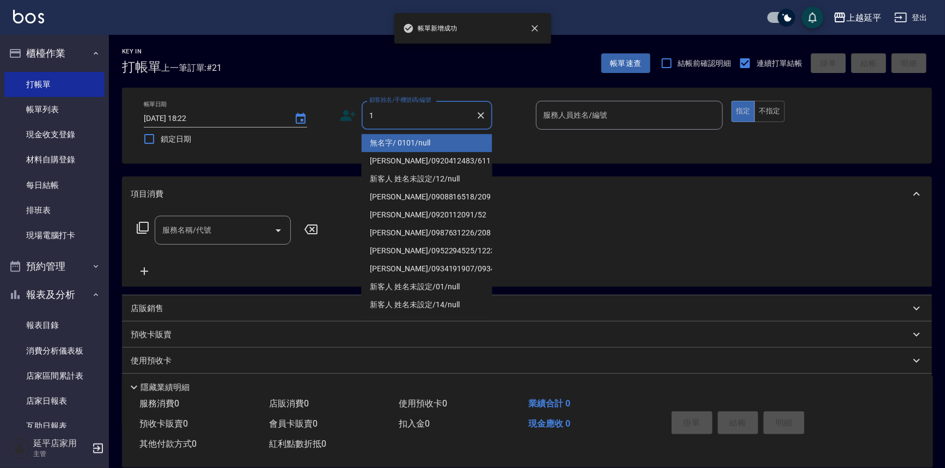
click at [416, 149] on li "無名字/ 0101/null" at bounding box center [427, 143] width 131 height 18
type input "無名字/ 0101/null"
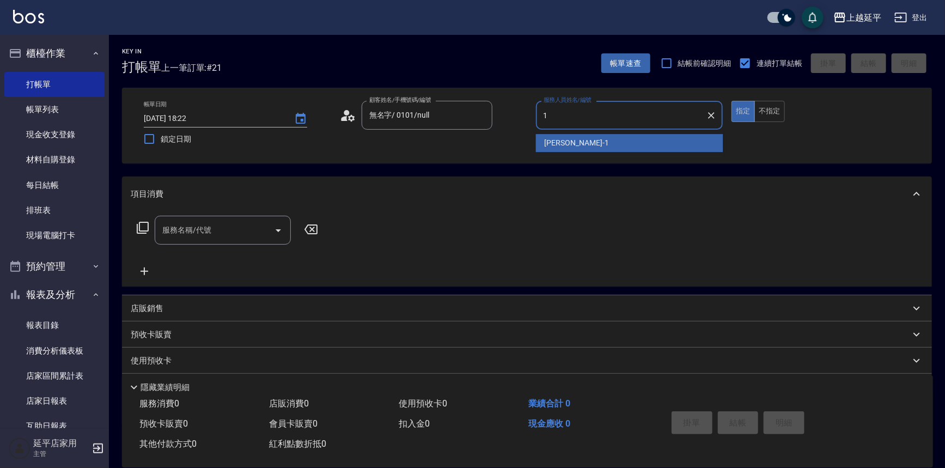
click at [542, 142] on div "[PERSON_NAME]-1" at bounding box center [629, 143] width 187 height 18
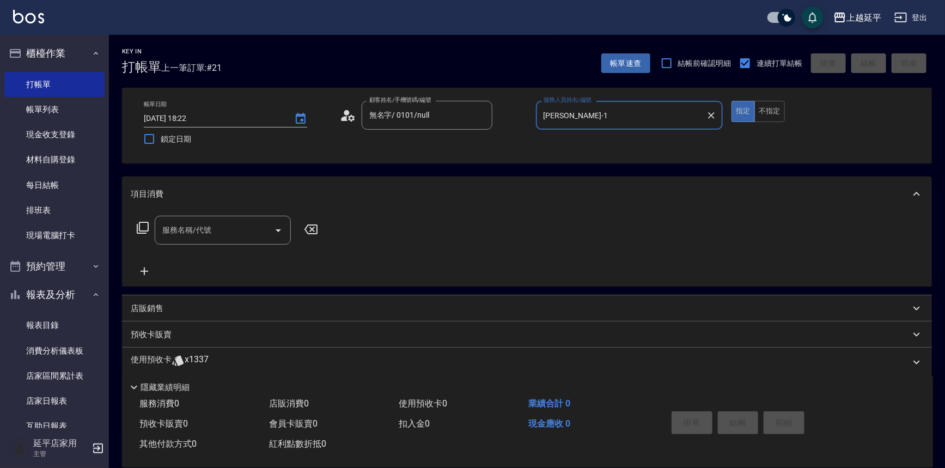
type input "[PERSON_NAME]-1"
click at [146, 230] on icon at bounding box center [143, 228] width 12 height 12
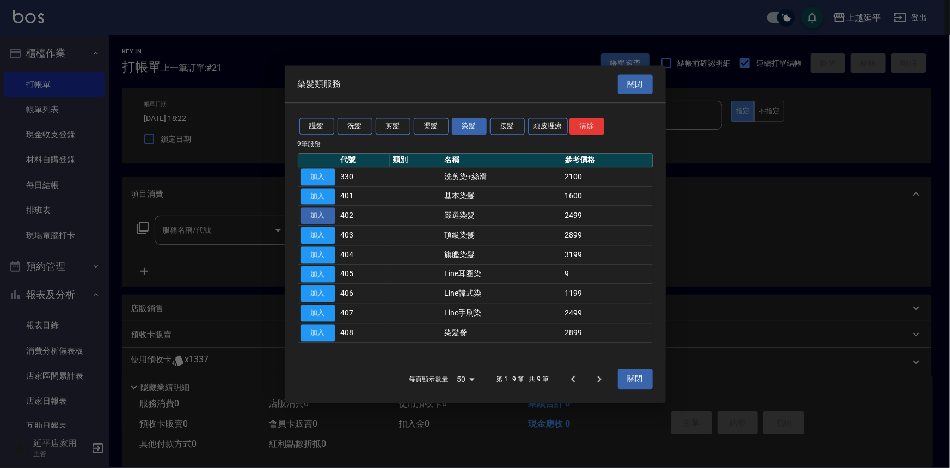
click at [320, 216] on button "加入" at bounding box center [318, 216] width 35 height 17
type input "嚴選染髮(402)"
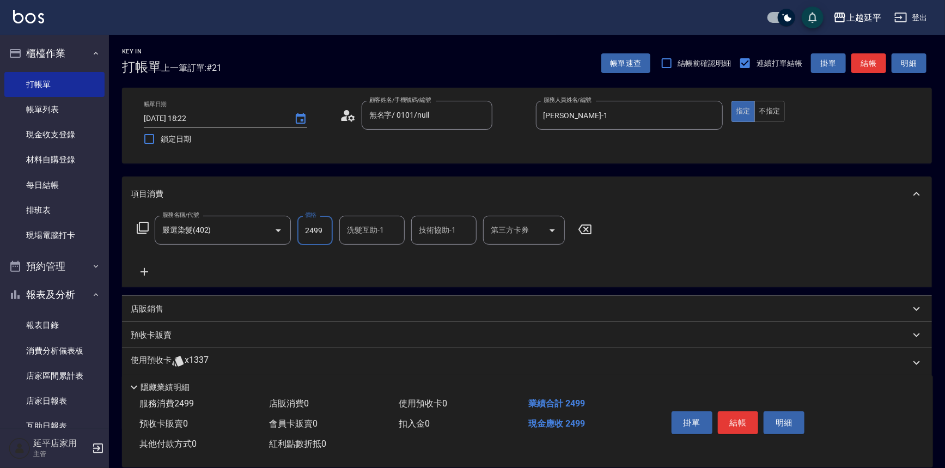
click at [330, 240] on input "2499" at bounding box center [314, 230] width 35 height 29
type input "2799"
click at [381, 234] on input "洗髮互助-1" at bounding box center [372, 230] width 56 height 19
click at [381, 252] on div "恩恩 -23" at bounding box center [371, 258] width 65 height 18
type input "恩恩-23"
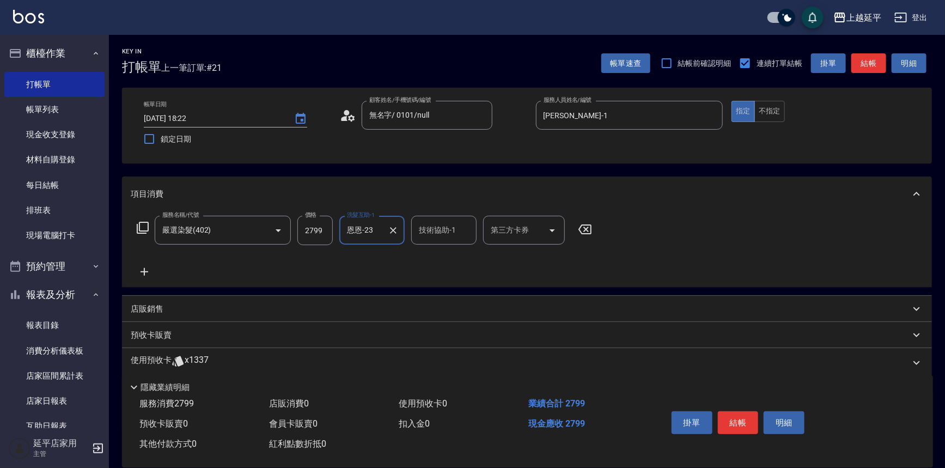
click at [426, 234] on input "技術協助-1" at bounding box center [444, 230] width 56 height 19
click at [430, 254] on span "恩恩 -23" at bounding box center [433, 257] width 26 height 11
type input "恩恩-23"
click at [737, 415] on button "結帳" at bounding box center [738, 422] width 41 height 23
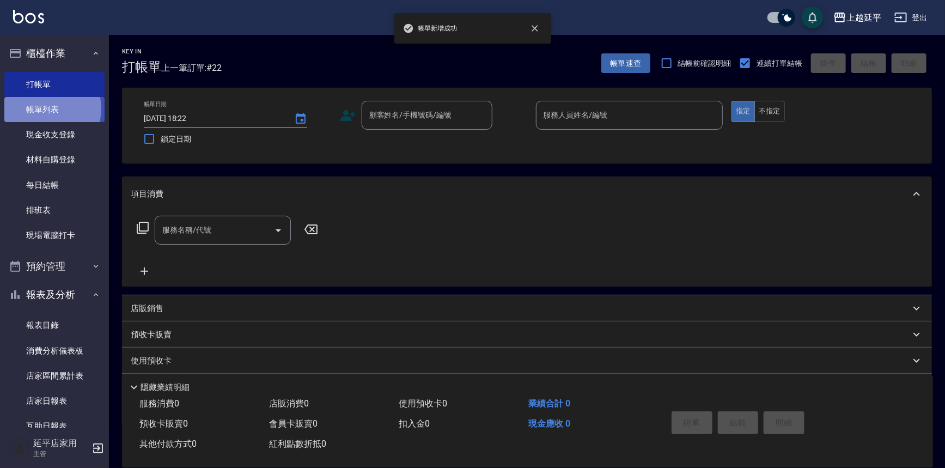
click at [50, 109] on link "帳單列表" at bounding box center [54, 109] width 100 height 25
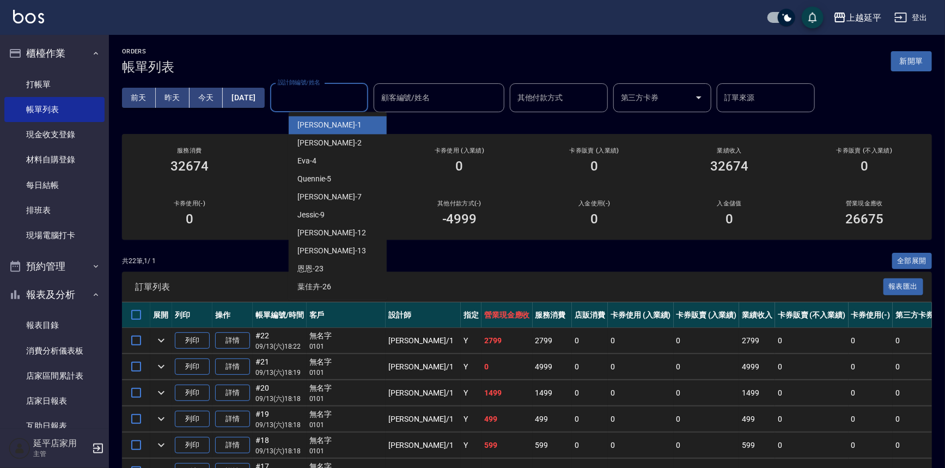
click at [320, 101] on input "設計師編號/姓名" at bounding box center [319, 97] width 88 height 19
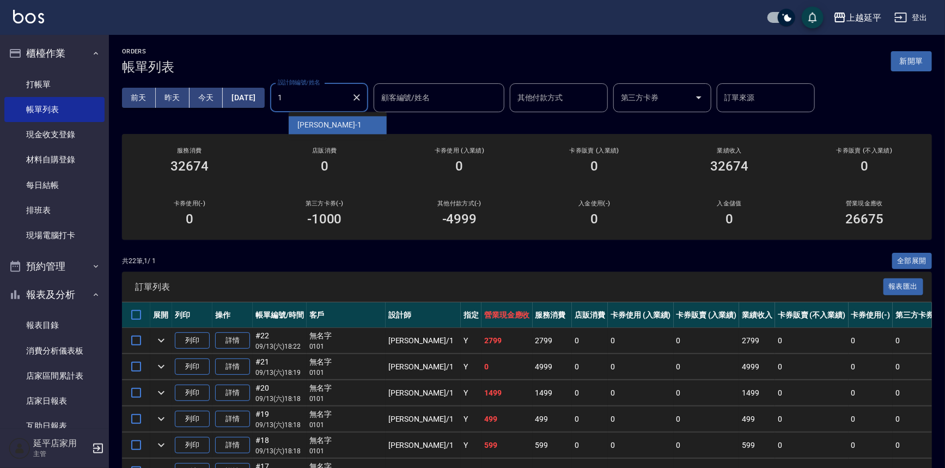
click at [339, 129] on div "[PERSON_NAME]-1" at bounding box center [338, 125] width 98 height 18
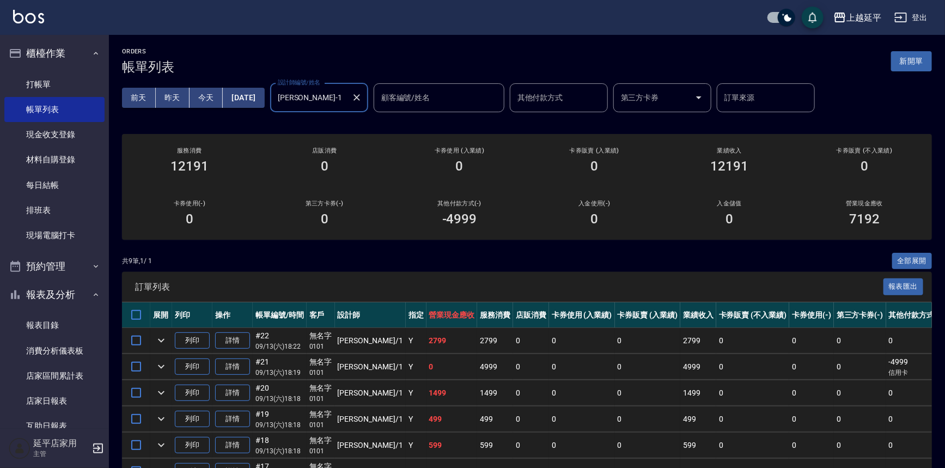
scroll to position [247, 0]
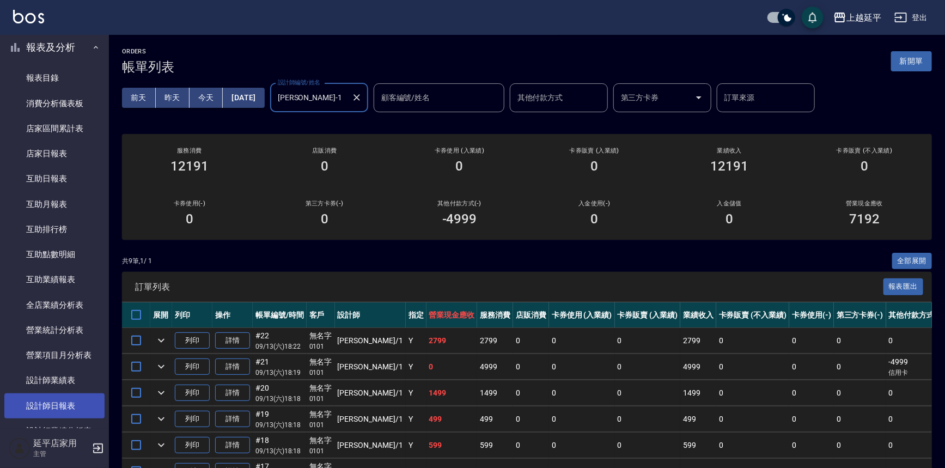
type input "[PERSON_NAME]-1"
click at [57, 408] on link "設計師日報表" at bounding box center [54, 405] width 100 height 25
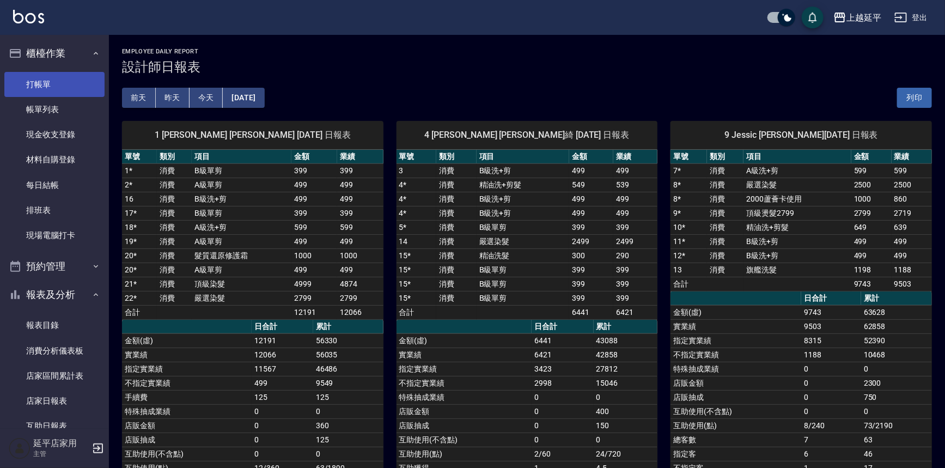
click at [38, 77] on link "打帳單" at bounding box center [54, 84] width 100 height 25
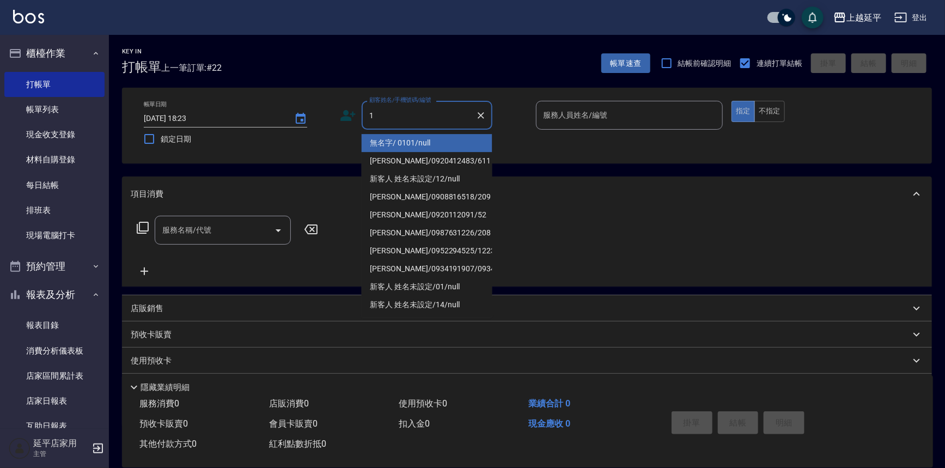
click at [395, 142] on li "無名字/ 0101/null" at bounding box center [427, 143] width 131 height 18
type input "無名字/ 0101/null"
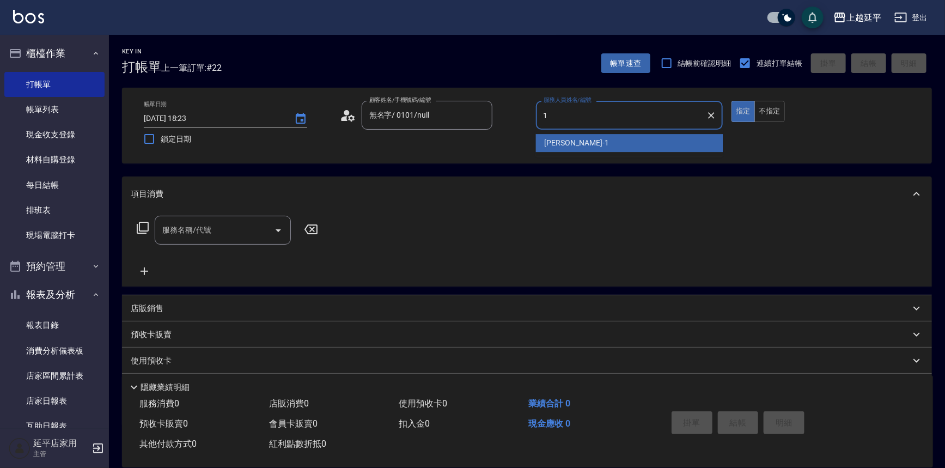
click at [594, 139] on div "[PERSON_NAME]-1" at bounding box center [629, 143] width 187 height 18
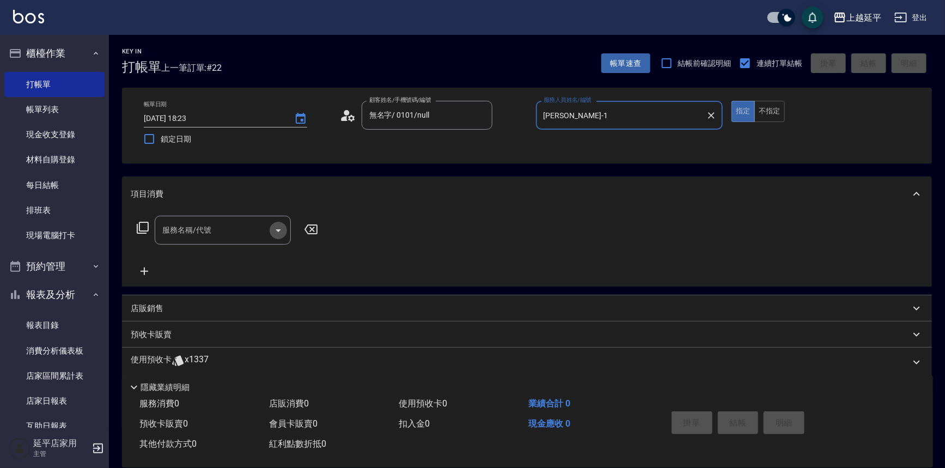
click at [277, 234] on icon "Open" at bounding box center [278, 230] width 13 height 13
type input "[PERSON_NAME]-1"
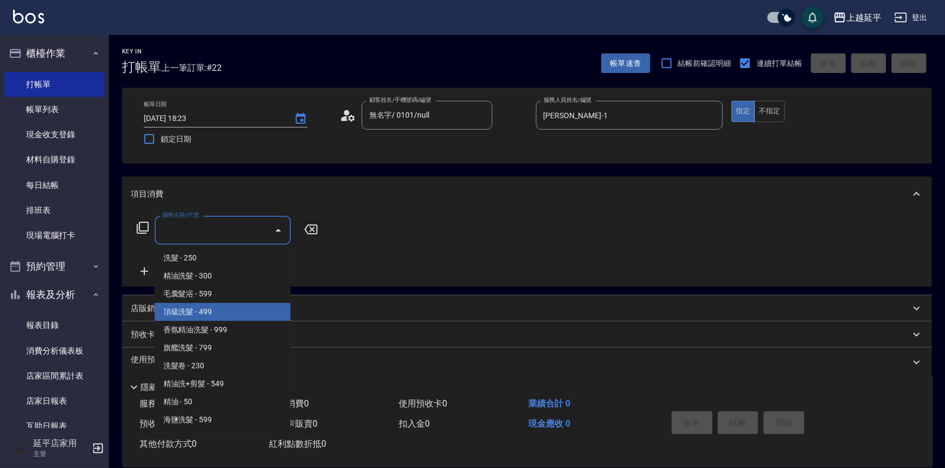
scroll to position [247, 0]
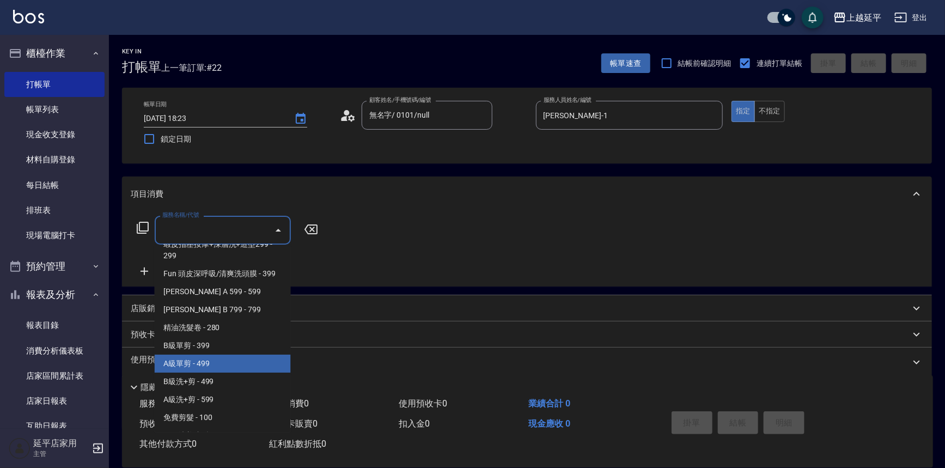
click at [198, 370] on span "A級單剪 - 499" at bounding box center [223, 364] width 136 height 18
type input "A級單剪(202)"
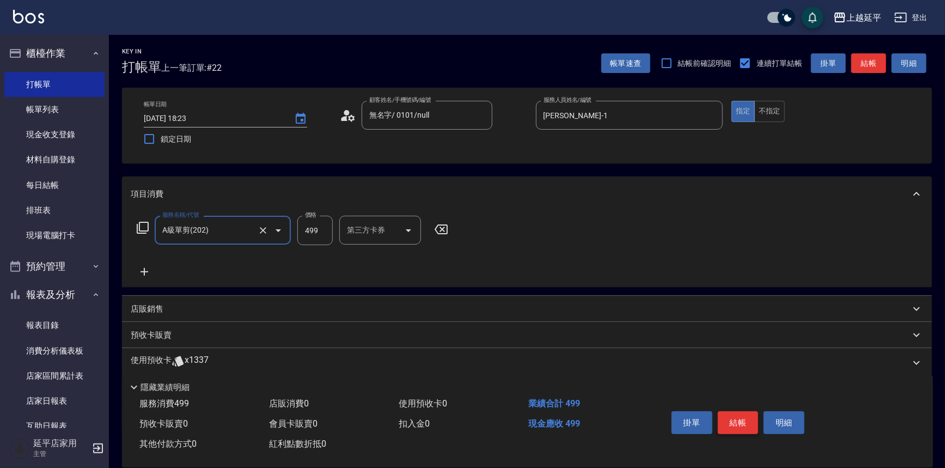
click at [736, 420] on button "結帳" at bounding box center [738, 422] width 41 height 23
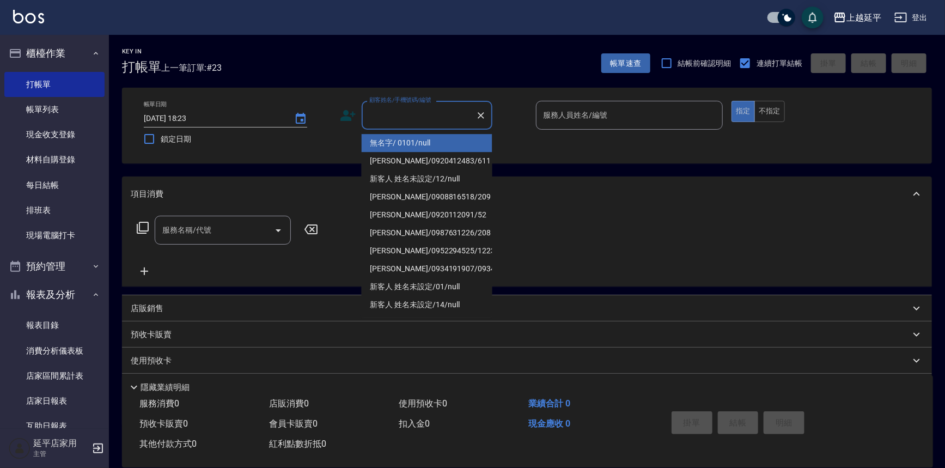
click at [398, 115] on input "顧客姓名/手機號碼/編號" at bounding box center [419, 115] width 105 height 19
click at [410, 142] on li "[PERSON_NAME]/0920412483/611" at bounding box center [427, 143] width 131 height 18
type input "[PERSON_NAME]/0920412483/611"
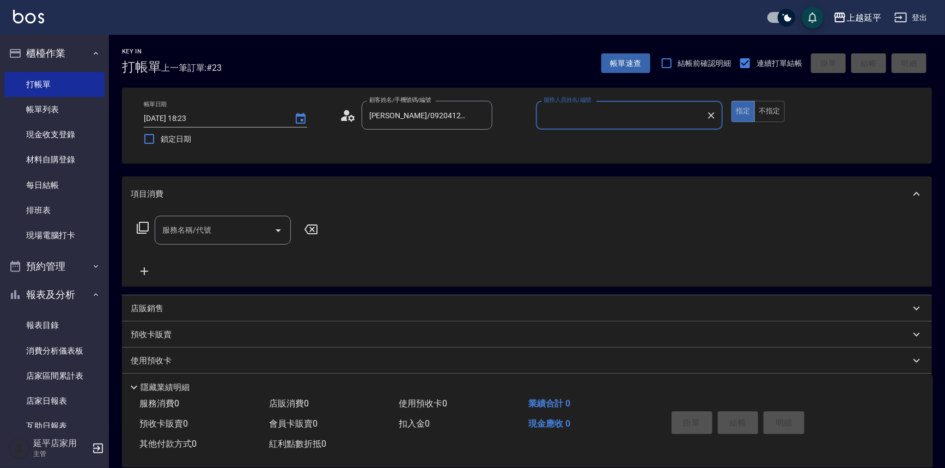
type input "Jessic-9"
click at [712, 116] on icon "Clear" at bounding box center [711, 115] width 11 height 11
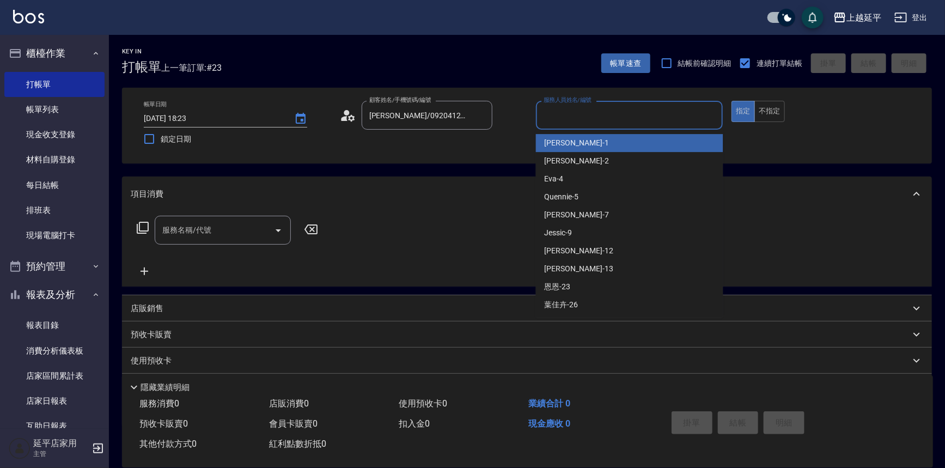
click at [654, 118] on input "服務人員姓名/編號" at bounding box center [630, 115] width 178 height 19
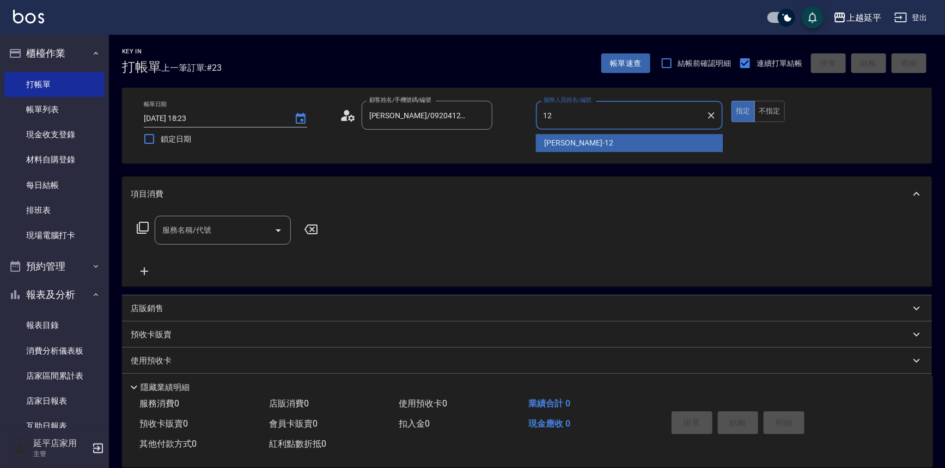
click at [611, 137] on div "[PERSON_NAME] -12" at bounding box center [629, 143] width 187 height 18
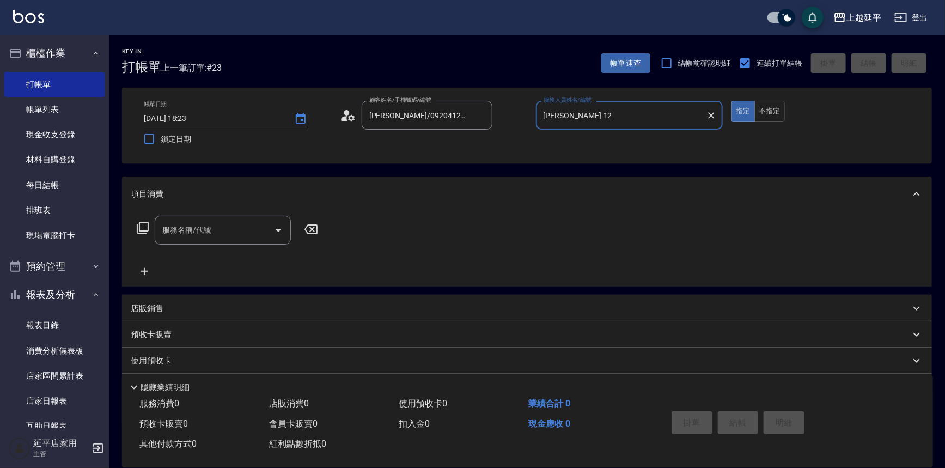
type input "[PERSON_NAME]-12"
click at [252, 228] on input "服務名稱/代號" at bounding box center [215, 230] width 110 height 19
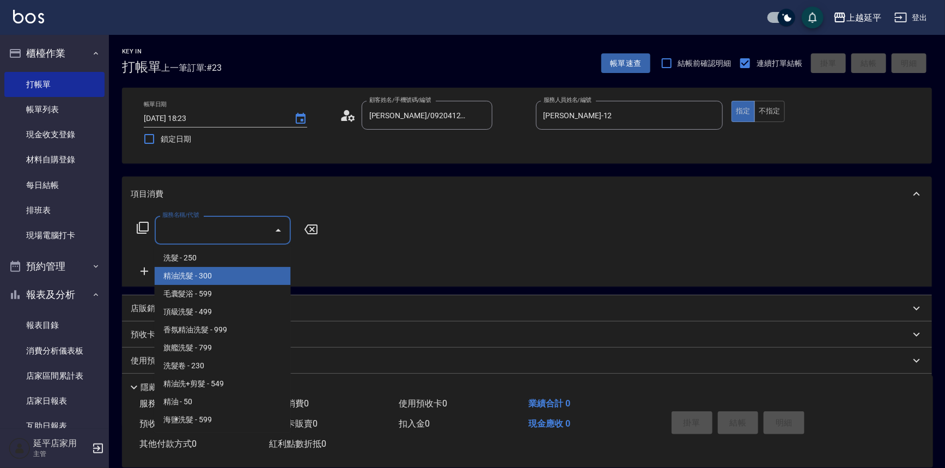
drag, startPoint x: 234, startPoint y: 279, endPoint x: 301, endPoint y: 249, distance: 73.9
click at [234, 279] on span "精油洗髮 - 300" at bounding box center [223, 276] width 136 height 18
type input "精油洗髮(102)"
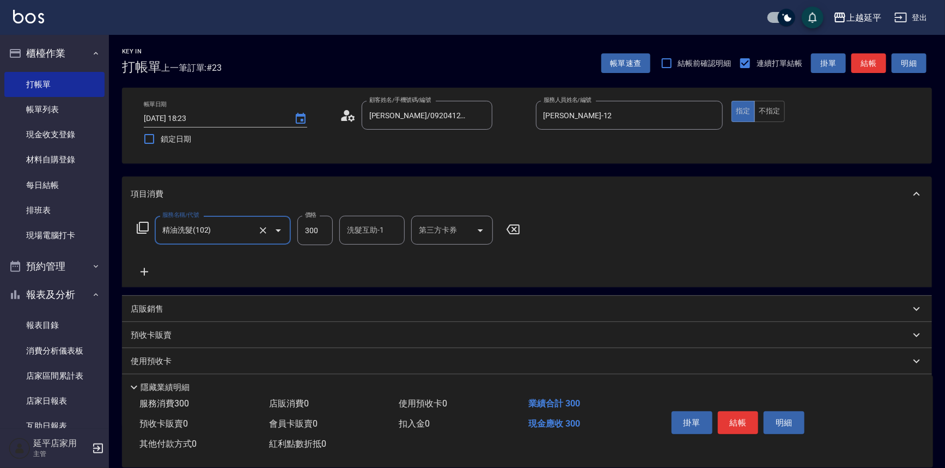
click at [360, 229] on div "洗髮互助-1 洗髮互助-1" at bounding box center [371, 230] width 65 height 29
click at [362, 261] on span "Jessic -9" at bounding box center [362, 257] width 28 height 11
type input "Jessic-9"
click at [864, 69] on button "結帳" at bounding box center [868, 63] width 35 height 20
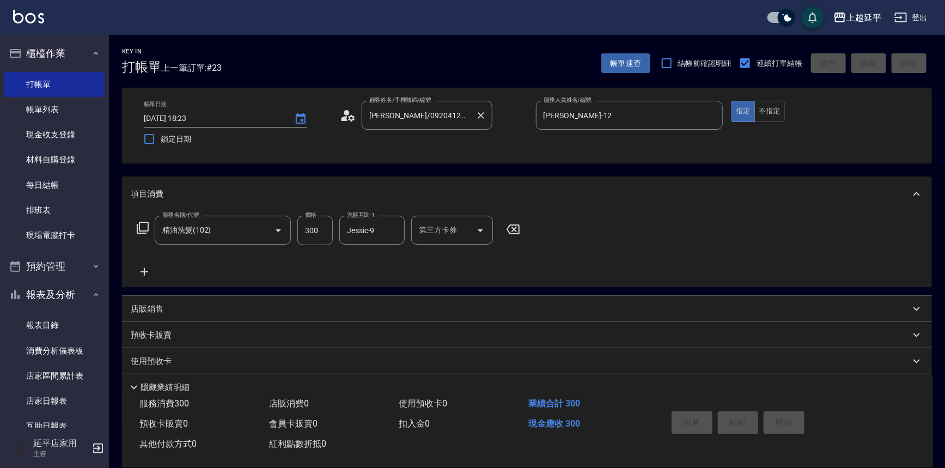
type input "[DATE] 18:27"
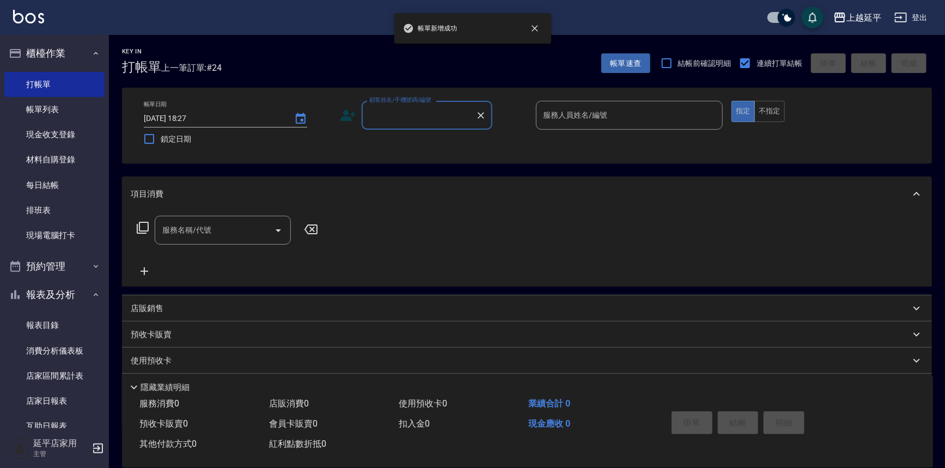
click at [425, 119] on input "顧客姓名/手機號碼/編號" at bounding box center [419, 115] width 105 height 19
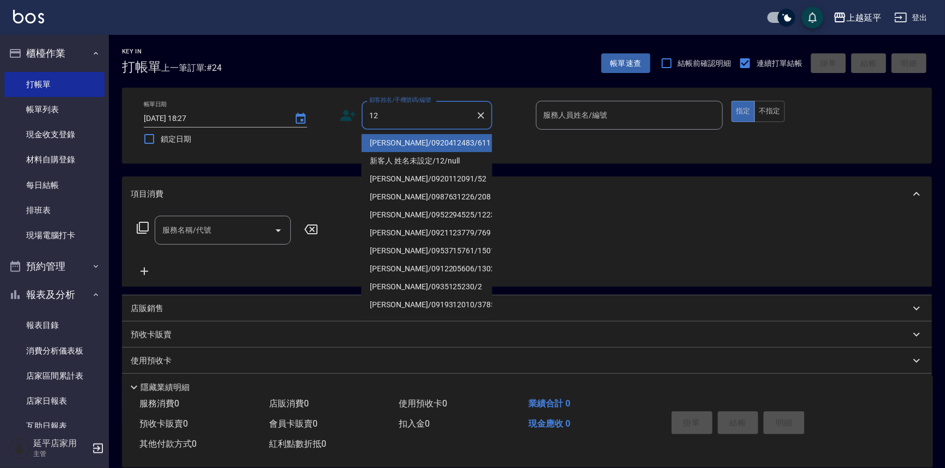
click at [419, 142] on li "[PERSON_NAME]/0920412483/611" at bounding box center [427, 143] width 131 height 18
type input "[PERSON_NAME]/0920412483/611"
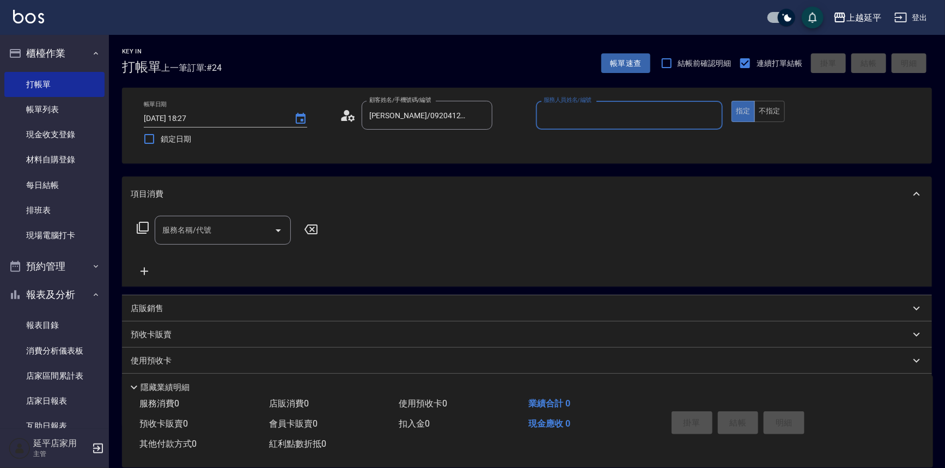
type input "Jessic-9"
click at [711, 114] on icon "Clear" at bounding box center [711, 115] width 11 height 11
click at [681, 117] on input "服務人員姓名/編號" at bounding box center [630, 115] width 178 height 19
click at [590, 153] on ul "[PERSON_NAME] -12" at bounding box center [629, 143] width 187 height 27
click at [638, 139] on div "[PERSON_NAME] -12" at bounding box center [629, 143] width 187 height 18
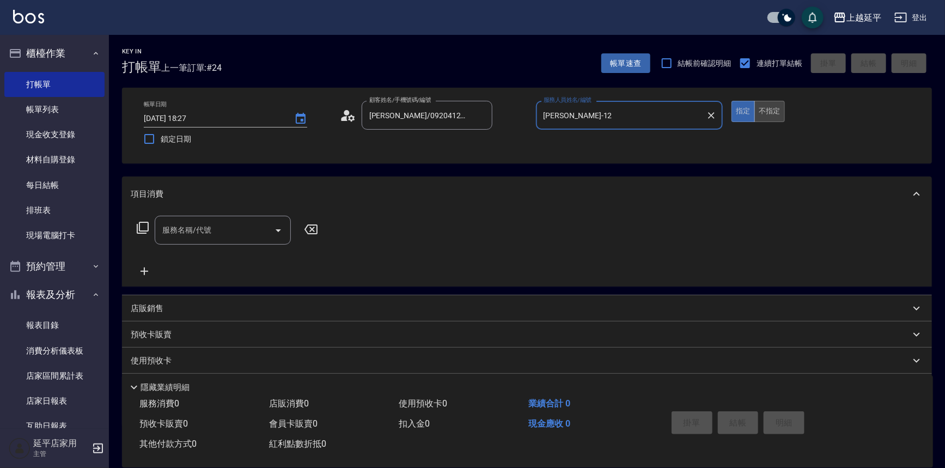
type input "[PERSON_NAME]-12"
click at [772, 114] on button "不指定" at bounding box center [769, 111] width 31 height 21
click at [260, 228] on input "服務名稱/代號" at bounding box center [215, 230] width 110 height 19
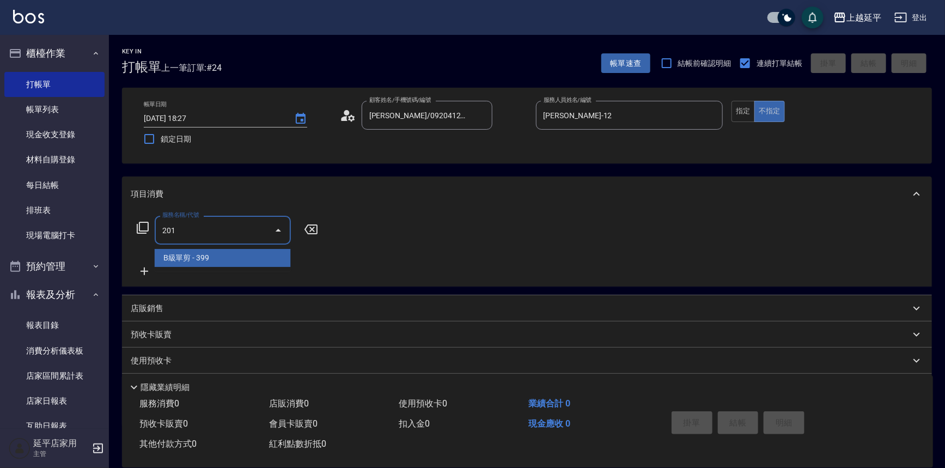
click at [264, 252] on span "B級單剪 - 399" at bounding box center [223, 258] width 136 height 18
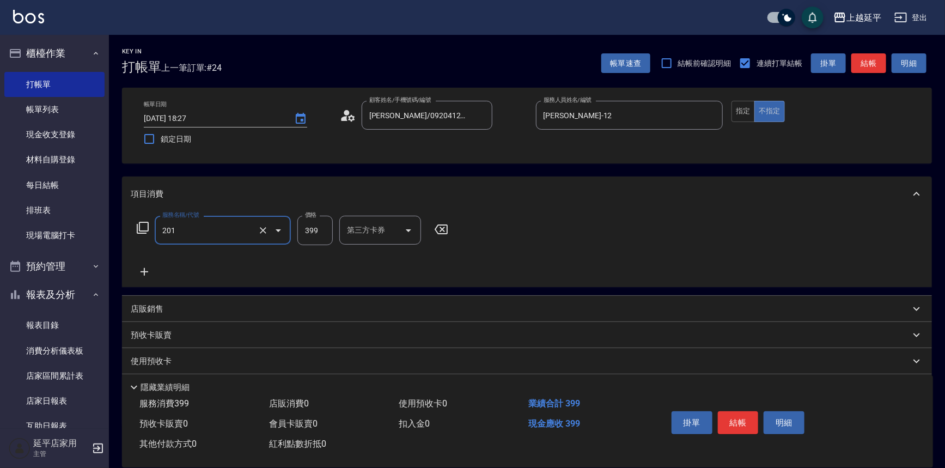
type input "B級單剪(201)"
click at [869, 59] on button "結帳" at bounding box center [868, 63] width 35 height 20
